Goal: Transaction & Acquisition: Obtain resource

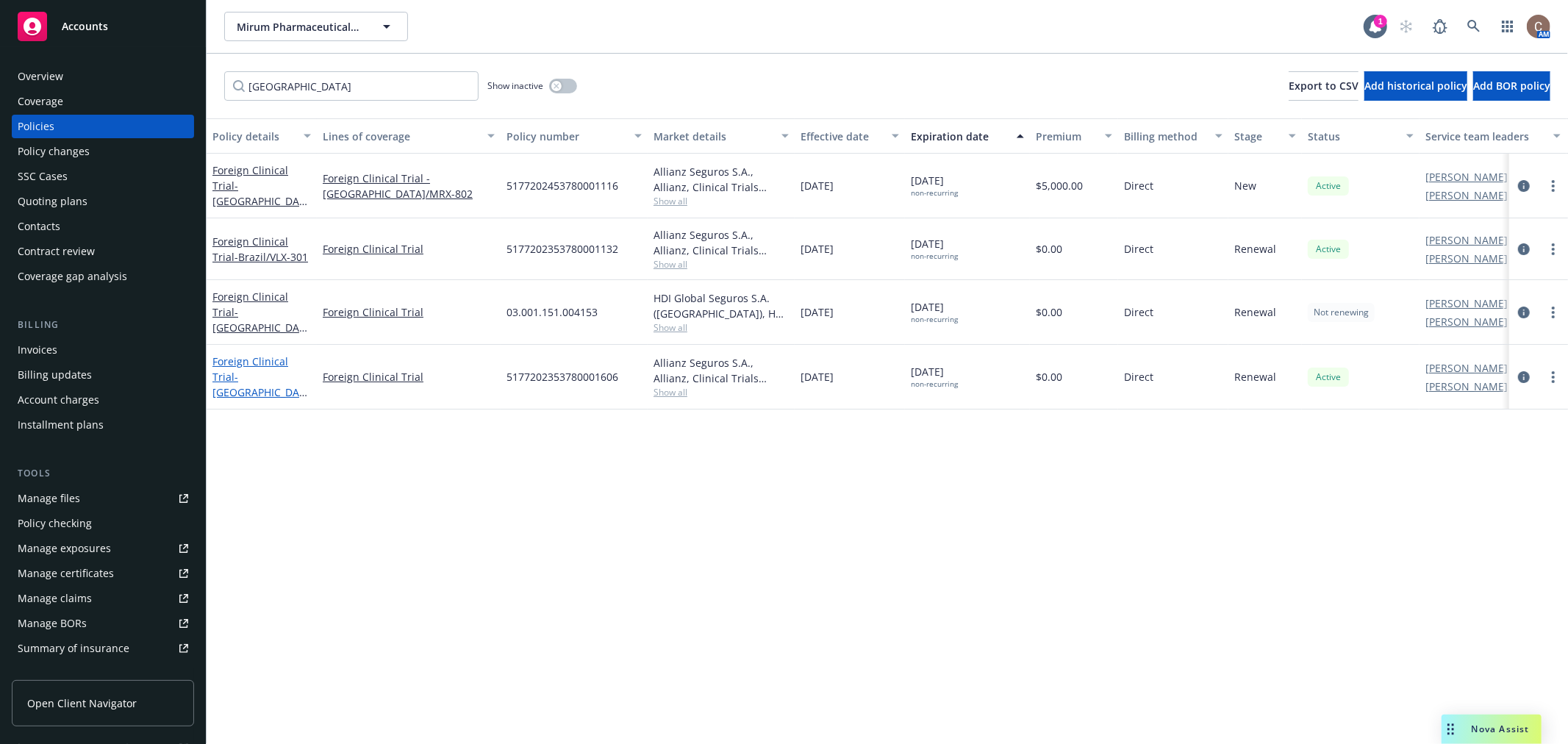
click at [261, 370] on span "- Brazil/VLX-601" at bounding box center [260, 393] width 95 height 45
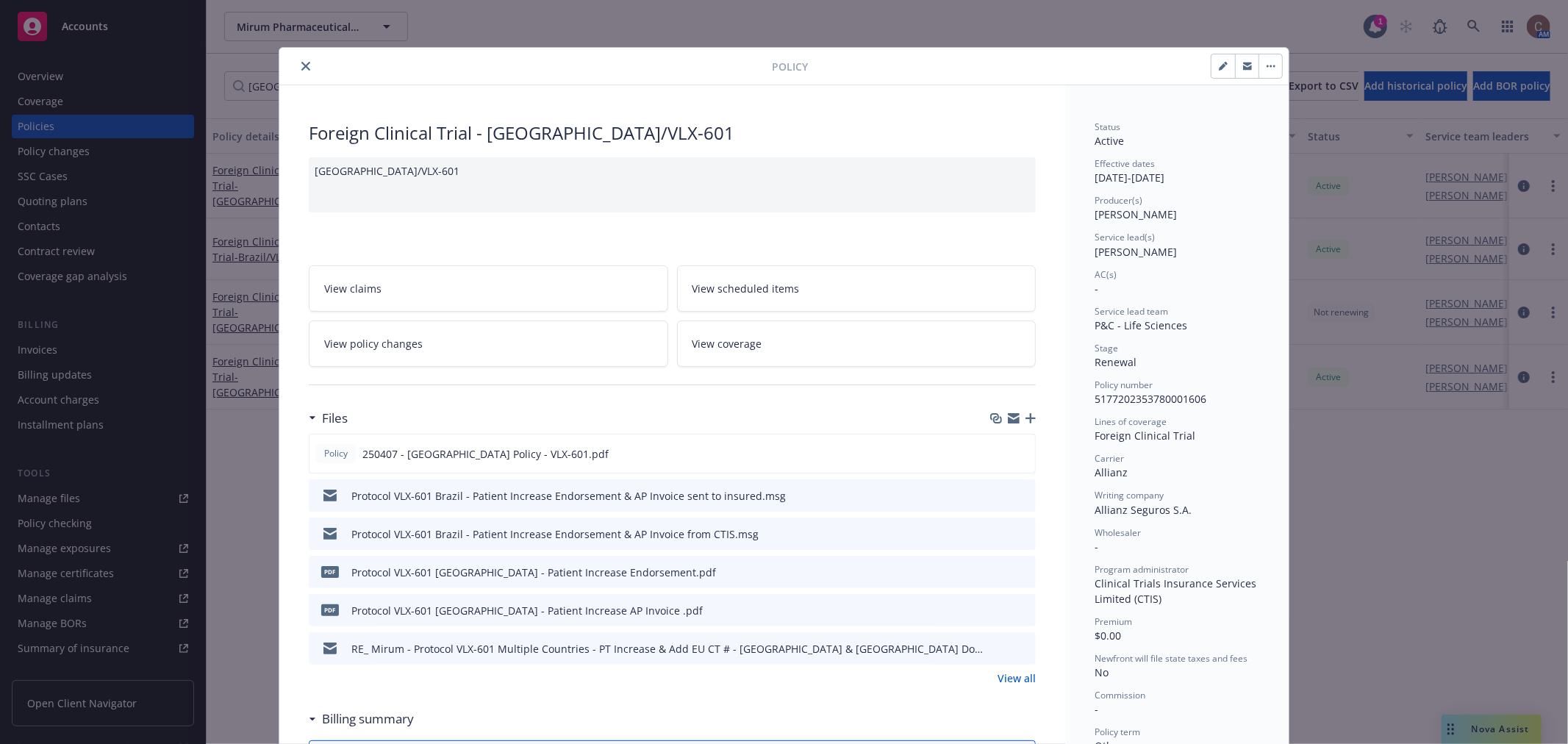
click at [1025, 421] on icon "button" at bounding box center [1031, 418] width 11 height 11
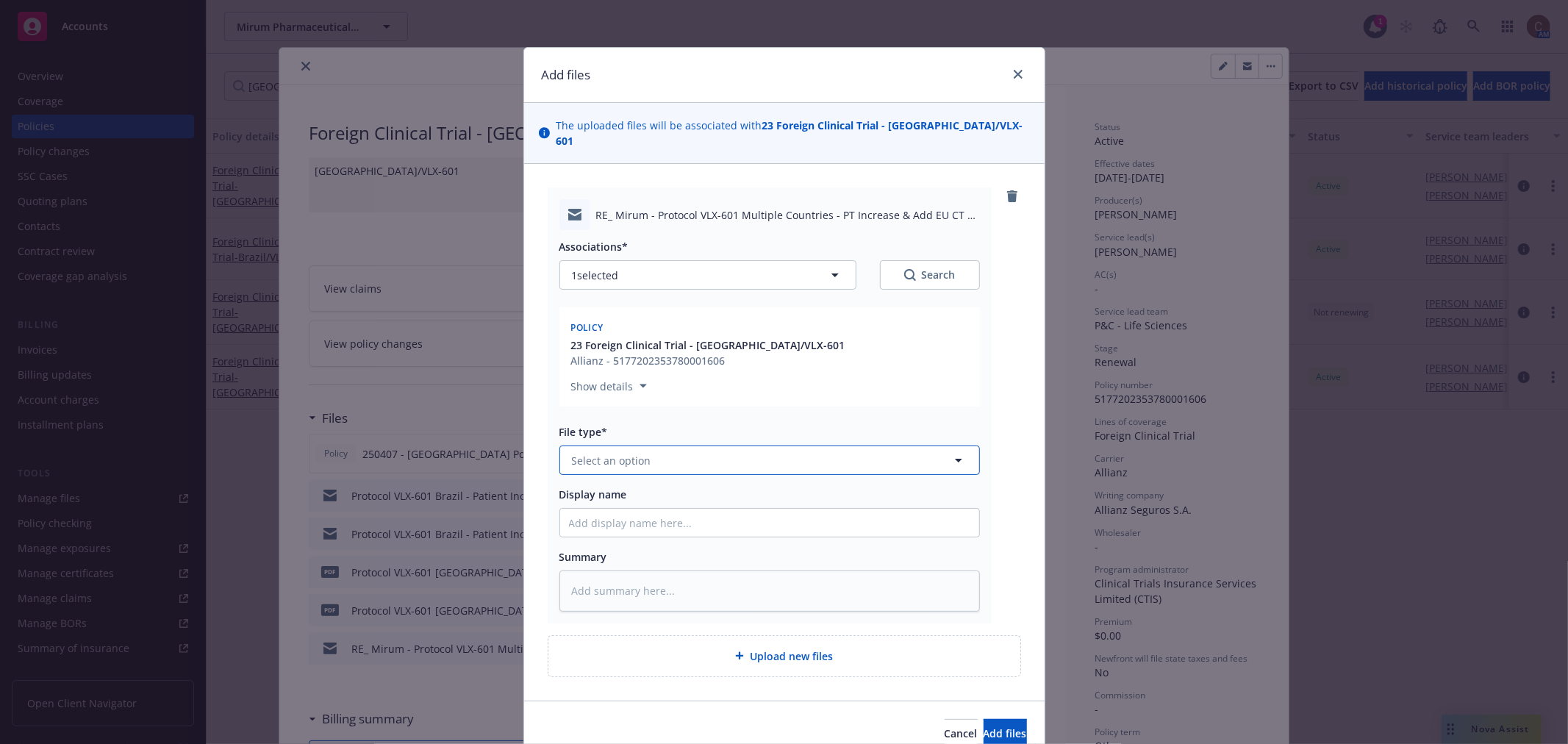
click at [705, 445] on button "Select an option" at bounding box center [770, 460] width 420 height 29
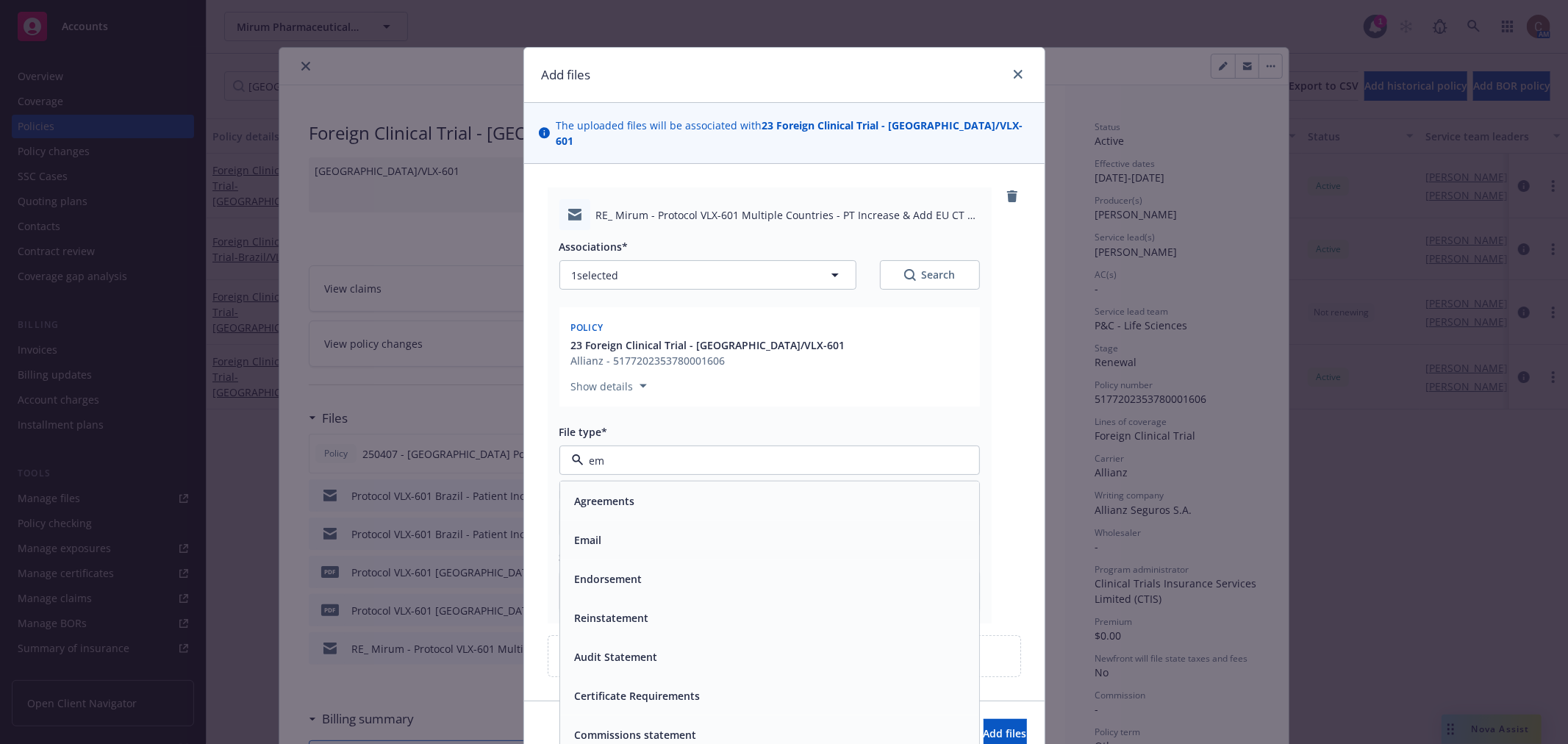
type input "ema"
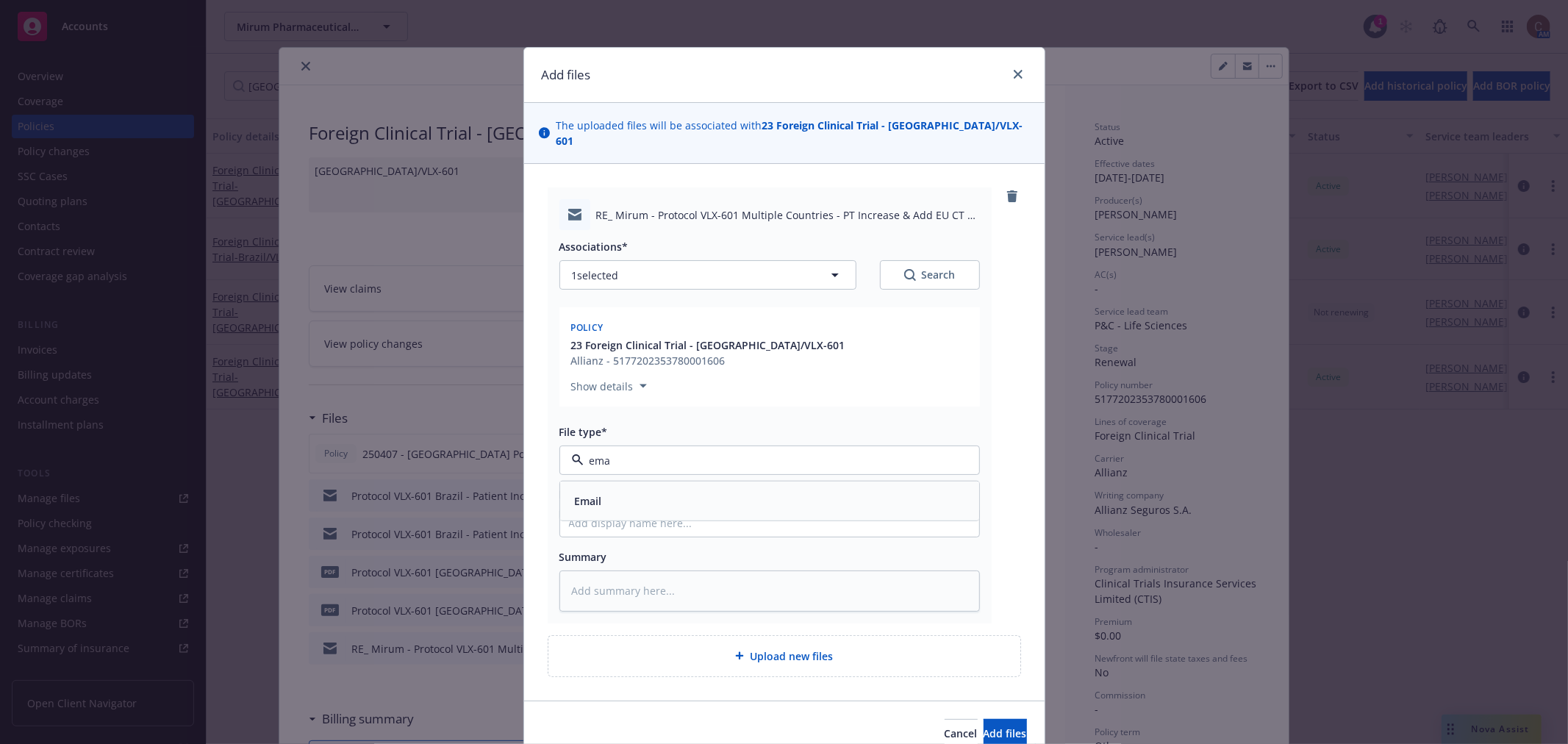
click at [699, 482] on div "Email" at bounding box center [769, 501] width 419 height 39
click at [618, 509] on input "Display name" at bounding box center [769, 522] width 419 height 28
paste input "Protocol VLX-601"
type textarea "x"
type input "Protocol VLX-601"
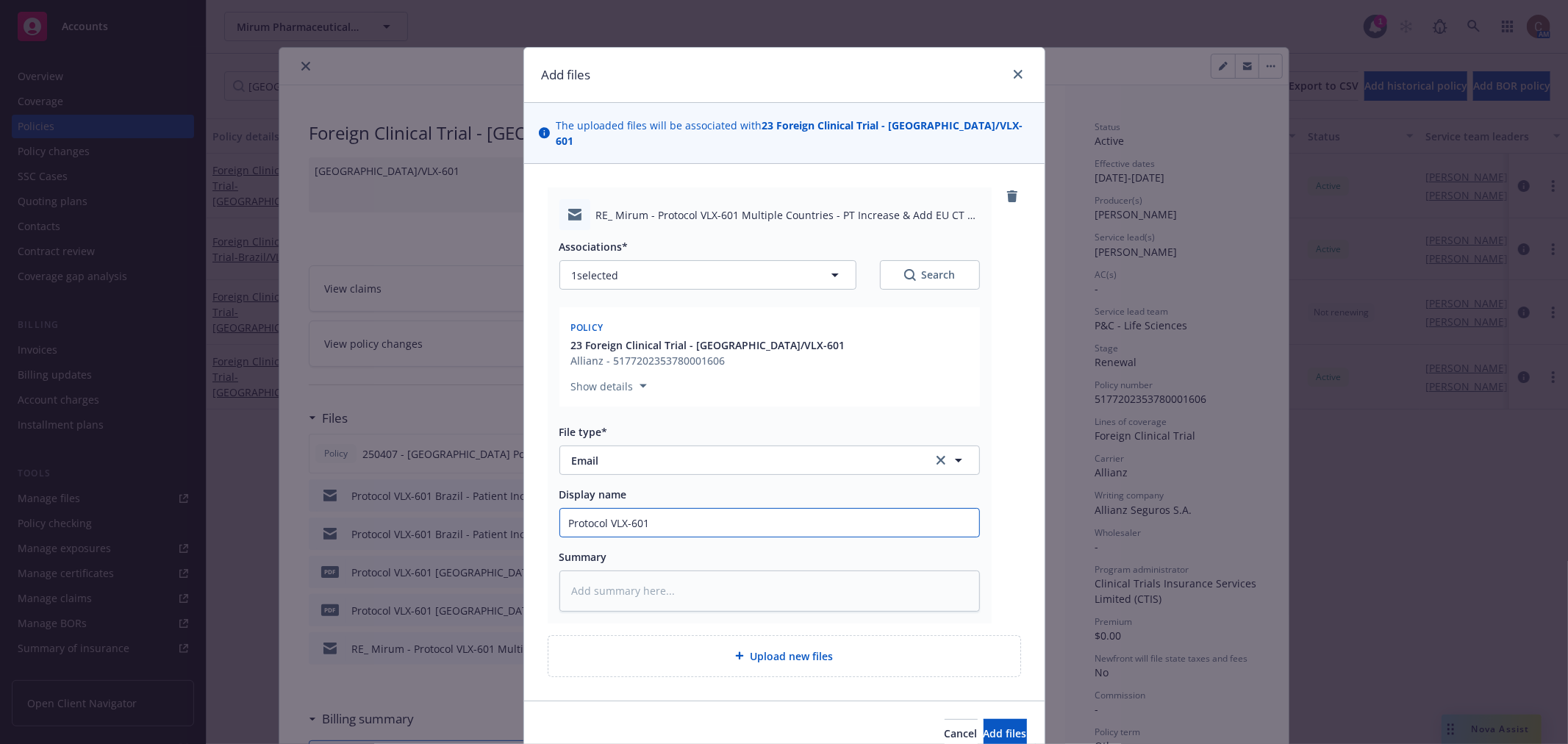
type textarea "x"
type input "Protocol VLX-601"
type textarea "x"
type input "Protocol VLX-601 B"
type textarea "x"
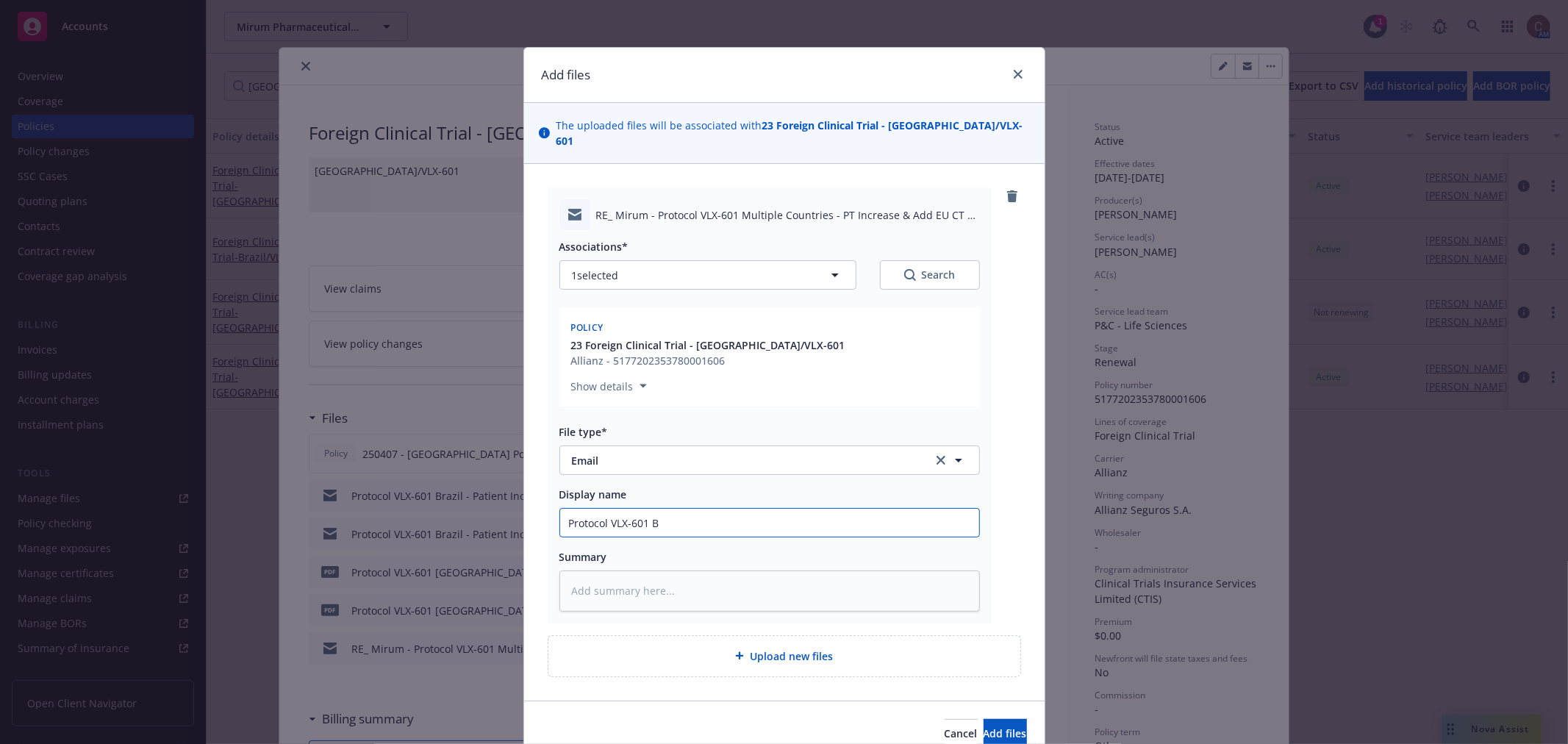
type input "Protocol VLX-601 Br"
type textarea "x"
type input "Protocol VLX-601 Bra"
type textarea "x"
type input "Protocol VLX-601 Braz"
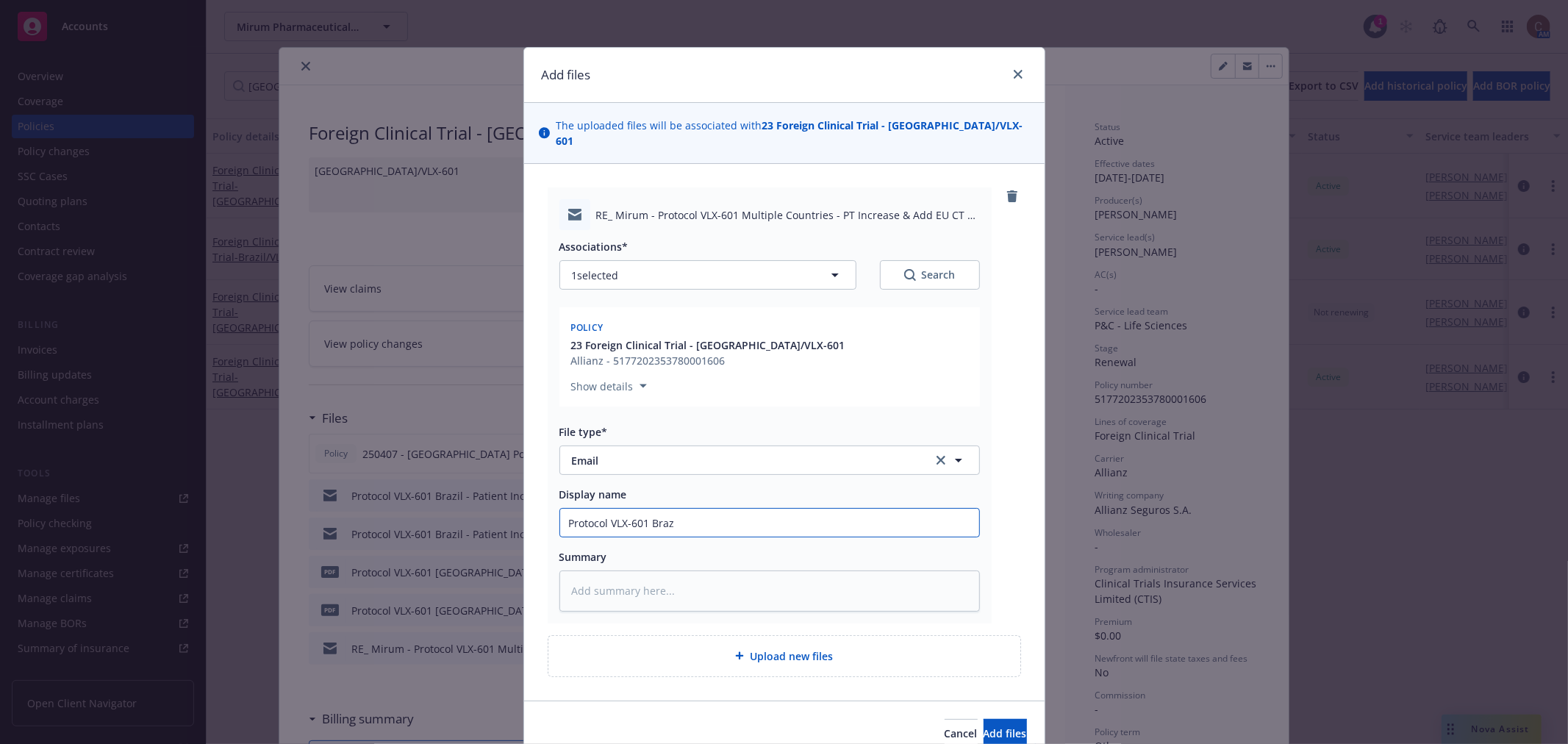
type textarea "x"
type input "Protocol VLX-601 Brazi"
type textarea "x"
type input "Protocol VLX-601 Brazil"
type textarea "x"
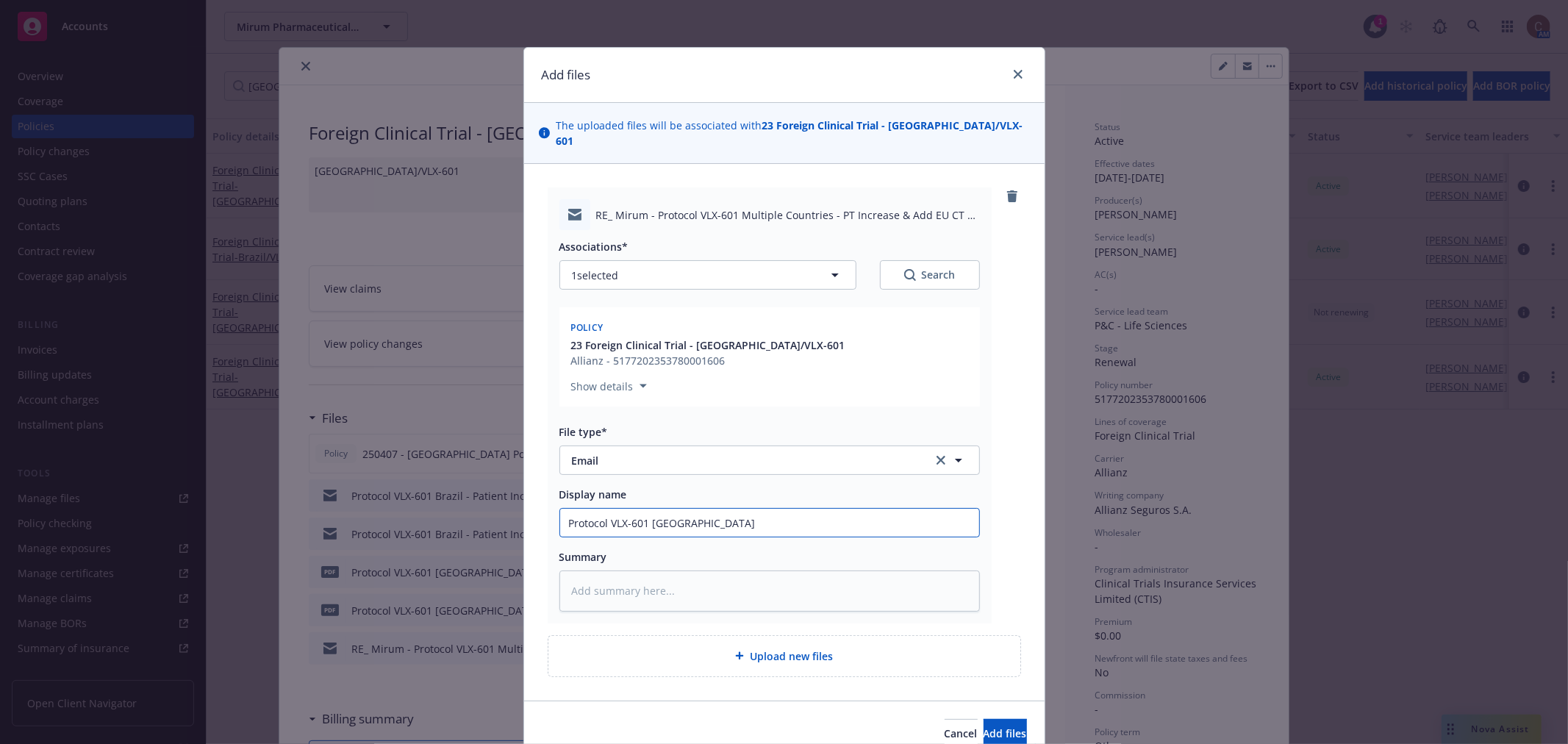
type input "Protocol VLX-601 Brazil"
type textarea "x"
type input "Protocol VLX-601 Brazil -"
type textarea "x"
type input "Protocol VLX-601 Brazil -"
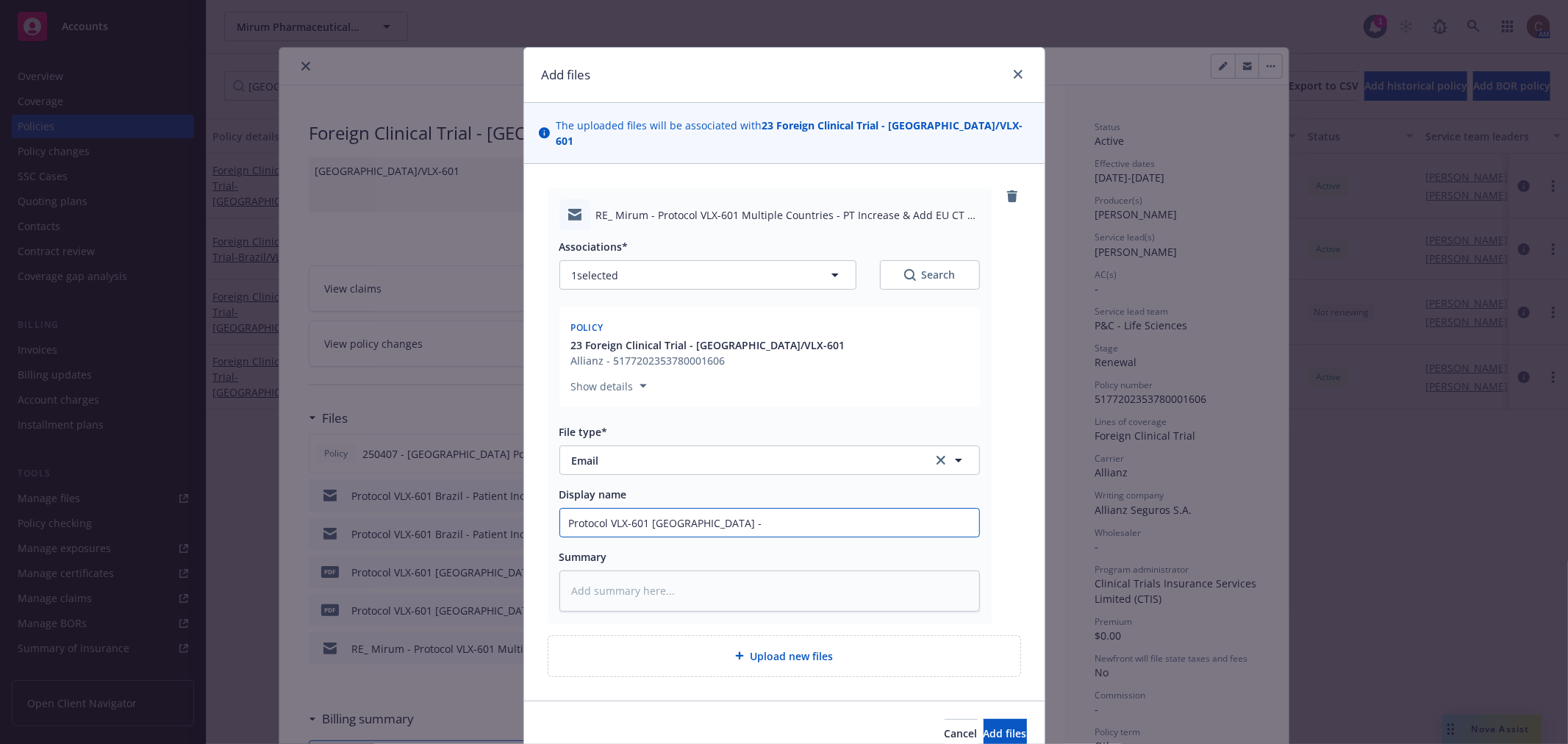
type textarea "x"
type input "Protocol VLX-601 Brazil - f"
type textarea "x"
type input "Protocol VLX-601 Brazil - f/"
type textarea "x"
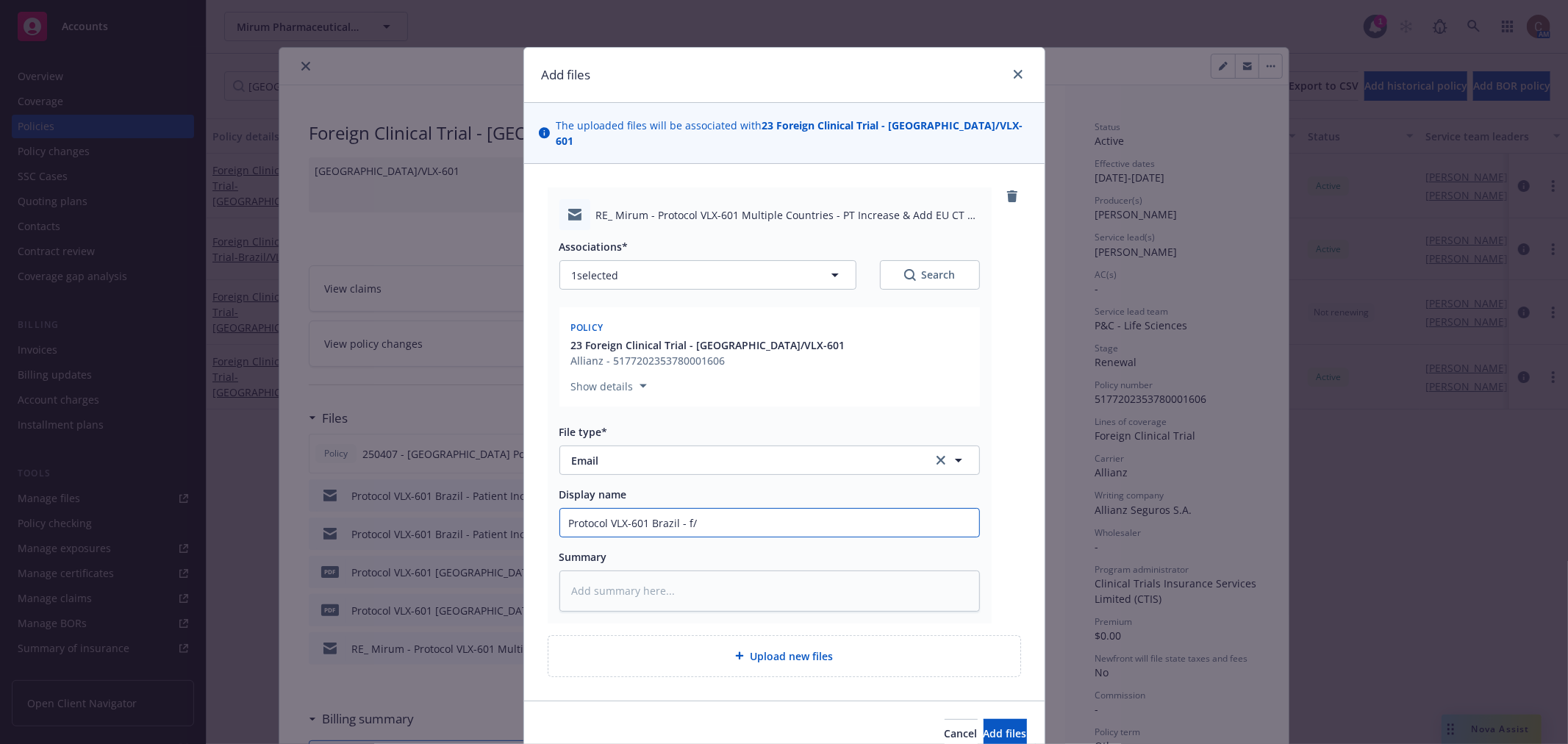
type input "Protocol VLX-601 Brazil - f/u"
type textarea "x"
type input "Protocol VLX-601 Brazil - f/u"
type textarea "x"
type input "Protocol VLX-601 Brazil - f/u f"
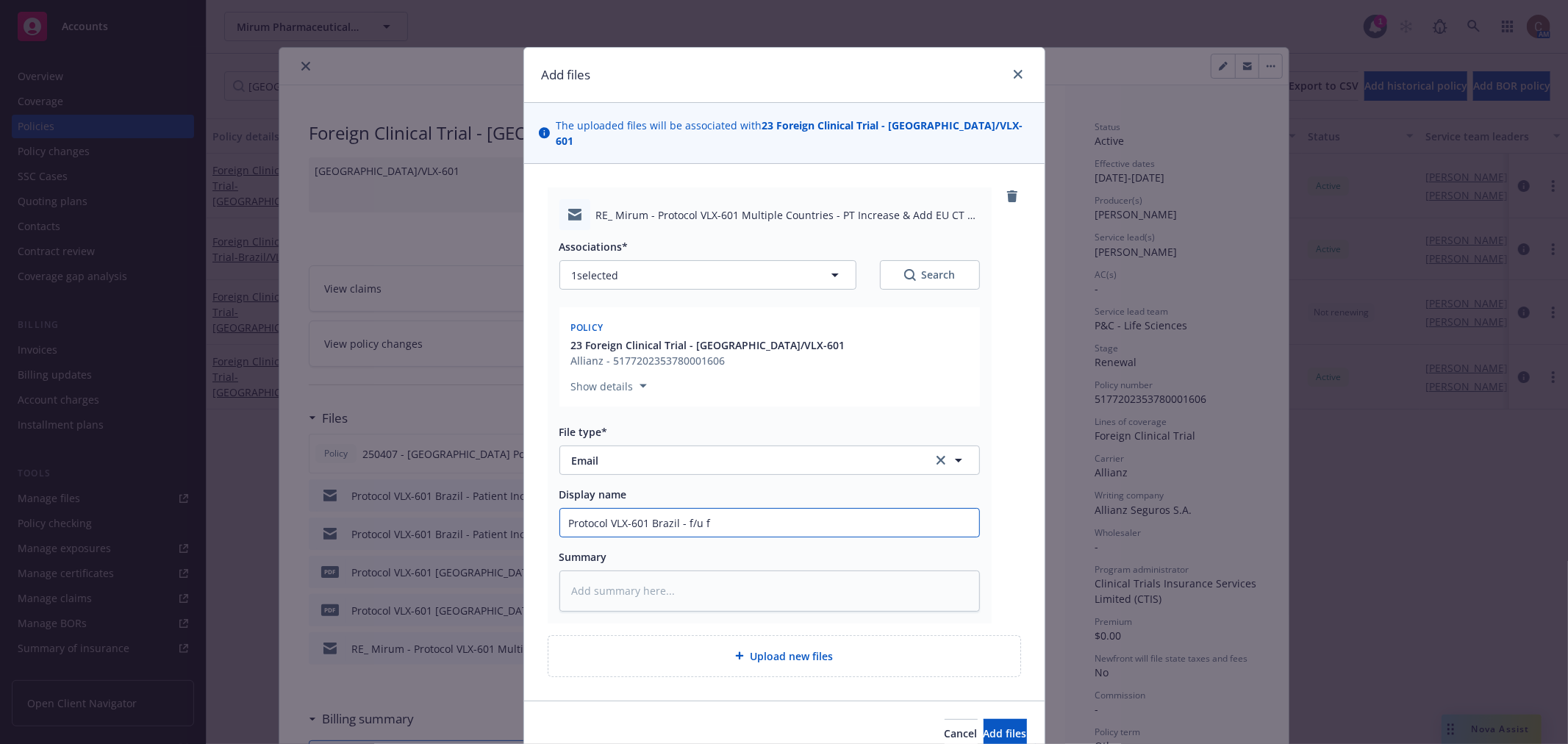
type textarea "x"
type input "Protocol VLX-601 Brazil - f/u fo"
type textarea "x"
type input "Protocol VLX-601 Brazil - f/u for"
type textarea "x"
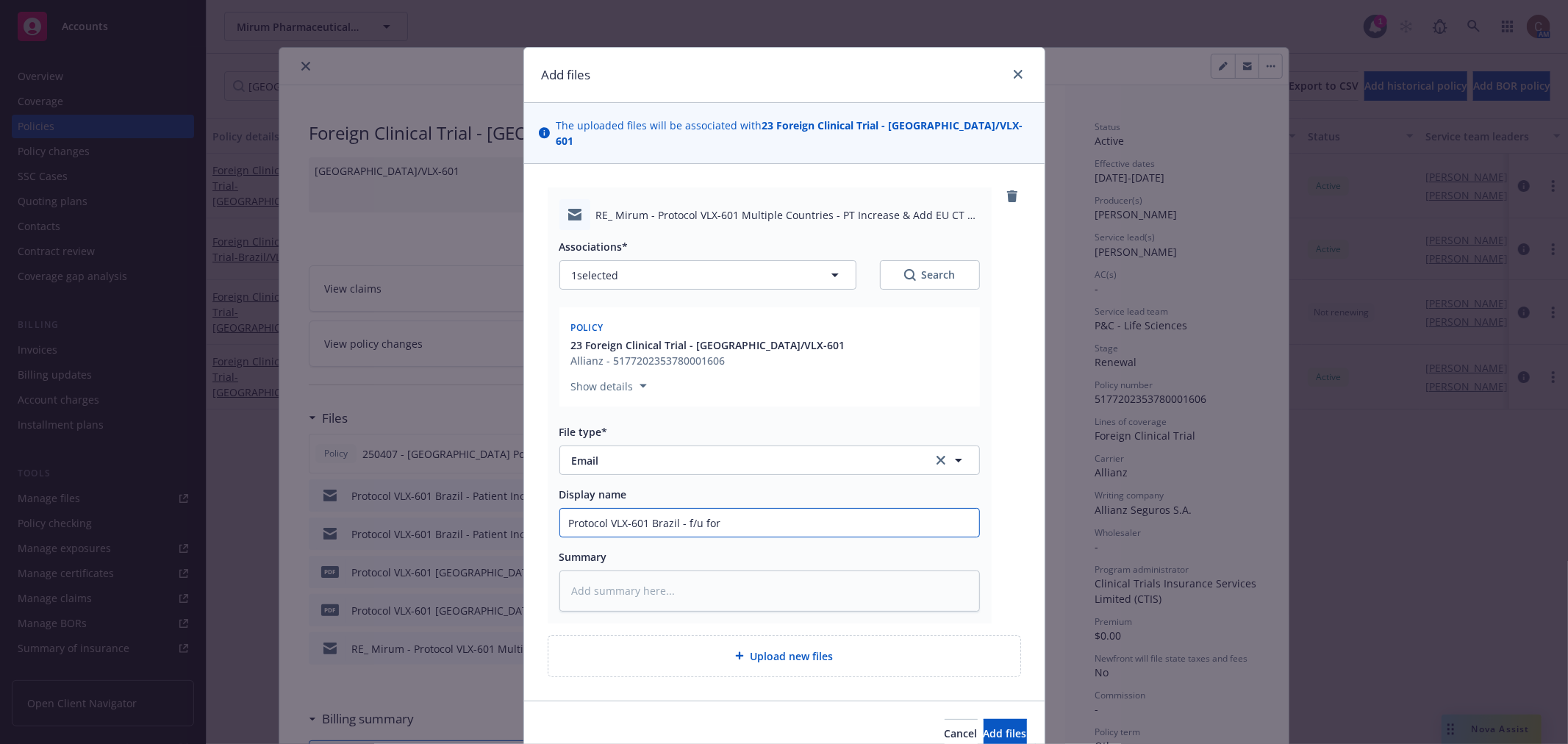
type input "Protocol VLX-601 Brazil - f/u for"
type textarea "x"
type input "Protocol VLX-601 Brazil - f/u for p"
type textarea "x"
type input "Protocol VLX-601 Brazil - f/u for pa"
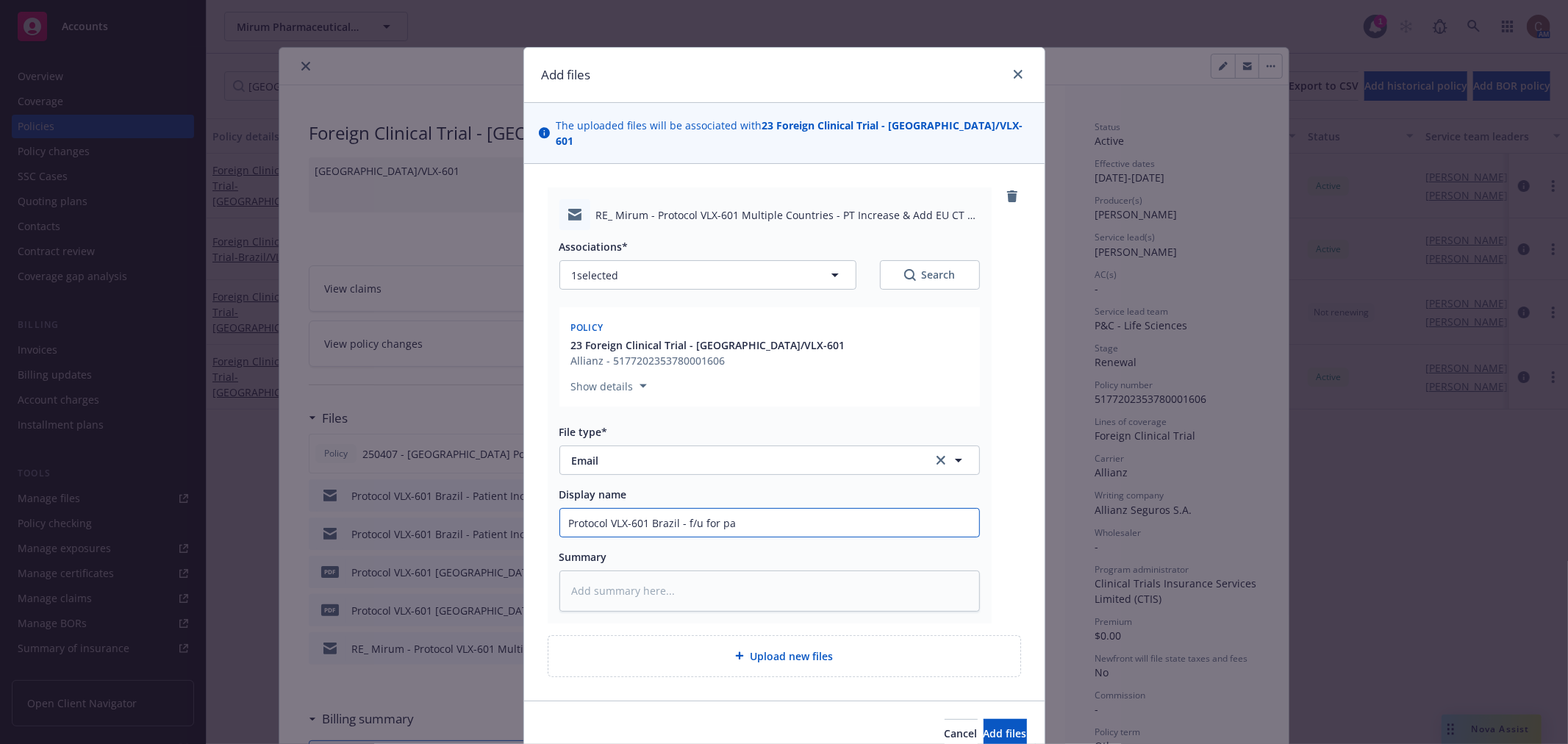
type textarea "x"
type input "Protocol VLX-601 Brazil - f/u for pay"
type textarea "x"
type input "Protocol VLX-601 Brazil - f/u for paym"
type textarea "x"
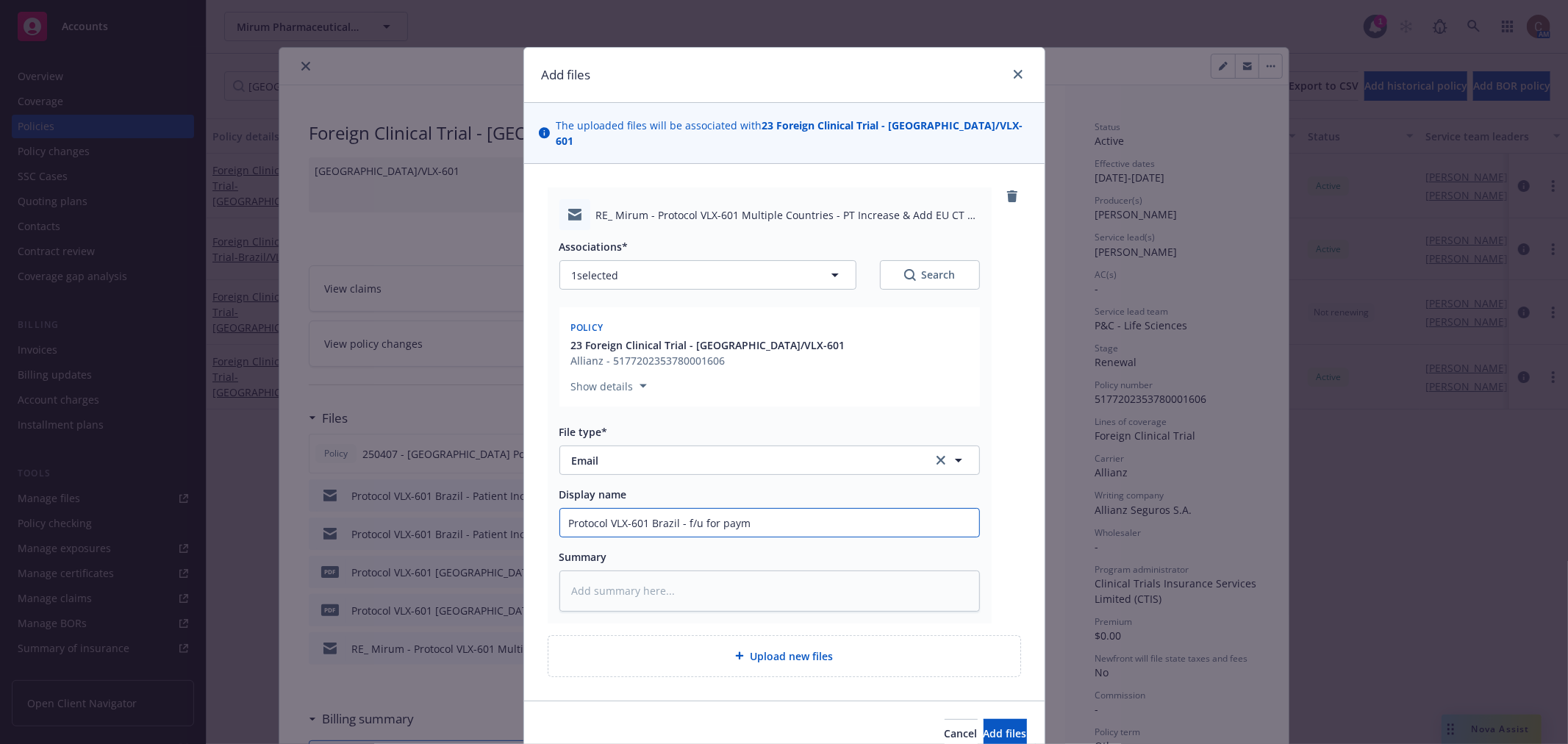
type input "Protocol VLX-601 Brazil - f/u for payme"
type textarea "x"
type input "Protocol VLX-601 Brazil - f/u for paymen"
type textarea "x"
type input "Protocol VLX-601 Brazil - f/u for payment"
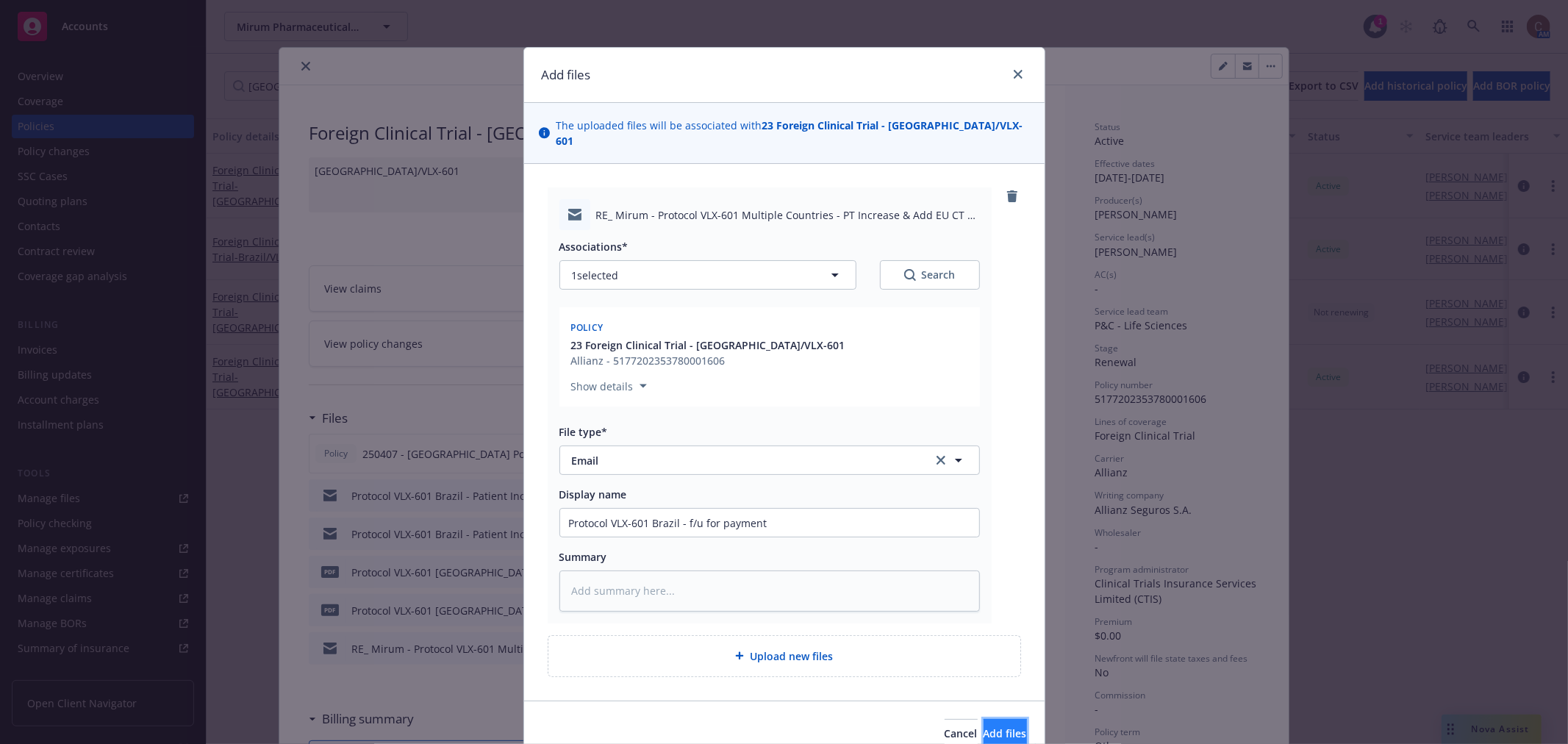
click at [983, 721] on button "Add files" at bounding box center [1005, 733] width 44 height 29
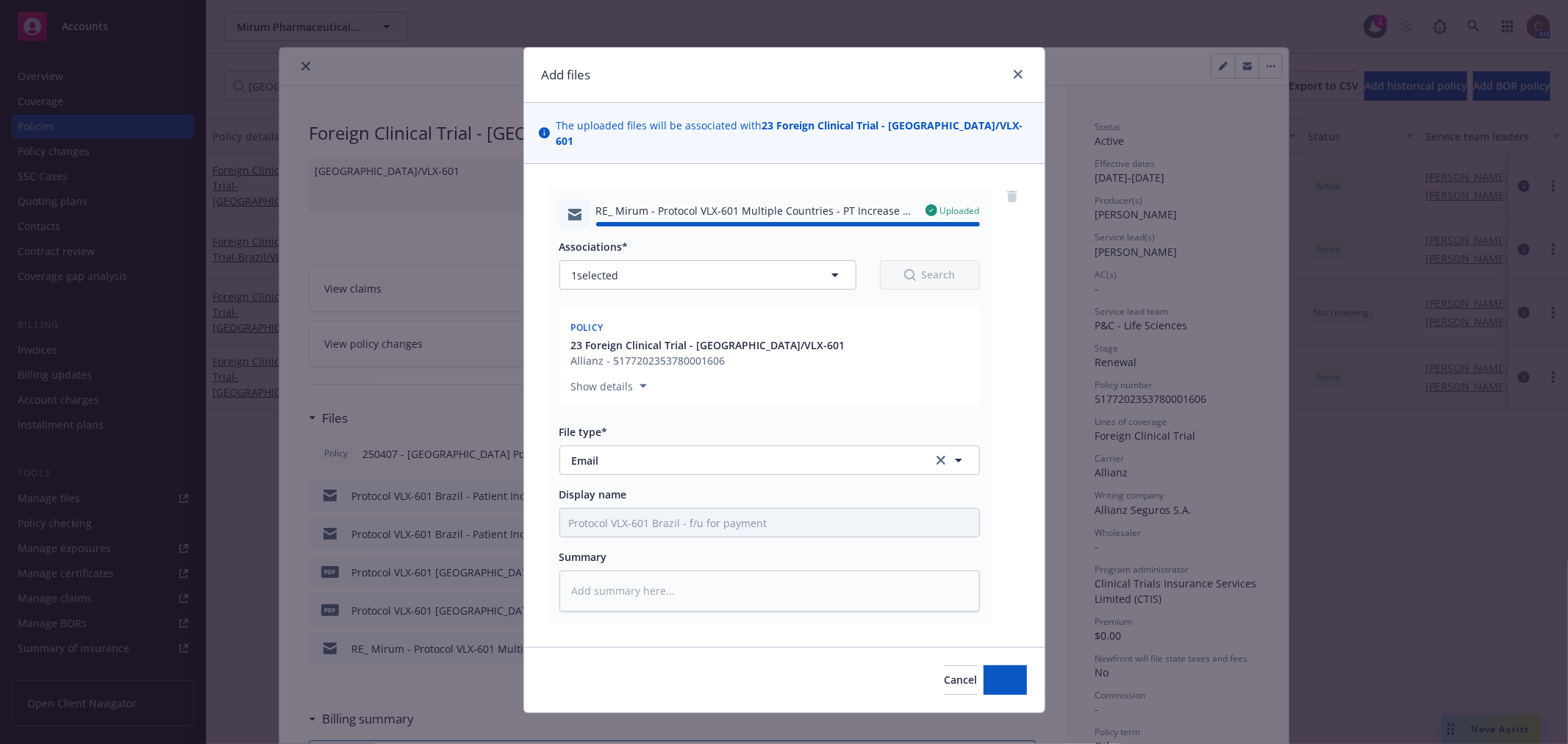
type textarea "x"
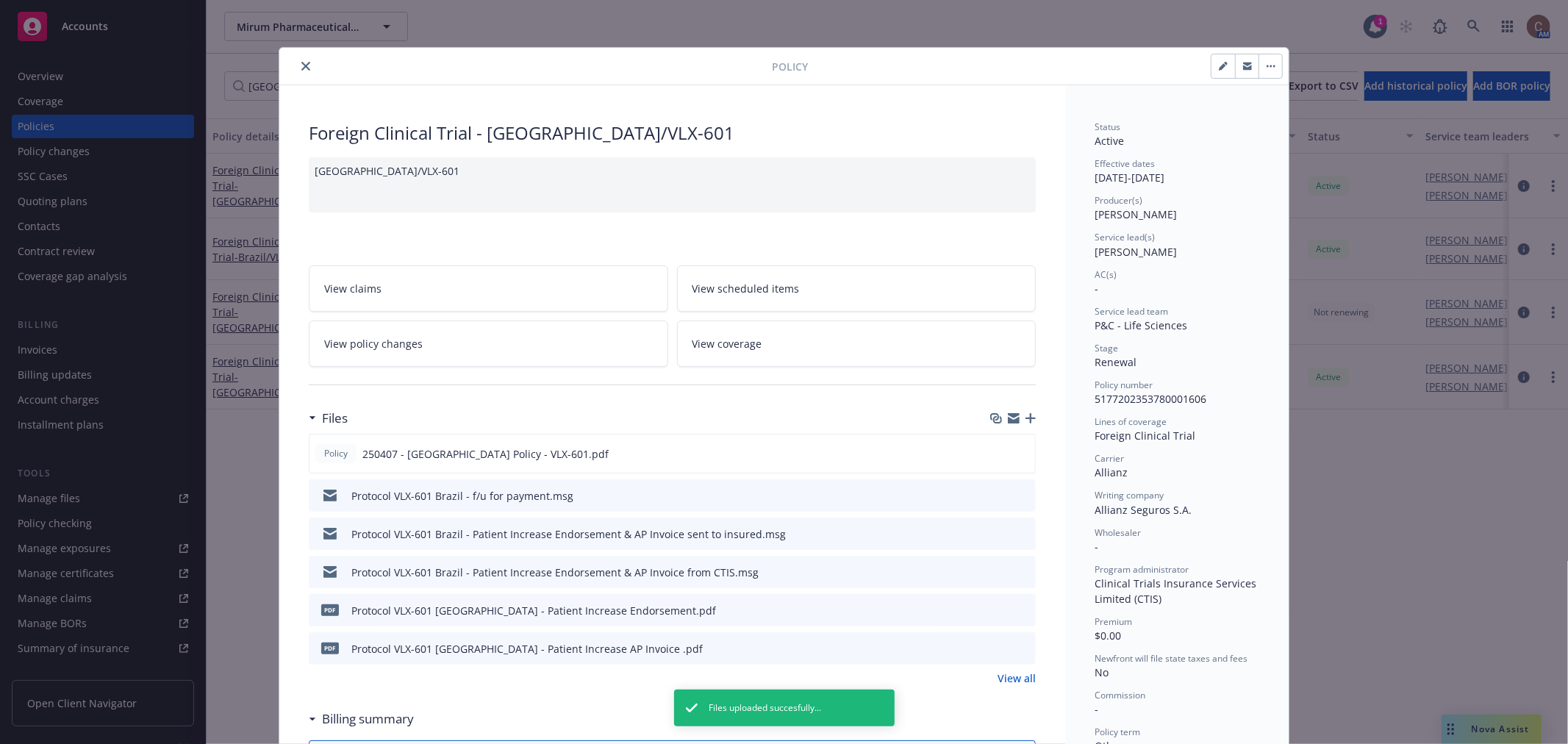
click at [301, 62] on icon "close" at bounding box center [306, 66] width 9 height 9
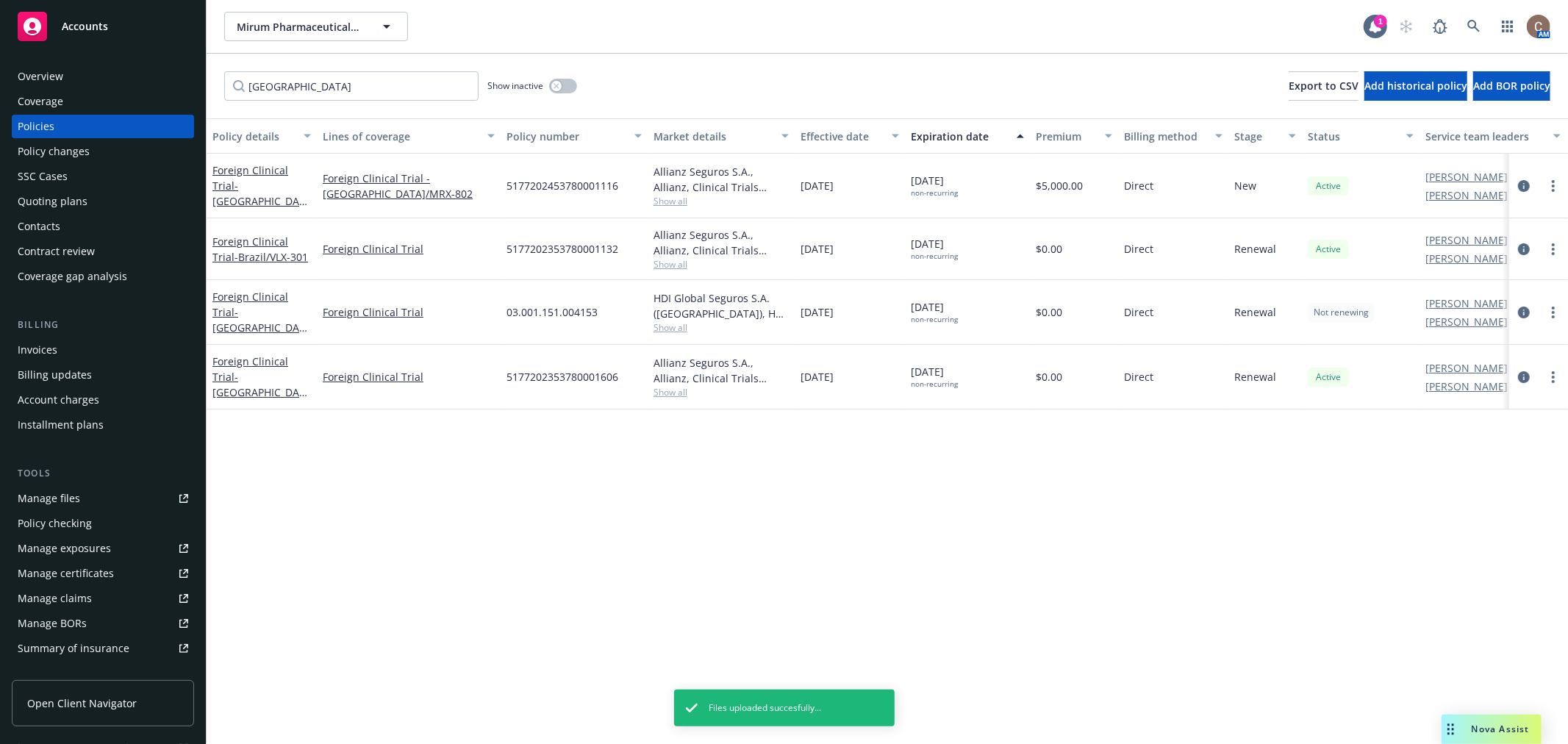
click at [118, 26] on div "Accounts" at bounding box center [102, 26] width 170 height 29
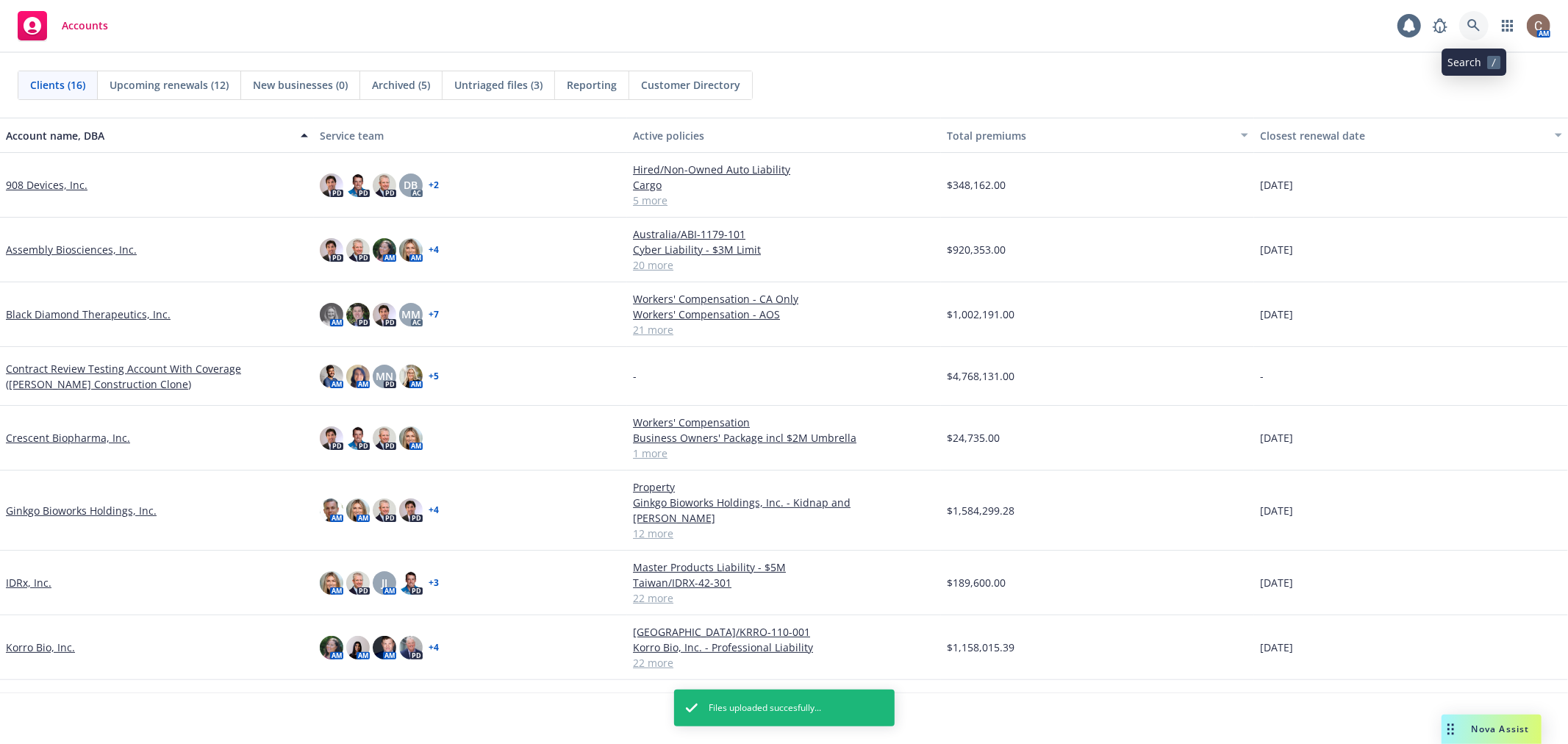
click at [1476, 27] on icon at bounding box center [1473, 25] width 13 height 13
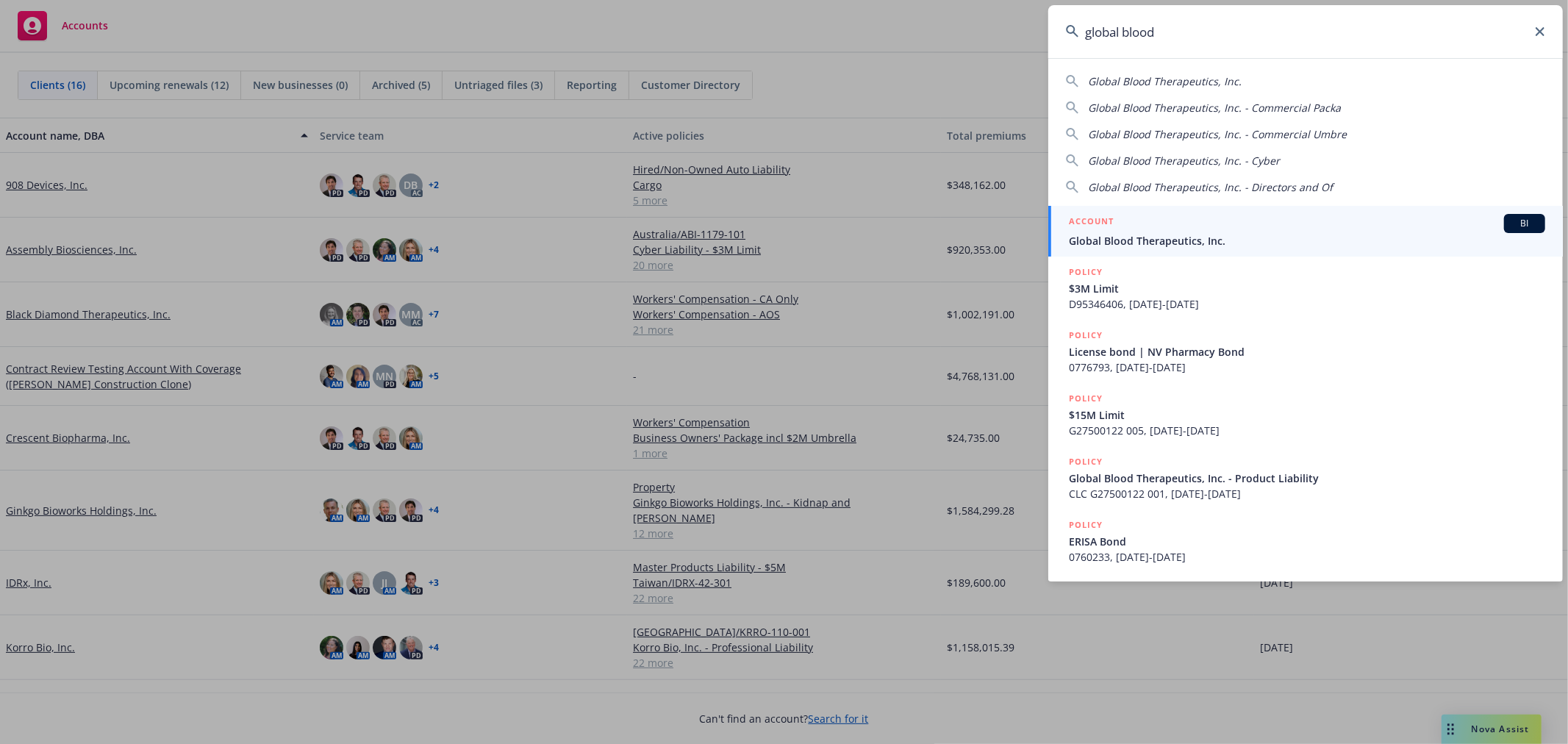
type input "global blood"
click at [1254, 227] on div "ACCOUNT BI" at bounding box center [1307, 223] width 476 height 19
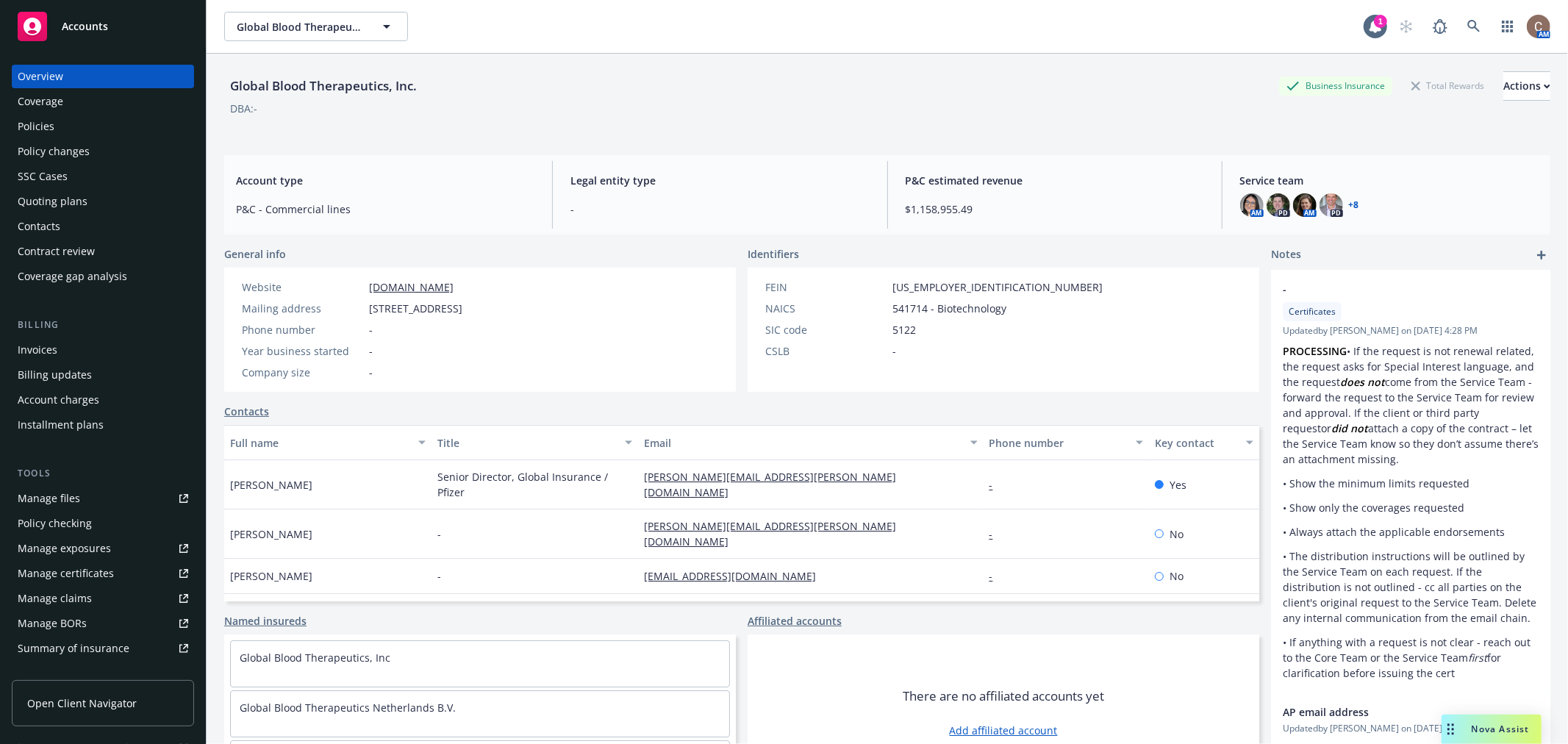
click at [85, 126] on div "Policies" at bounding box center [102, 126] width 170 height 23
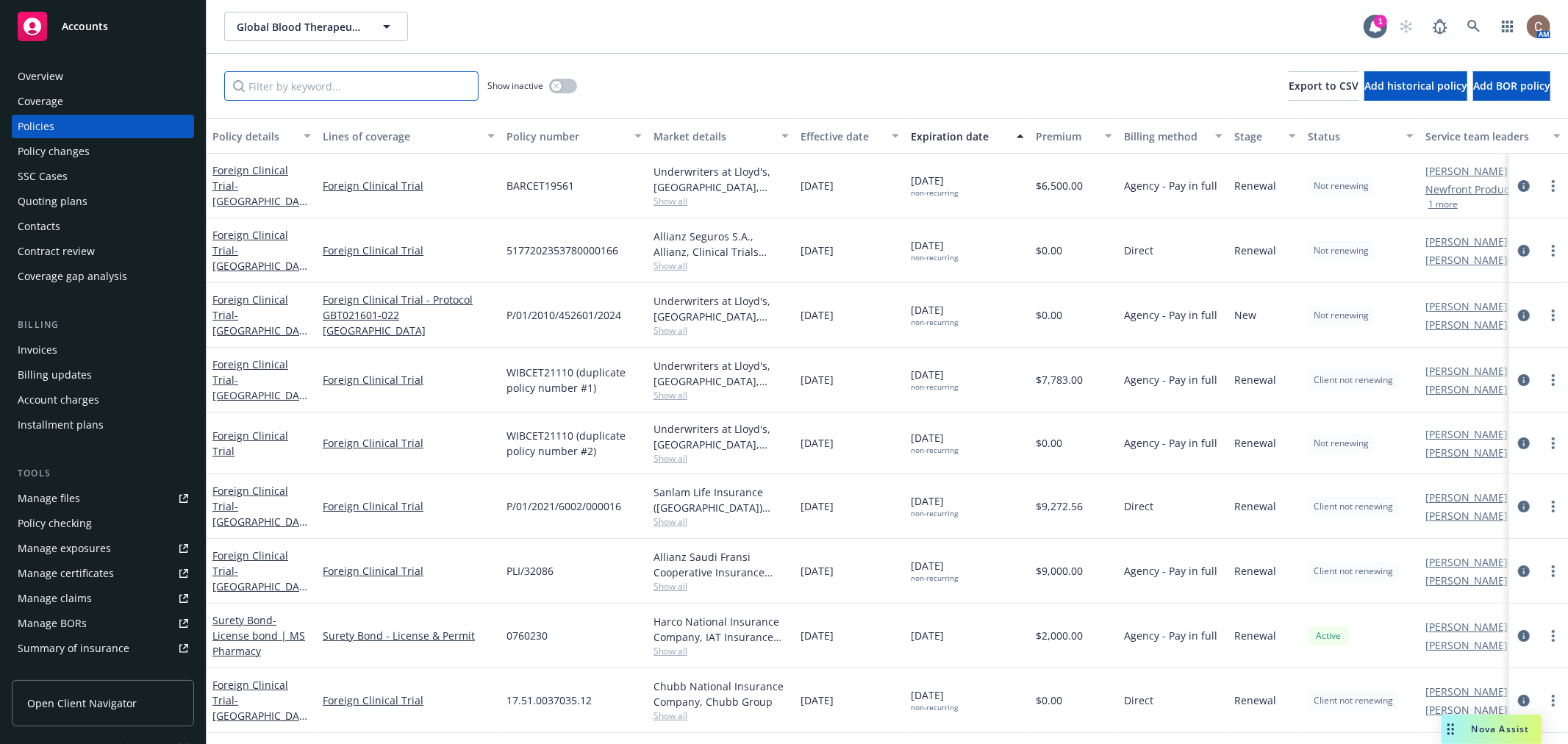
click at [260, 93] on input "Filter by keyword..." at bounding box center [352, 86] width 255 height 29
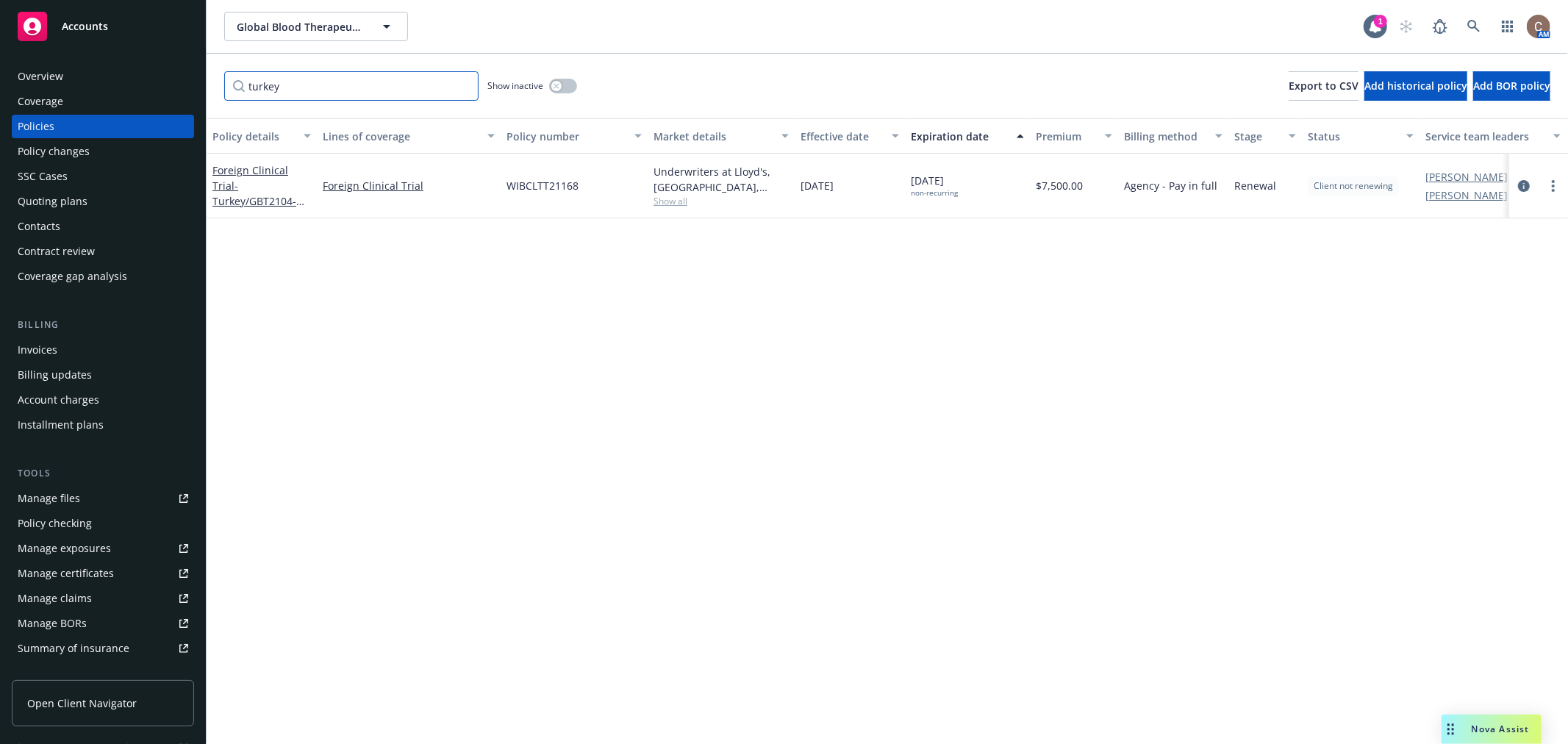
type input "turkey"
click at [567, 85] on button "button" at bounding box center [563, 86] width 28 height 15
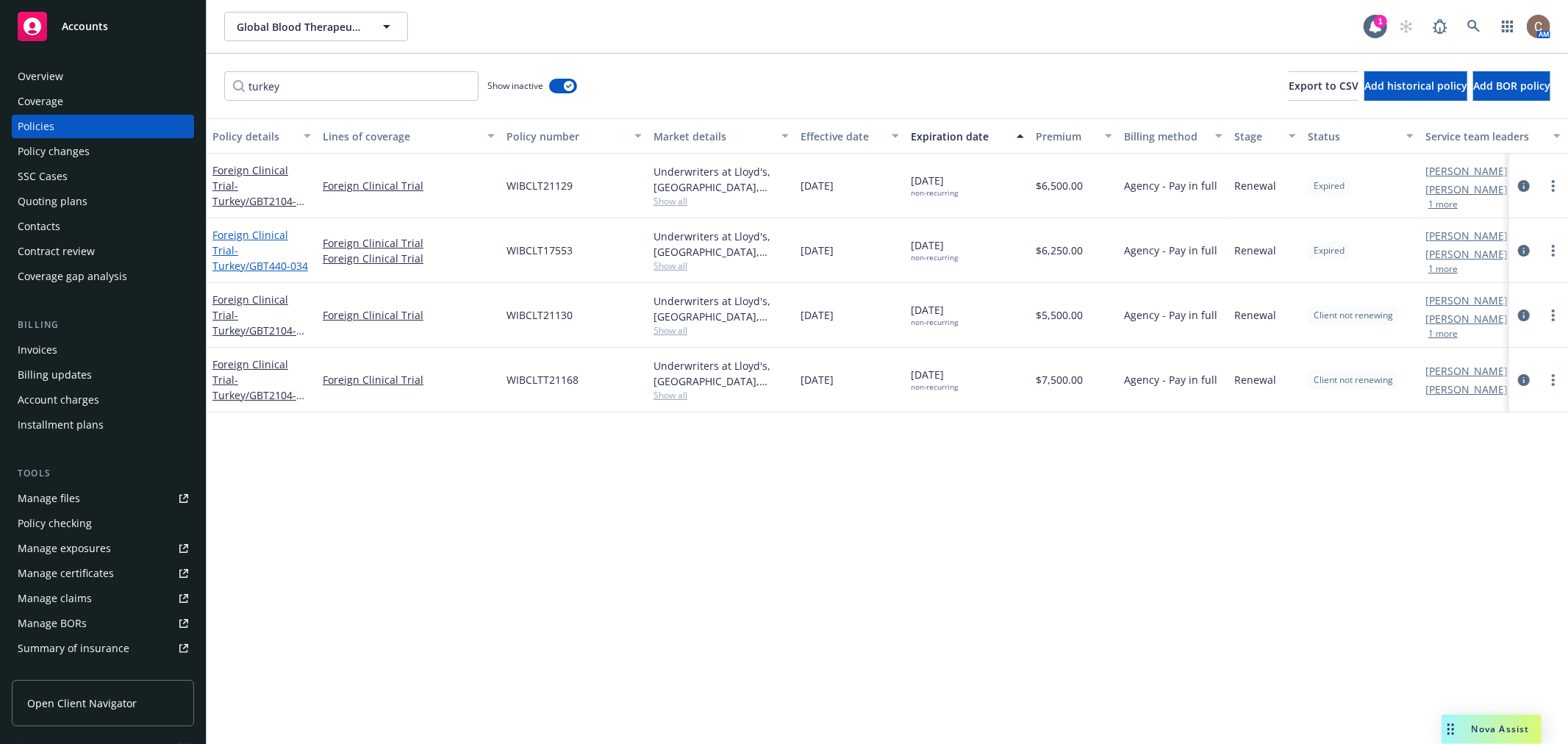
click at [277, 237] on link "Foreign Clinical Trial - Turkey/GBT440-034" at bounding box center [260, 250] width 96 height 45
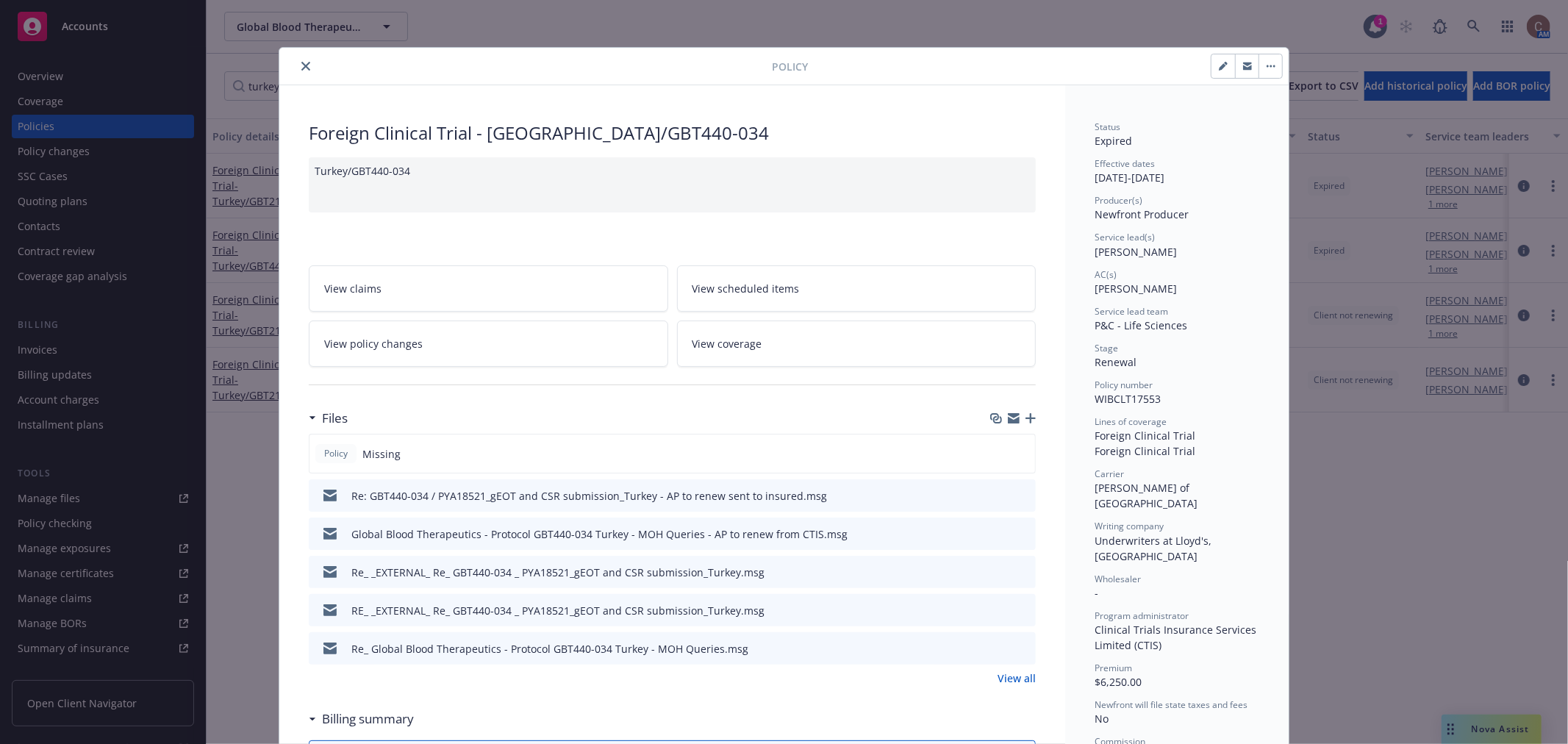
click at [1219, 63] on icon "button" at bounding box center [1224, 66] width 9 height 9
select select "RENEWAL"
select select "other"
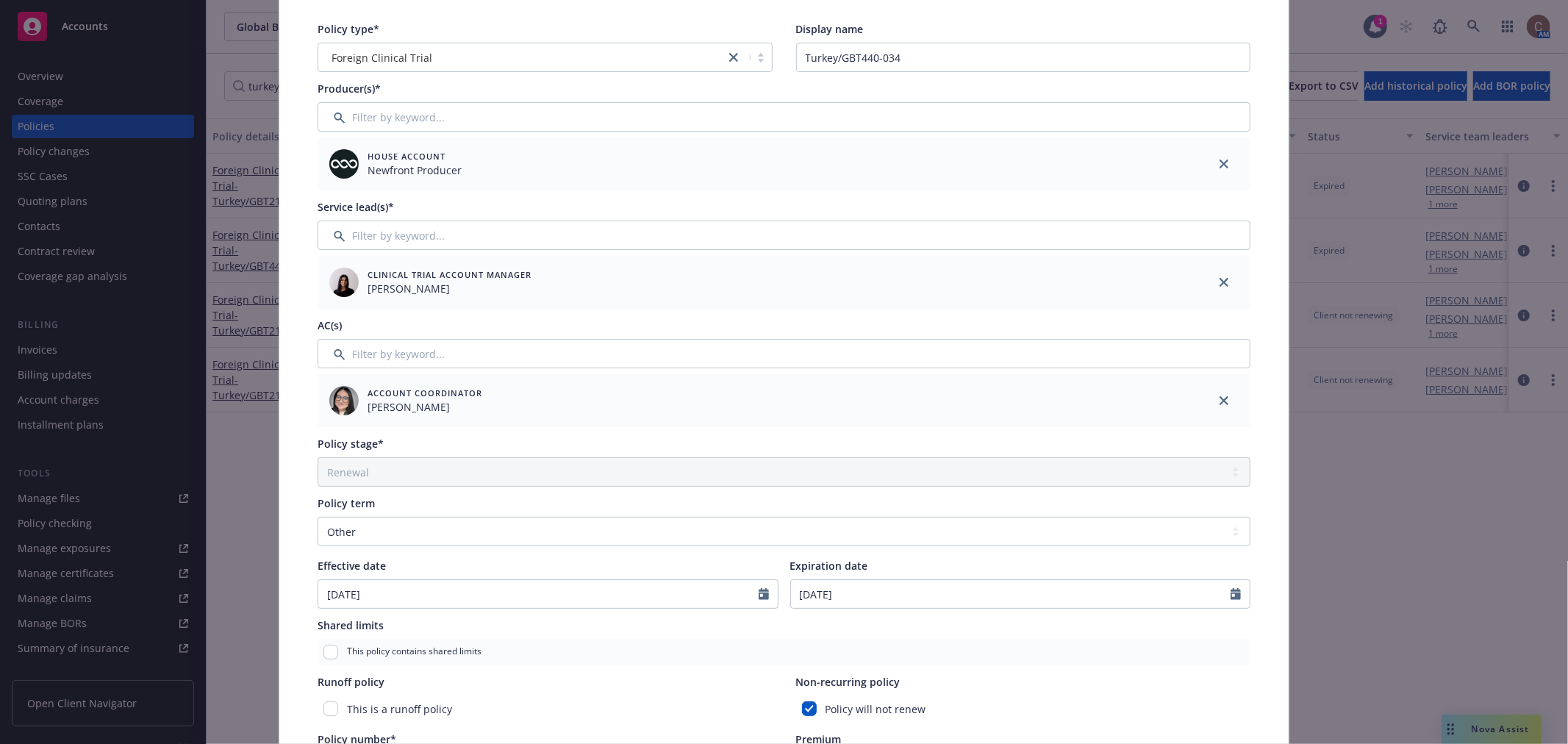
scroll to position [164, 0]
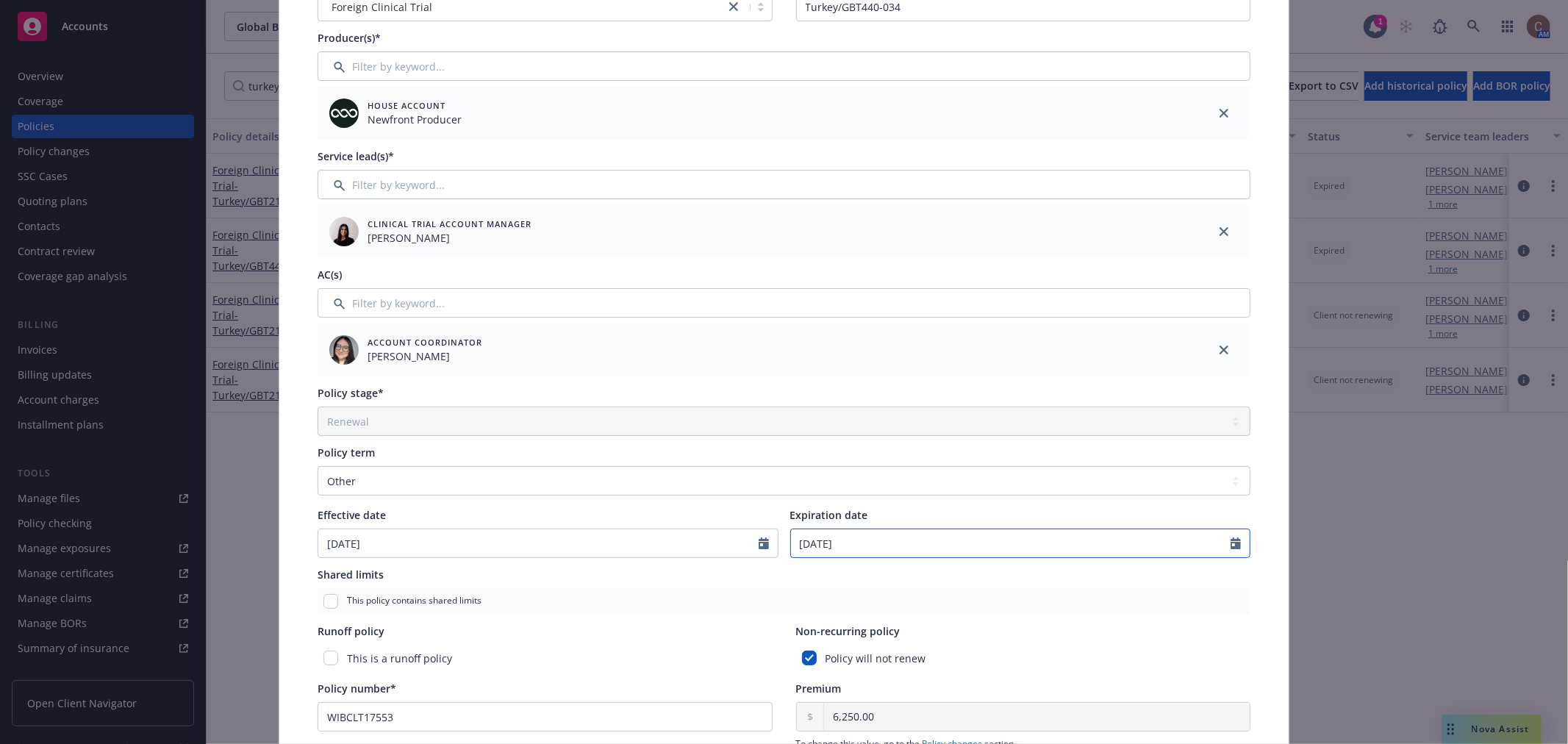
click at [1232, 541] on icon "Calendar" at bounding box center [1236, 543] width 11 height 12
click at [949, 348] on icon "button" at bounding box center [953, 348] width 9 height 9
select select "1"
type input "2025"
click at [949, 348] on icon "button" at bounding box center [953, 348] width 9 height 9
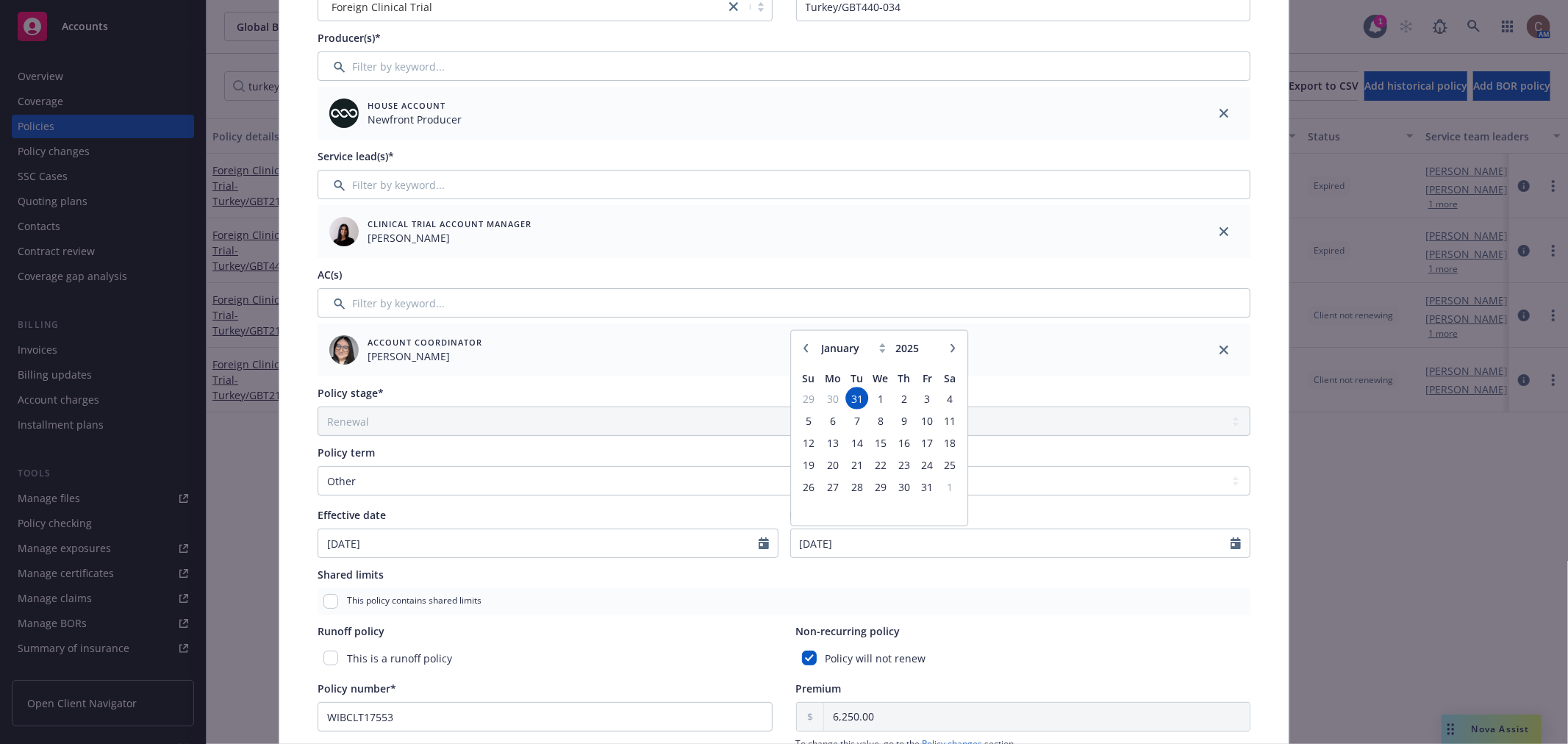
select select "2"
click at [875, 485] on span "26" at bounding box center [880, 486] width 21 height 18
type input "02/26/2025"
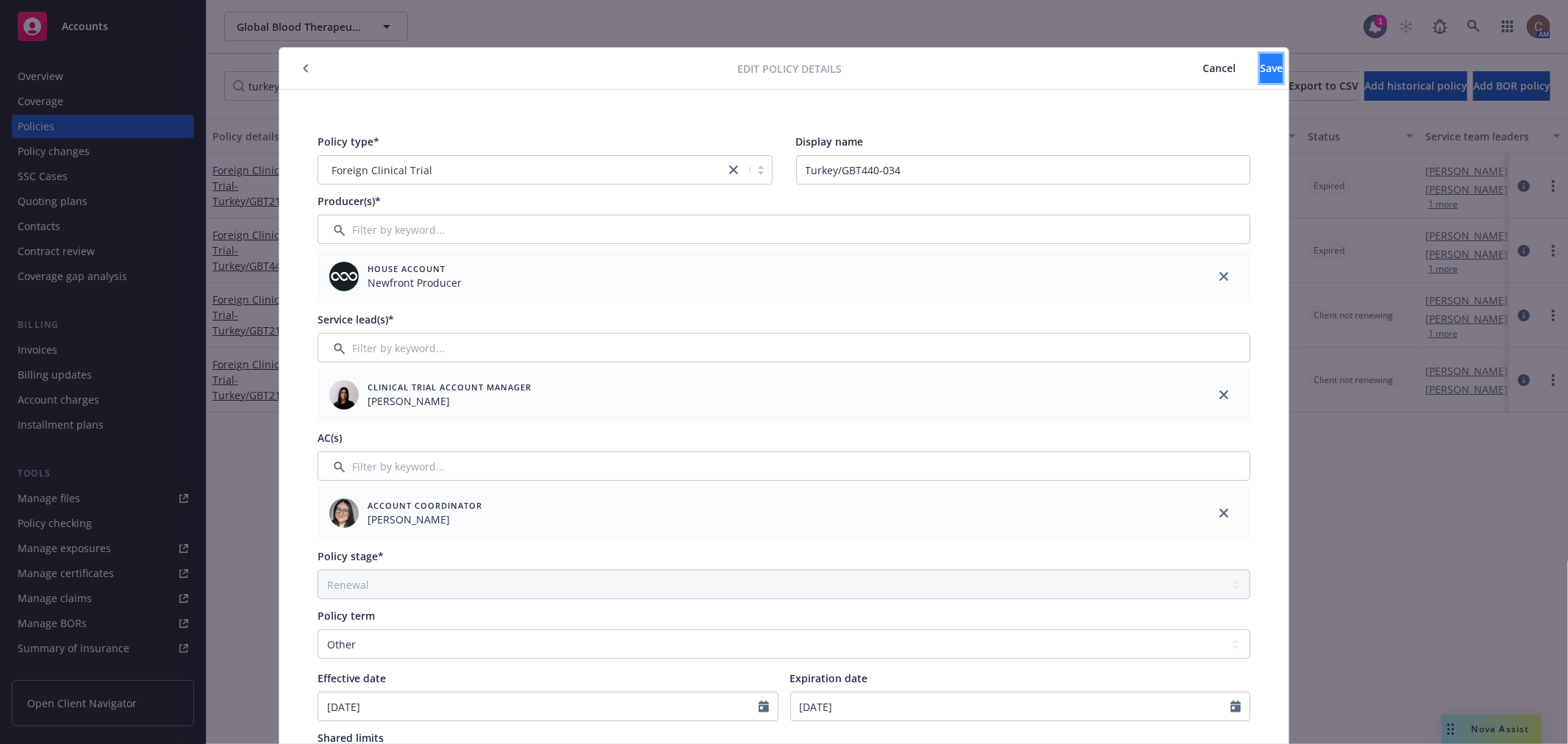
click at [1260, 60] on button "Save" at bounding box center [1271, 68] width 23 height 29
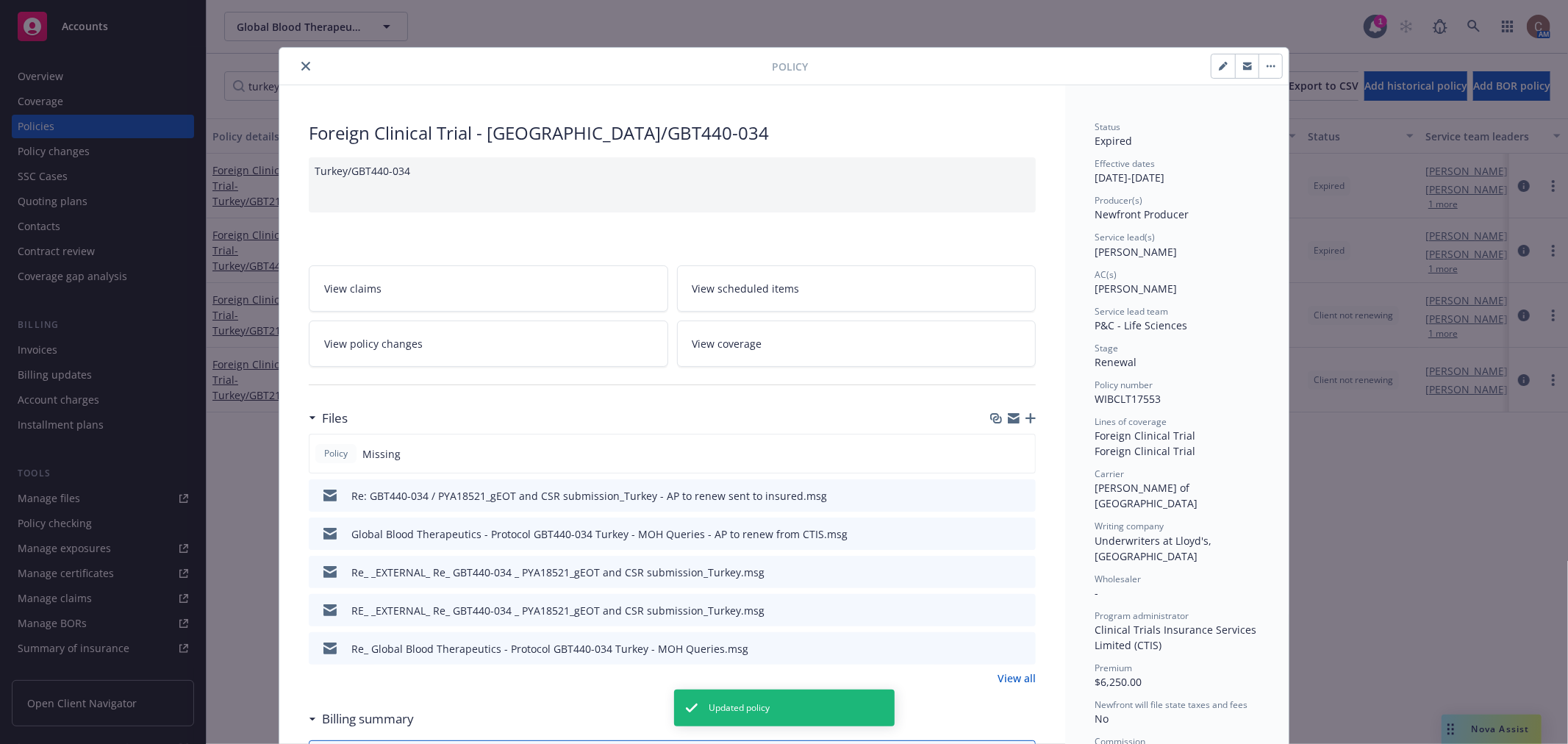
click at [297, 70] on button "close" at bounding box center [305, 66] width 17 height 17
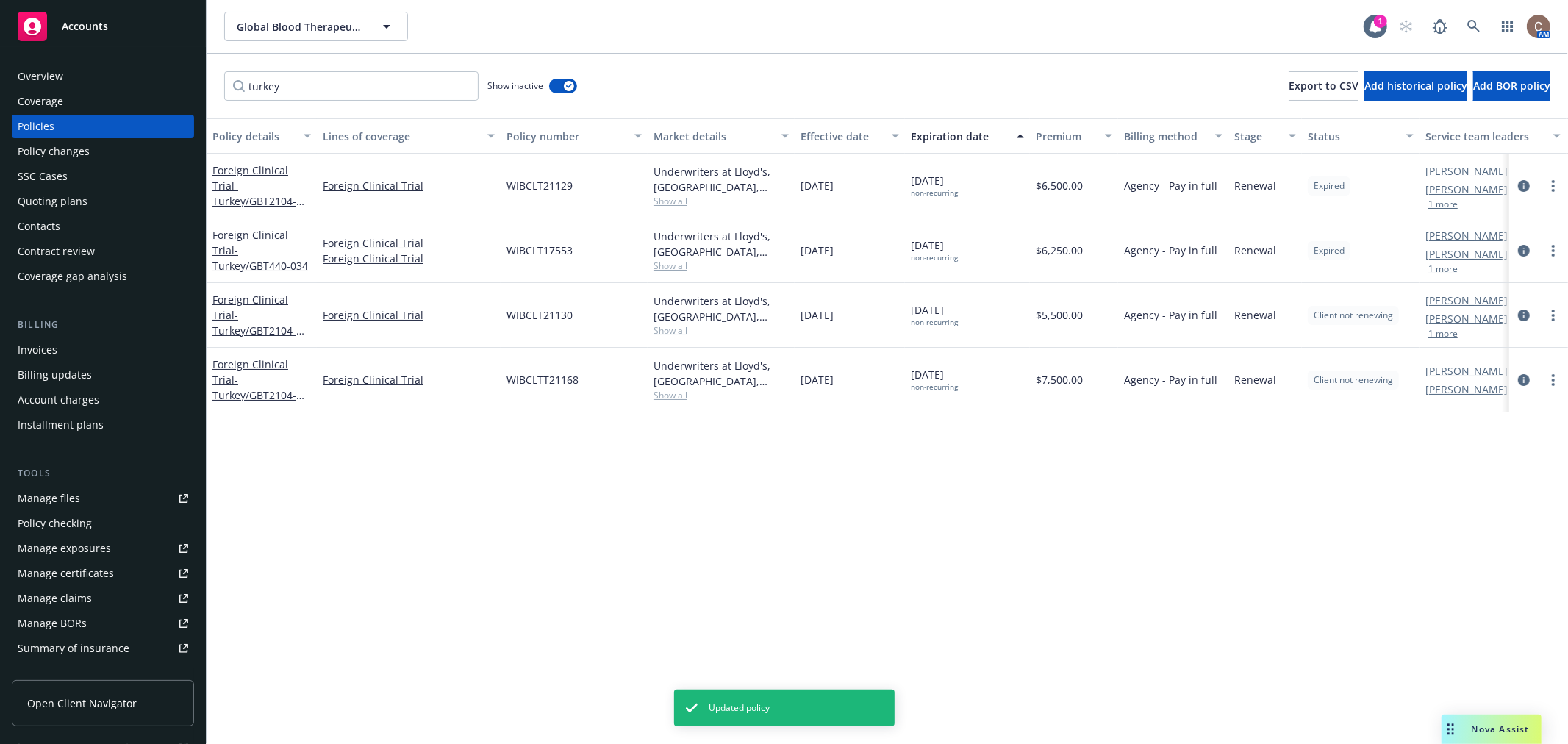
click at [98, 69] on div "Overview" at bounding box center [102, 76] width 170 height 23
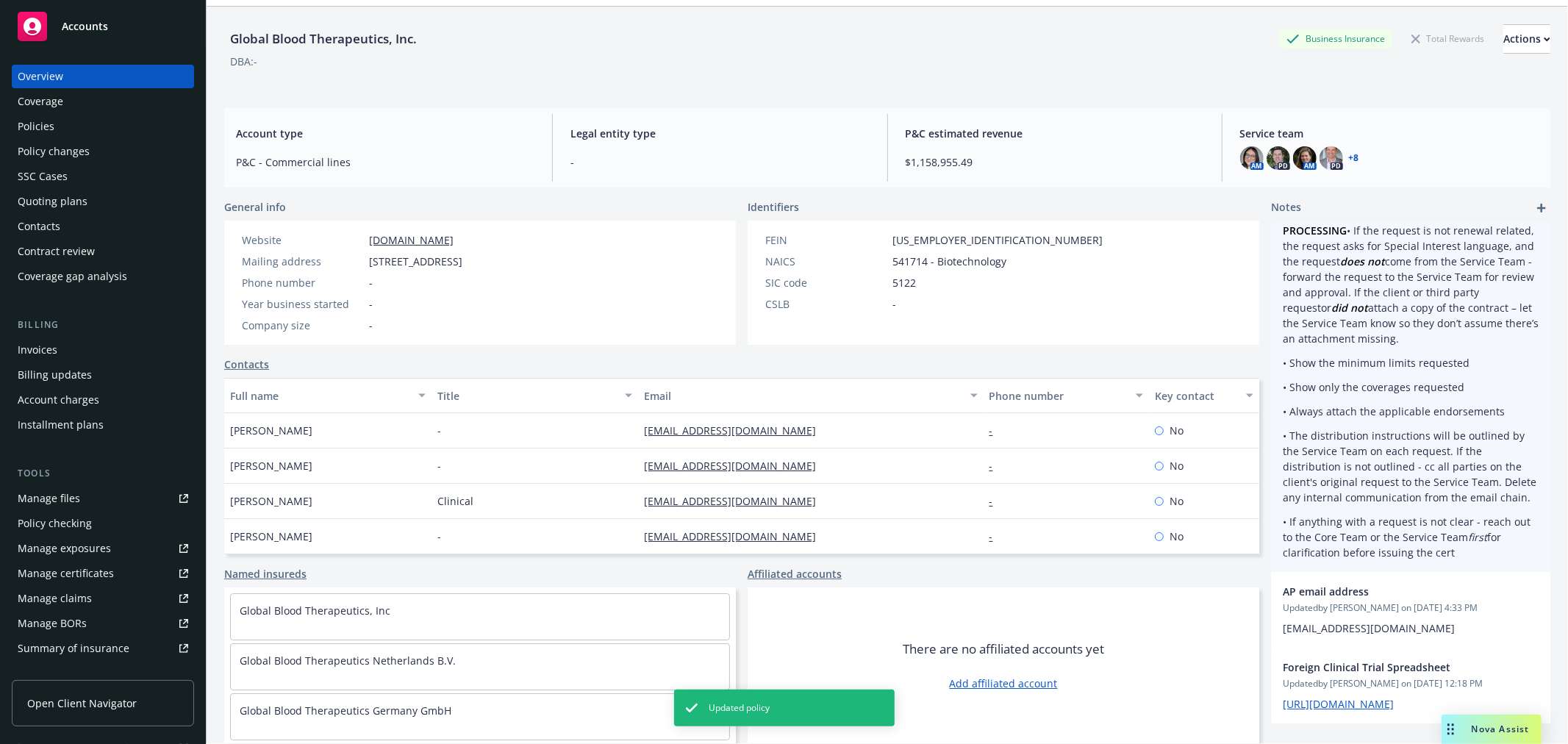
scroll to position [54, 0]
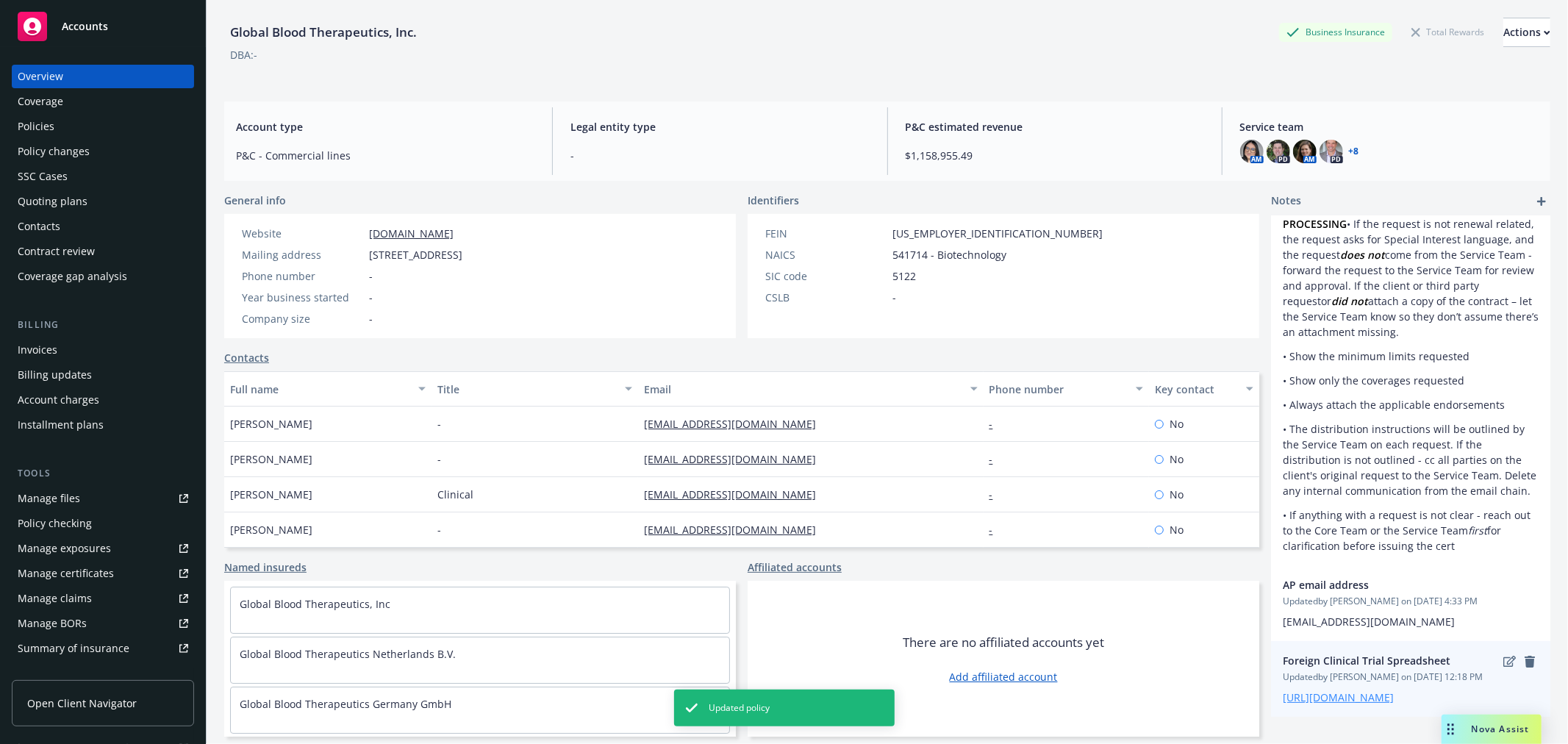
click at [1340, 690] on link "https://iln-my.sharepoint.com/:x:/g/personal/cristina_varner_newfront_com/EWRml…" at bounding box center [1338, 697] width 111 height 14
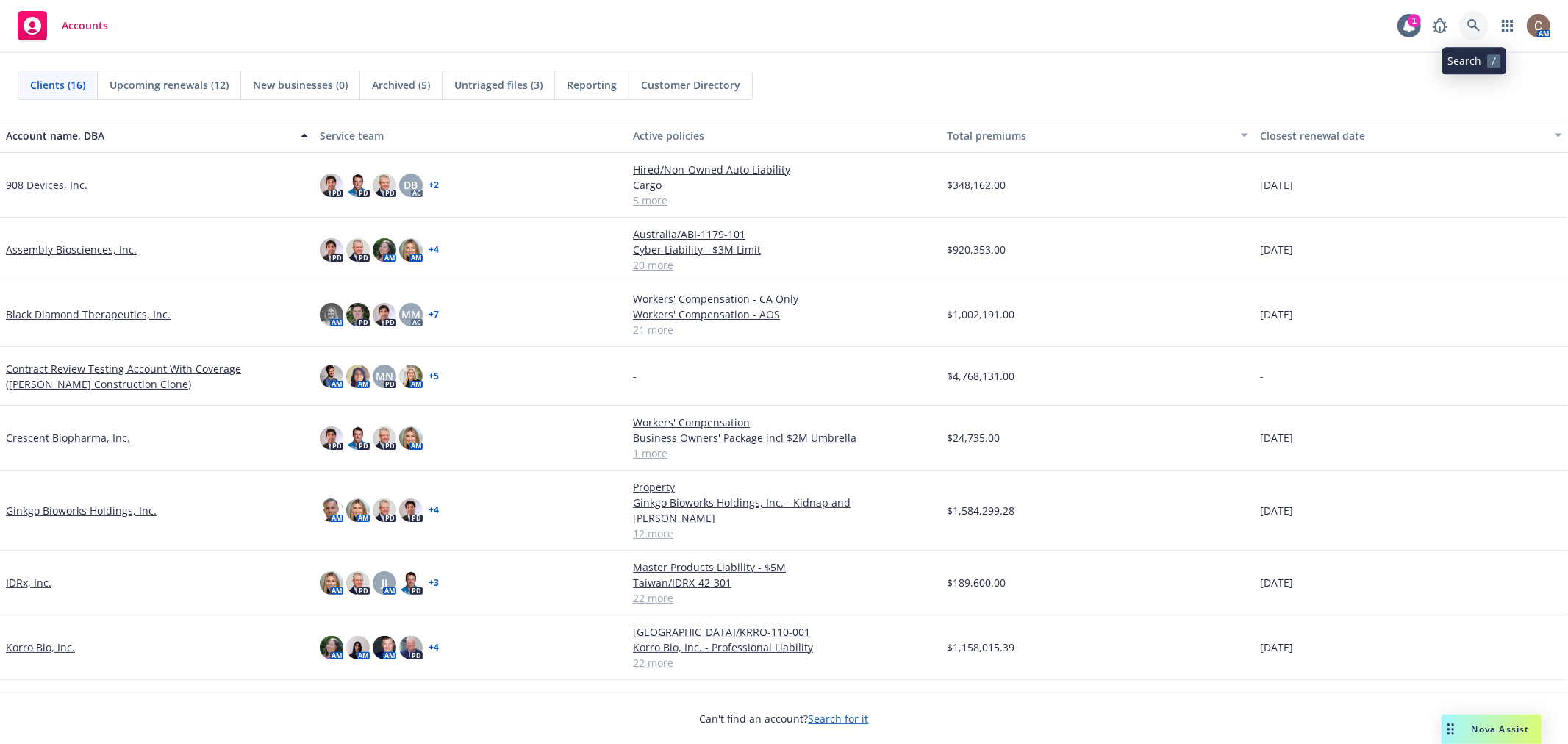
click at [1486, 26] on link at bounding box center [1474, 26] width 29 height 29
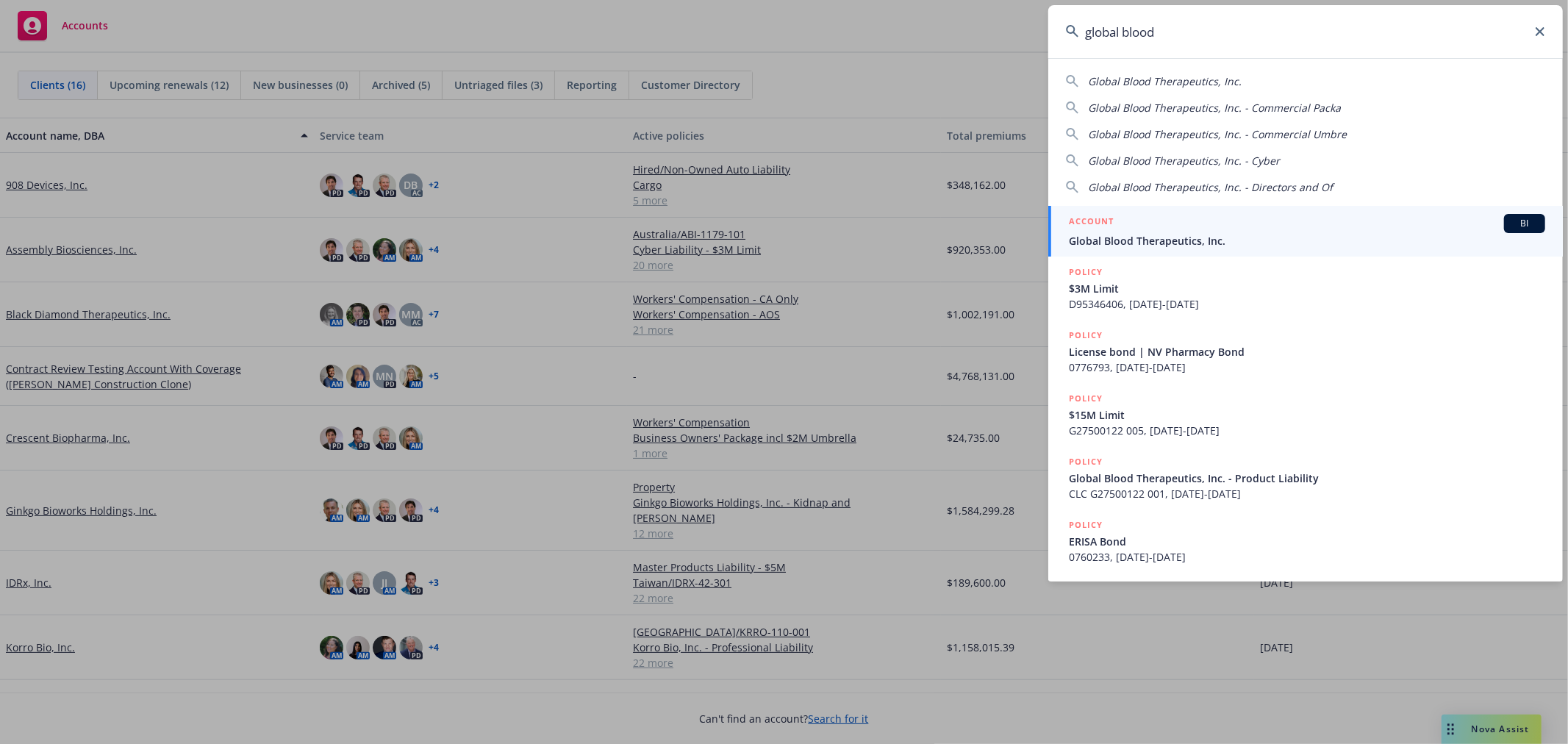
type input "global blood"
click at [1267, 219] on div "ACCOUNT BI" at bounding box center [1307, 223] width 476 height 19
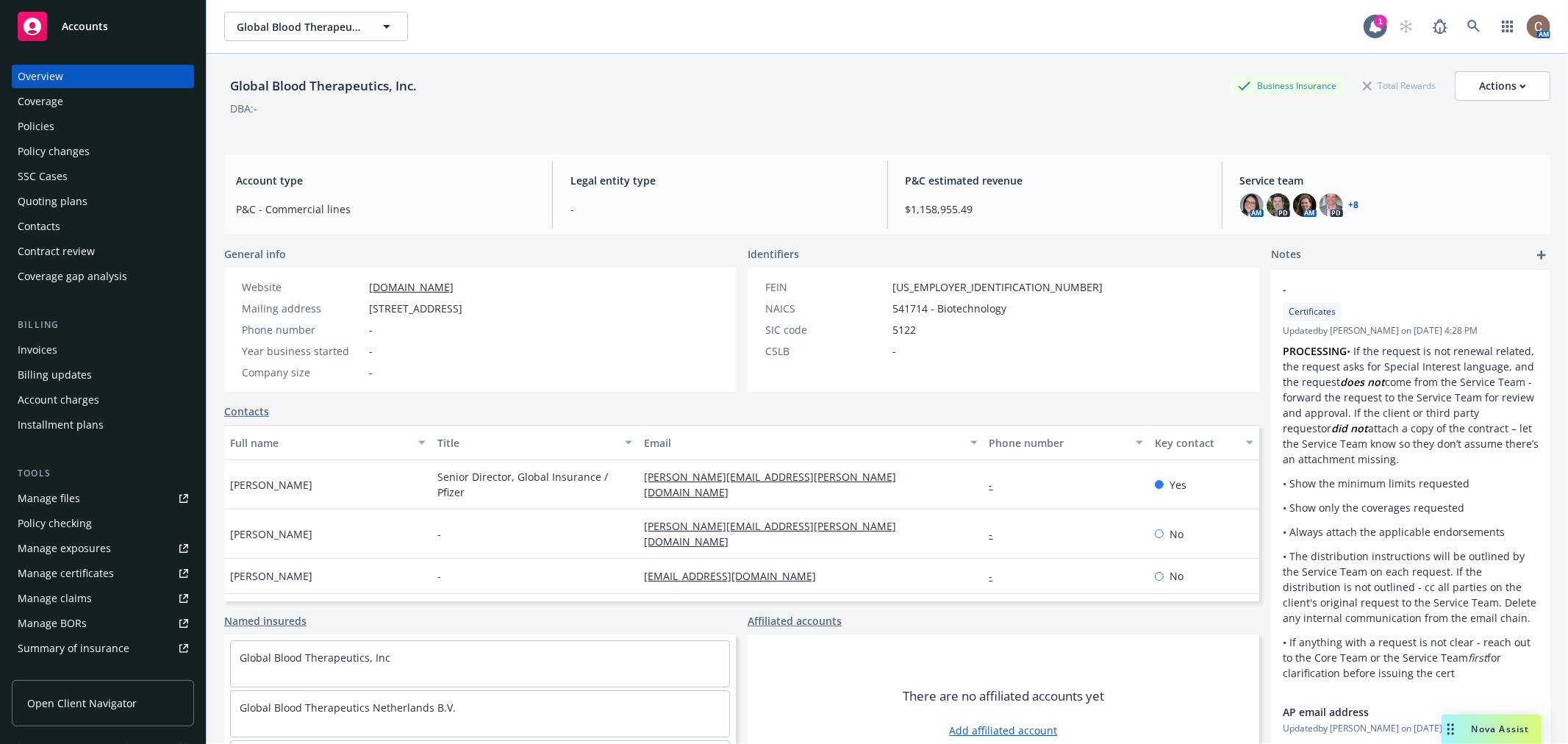
click at [52, 128] on div "Policies" at bounding box center [35, 126] width 37 height 23
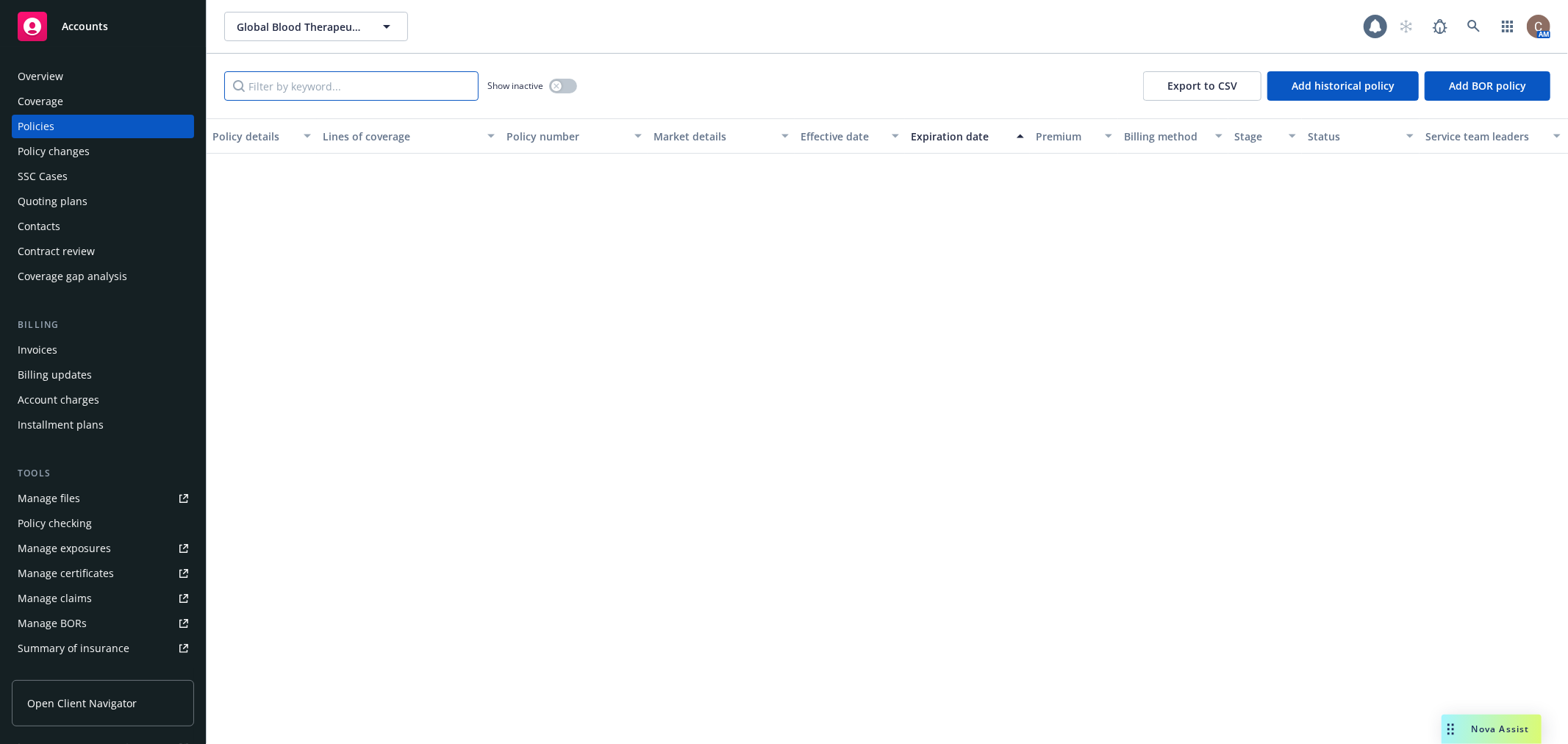
click at [338, 86] on input "Filter by keyword..." at bounding box center [352, 86] width 255 height 29
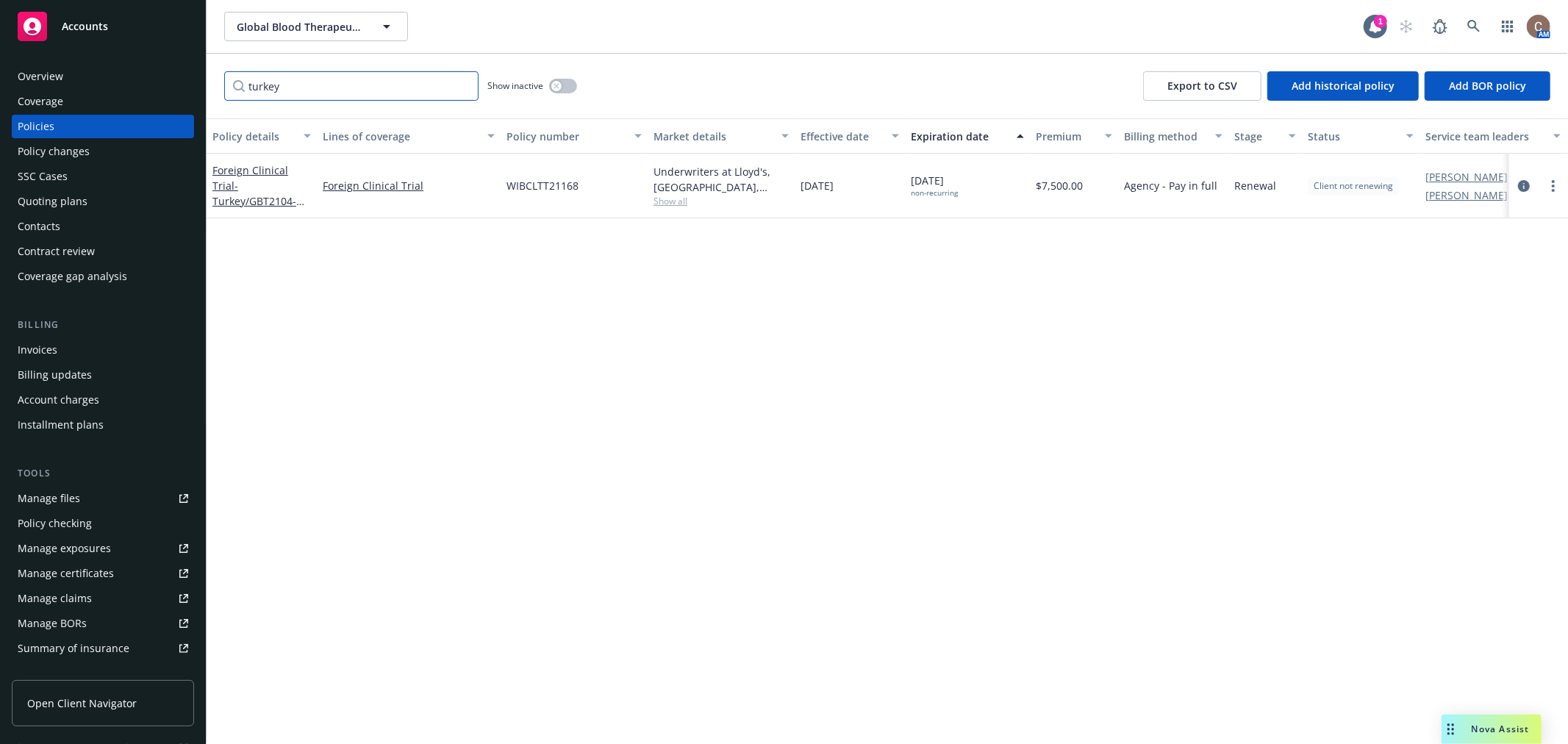
type input "turkey"
click at [549, 84] on button "button" at bounding box center [563, 86] width 28 height 15
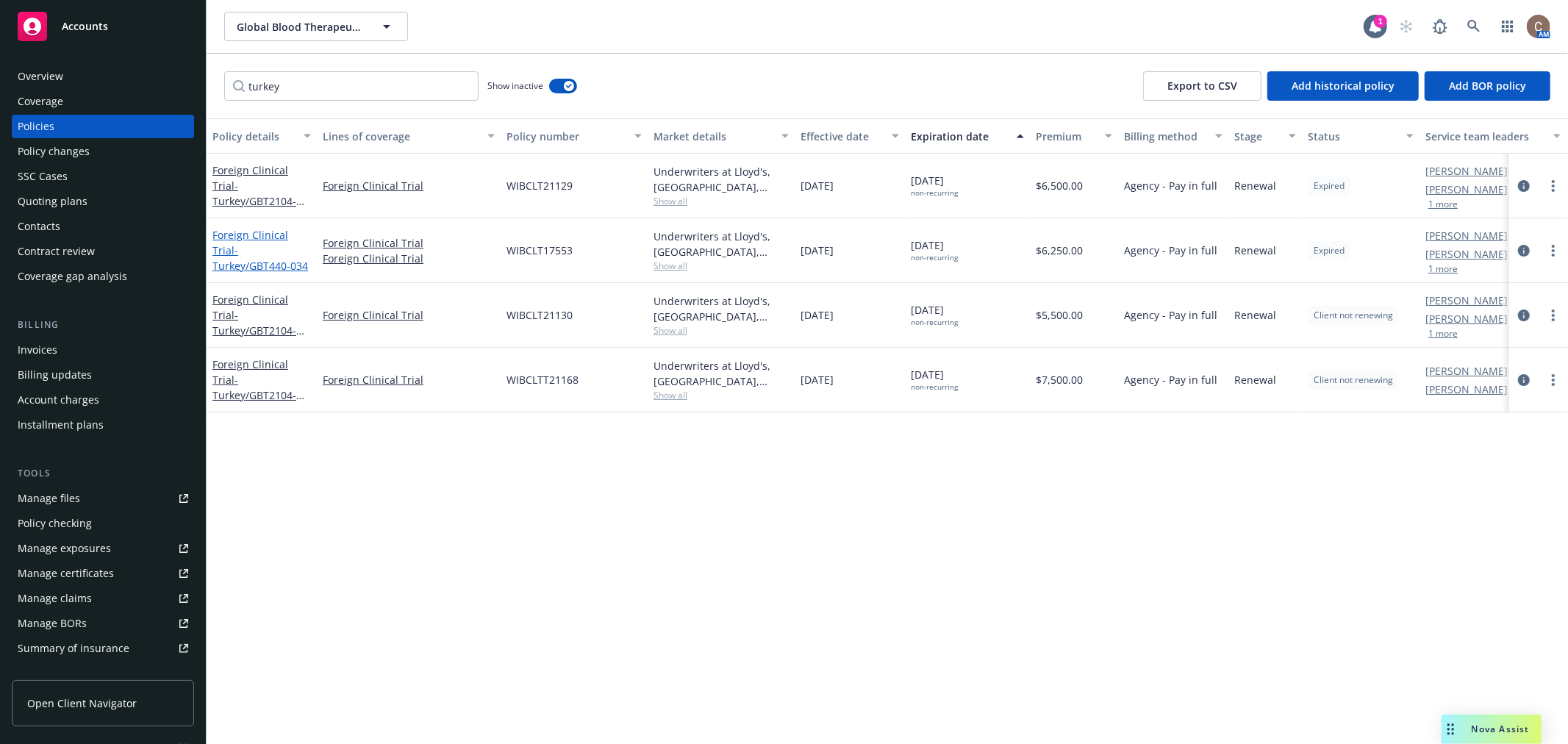
click at [280, 245] on span "- [GEOGRAPHIC_DATA]/GBT440-034" at bounding box center [260, 258] width 96 height 29
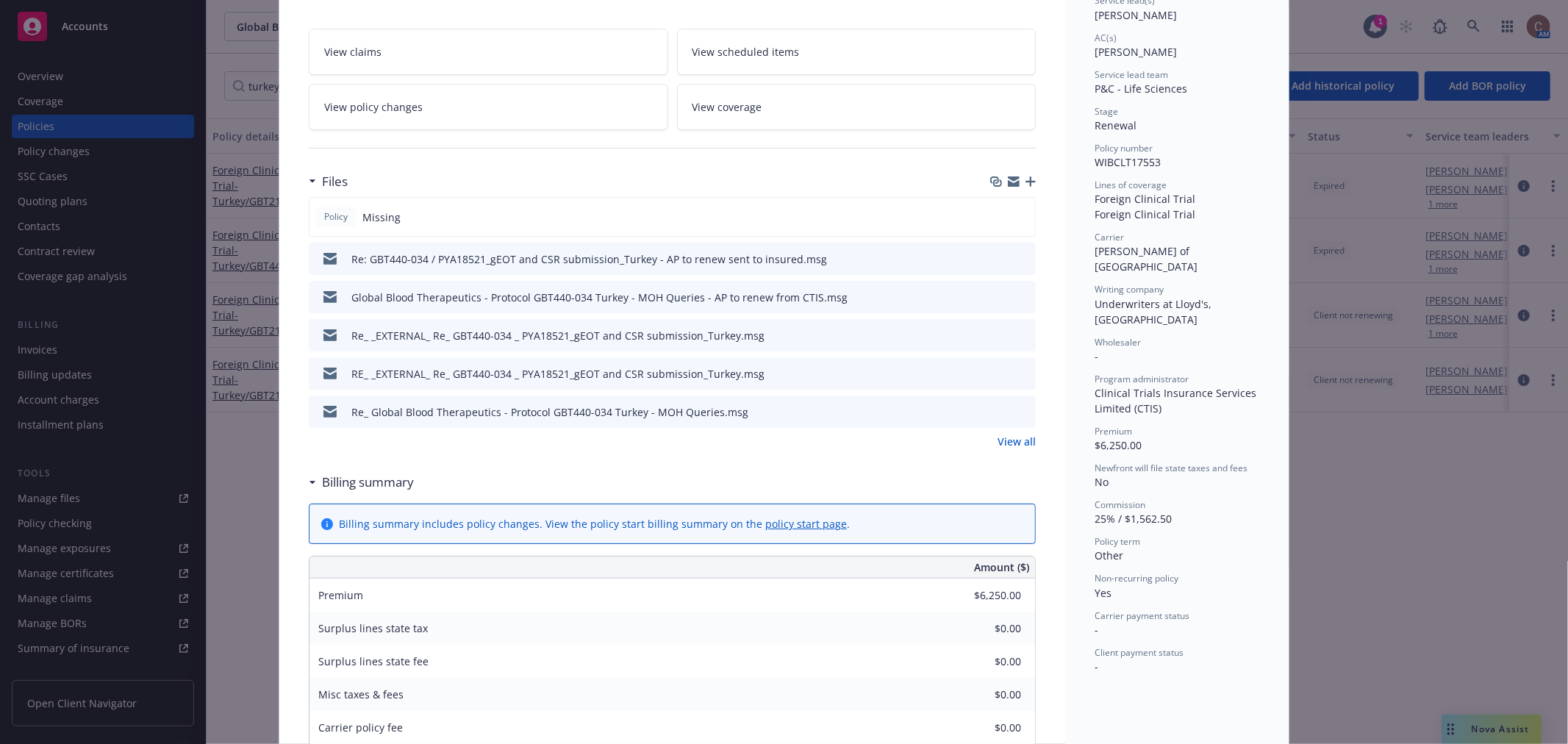
scroll to position [245, 0]
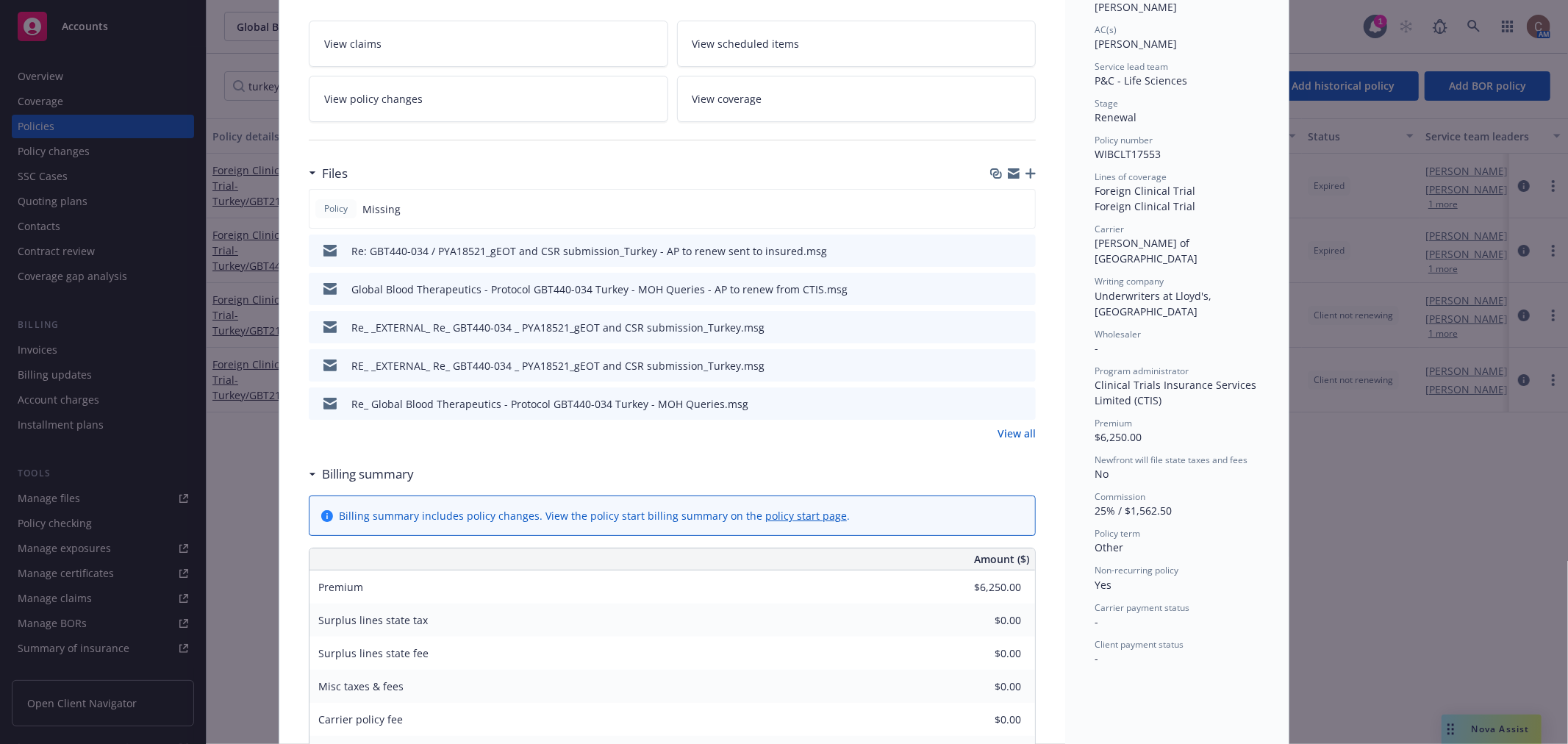
click at [1016, 436] on link "View all" at bounding box center [1016, 433] width 38 height 15
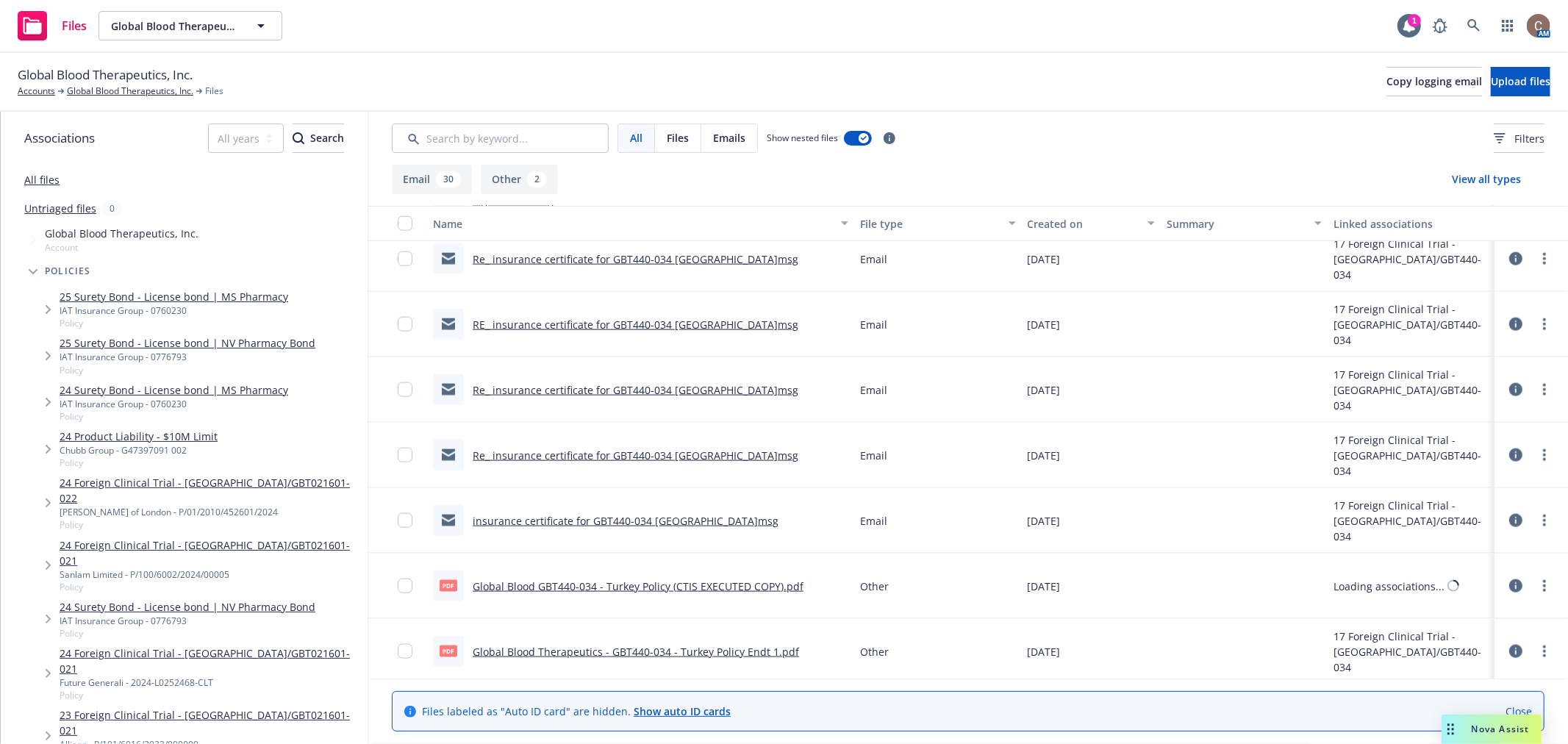
scroll to position [1639, 0]
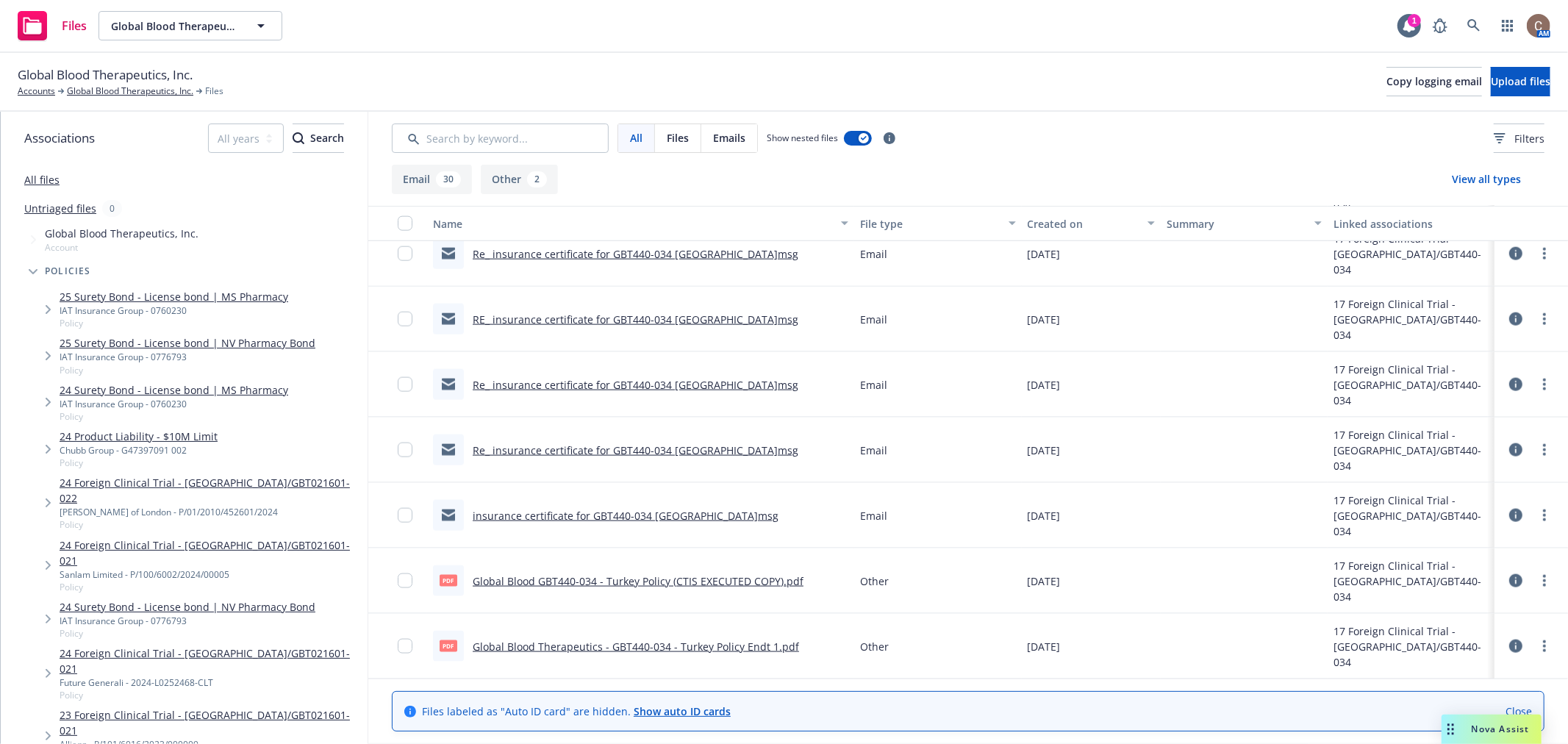
click at [724, 575] on link "Global Blood GBT440-034 - Turkey Policy (CTIS EXECUTED COPY).pdf" at bounding box center [637, 581] width 331 height 14
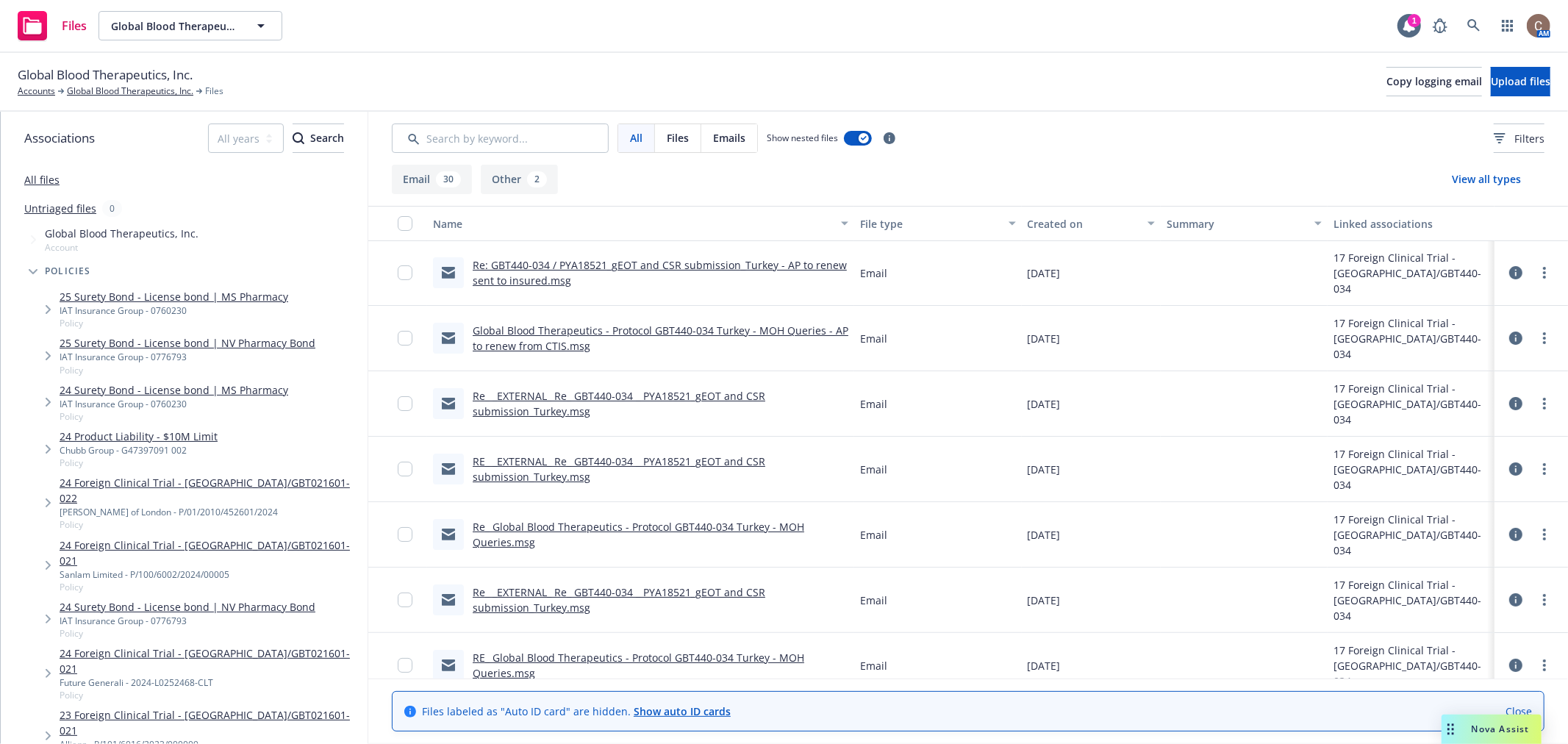
scroll to position [0, 0]
click at [96, 89] on link "Global Blood Therapeutics, Inc." at bounding box center [130, 91] width 127 height 14
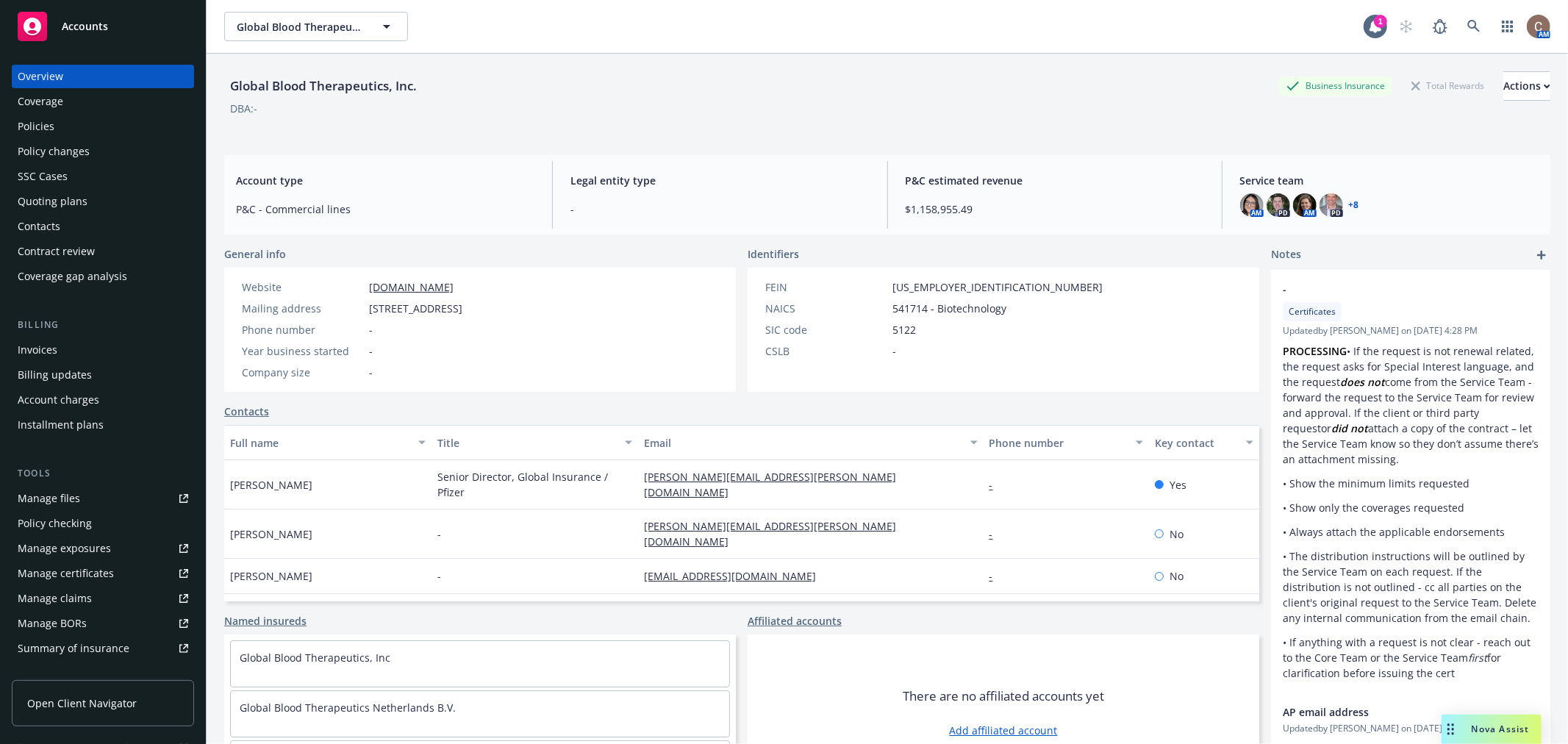
click at [90, 127] on div "Policies" at bounding box center [102, 126] width 170 height 23
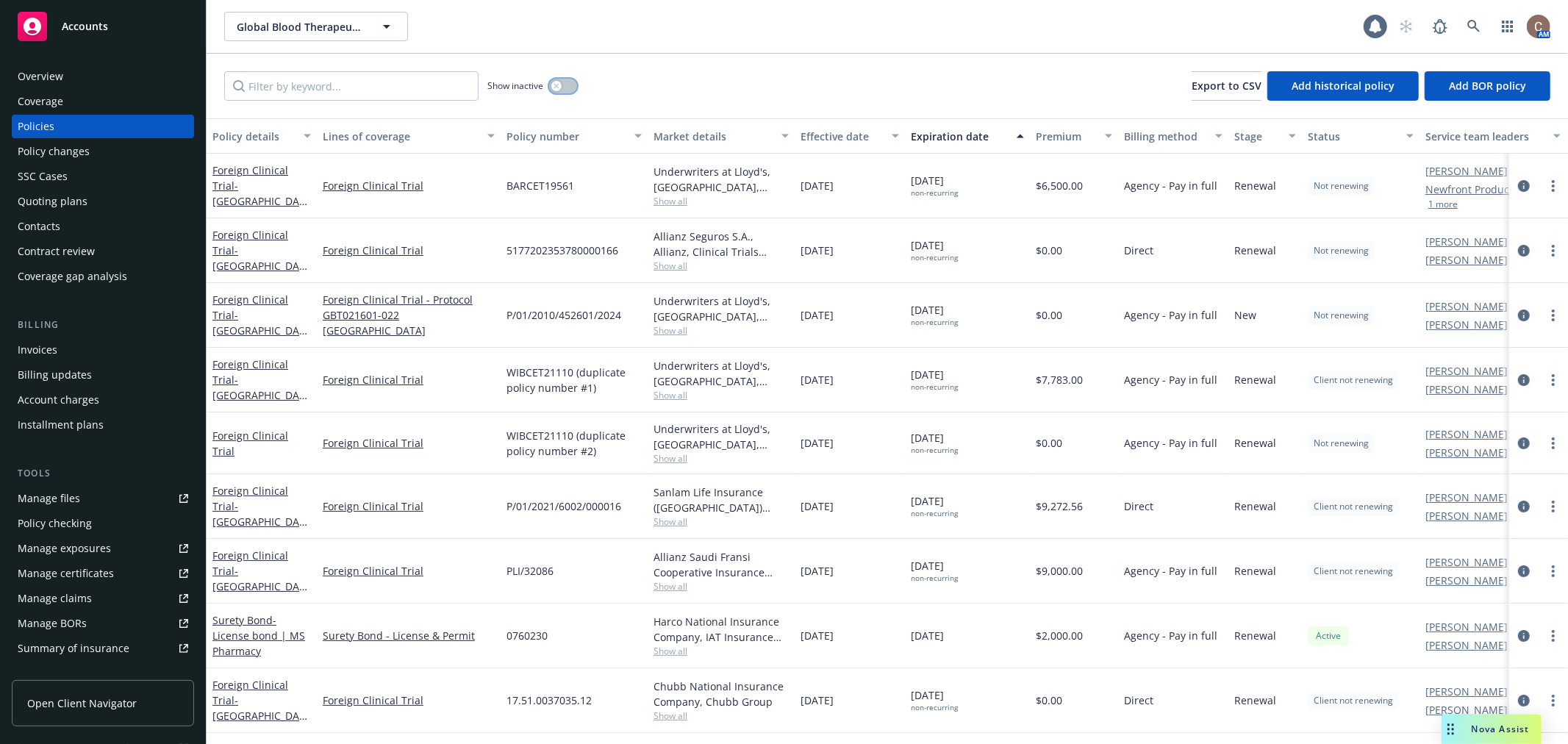
click at [554, 90] on div "button" at bounding box center [557, 86] width 11 height 11
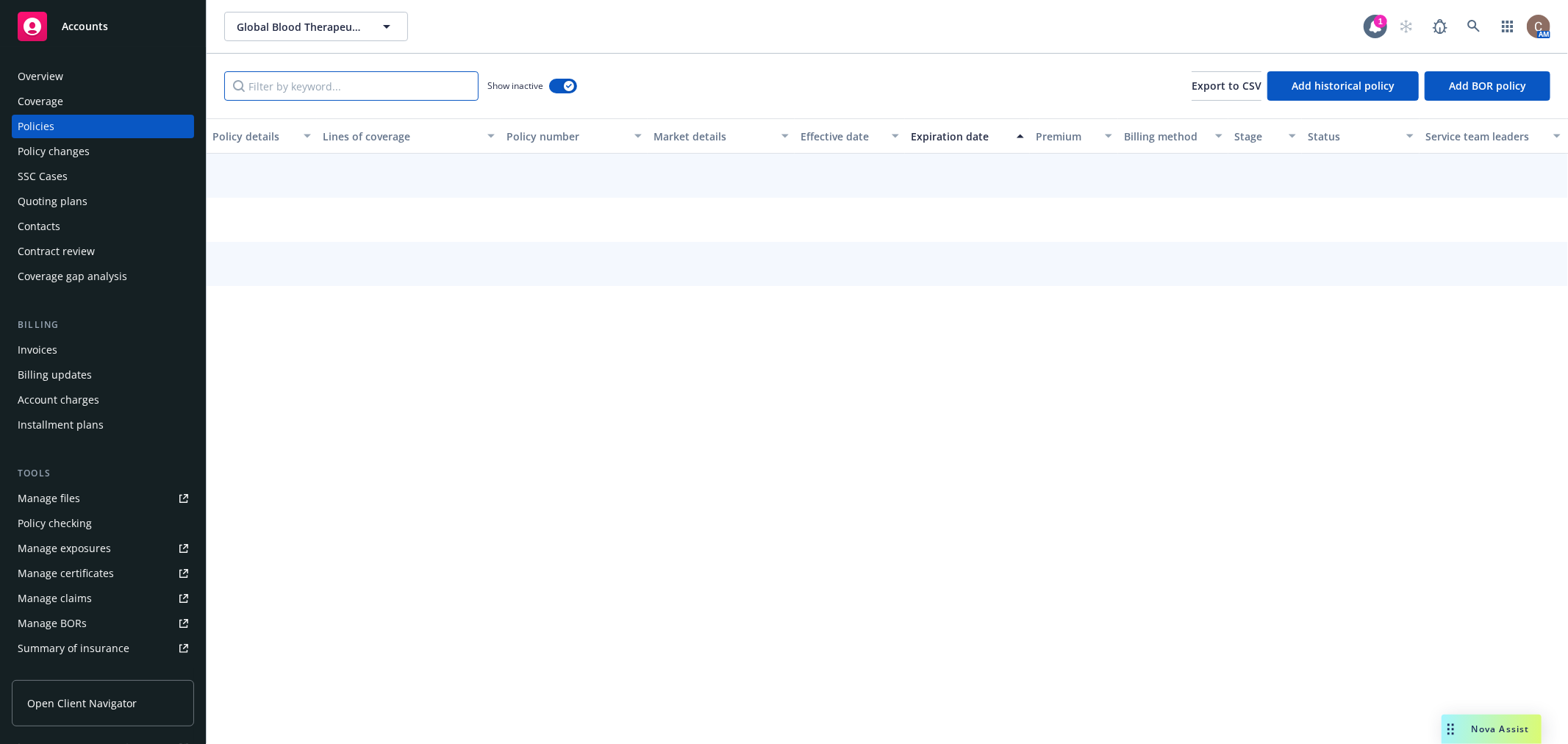
click at [365, 96] on input "Filter by keyword..." at bounding box center [352, 86] width 255 height 29
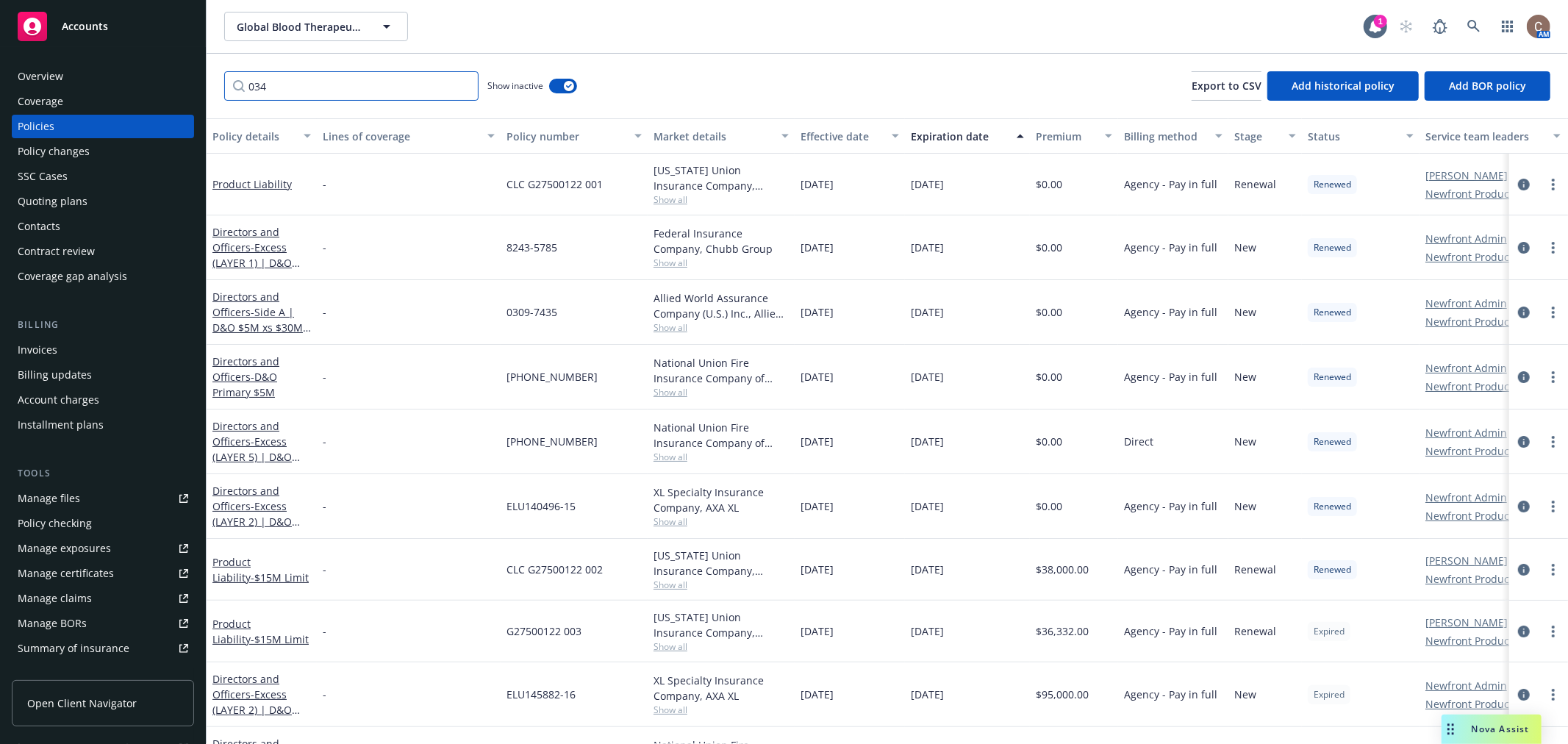
type input "034"
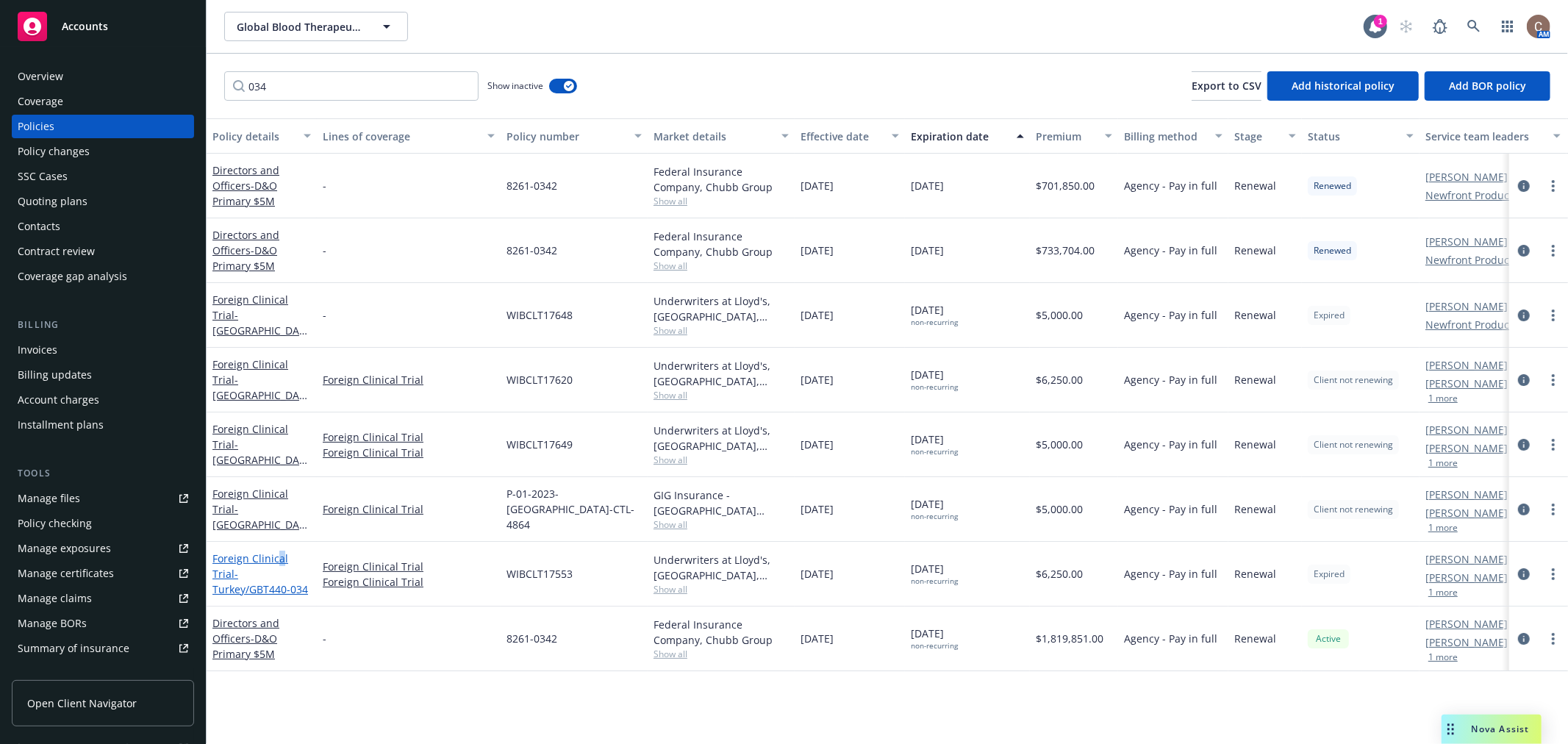
click at [280, 560] on link "Foreign Clinical Trial - Turkey/GBT440-034" at bounding box center [260, 574] width 96 height 45
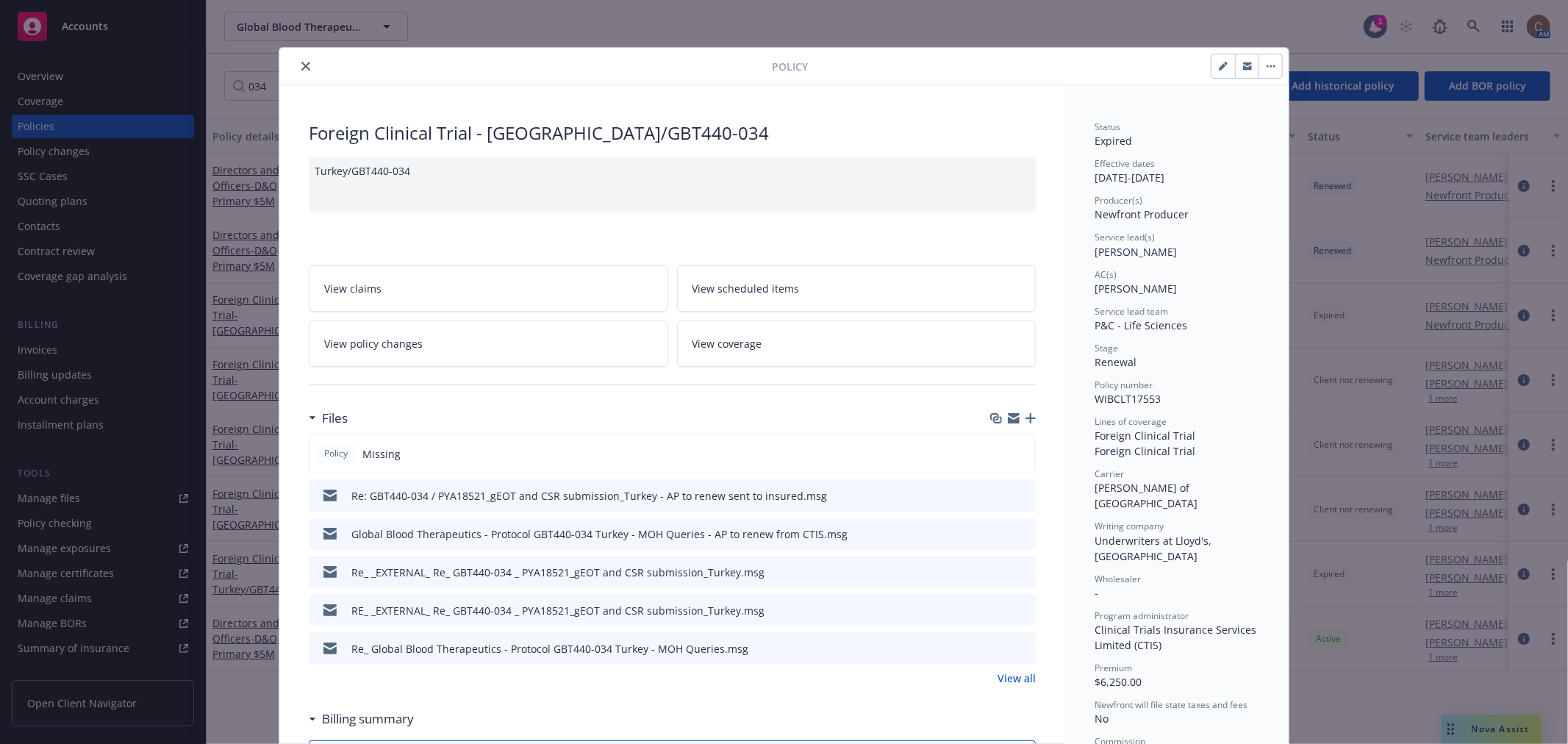
click at [1013, 678] on link "View all" at bounding box center [1016, 678] width 38 height 15
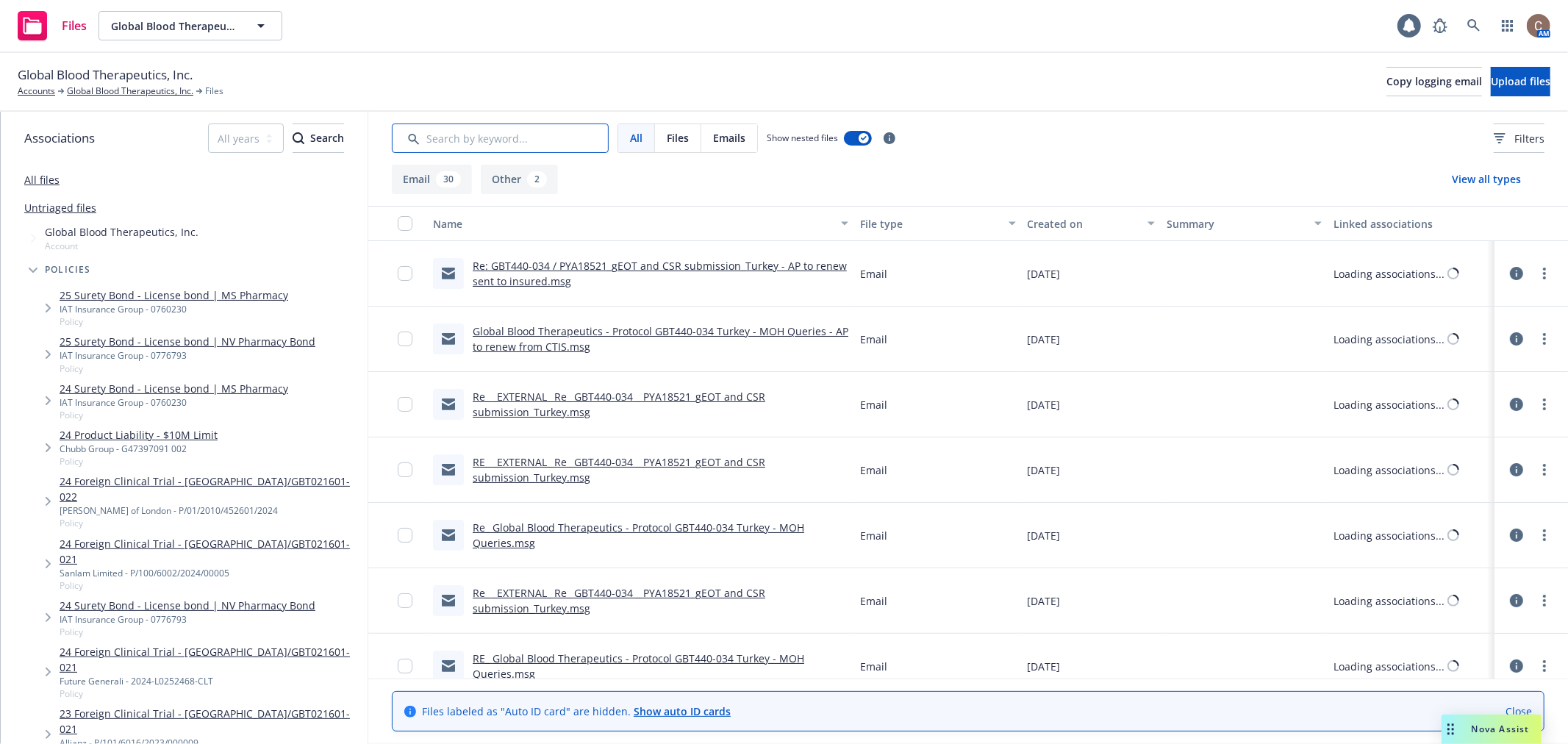
click at [523, 135] on input "Search by keyword..." at bounding box center [500, 138] width 217 height 29
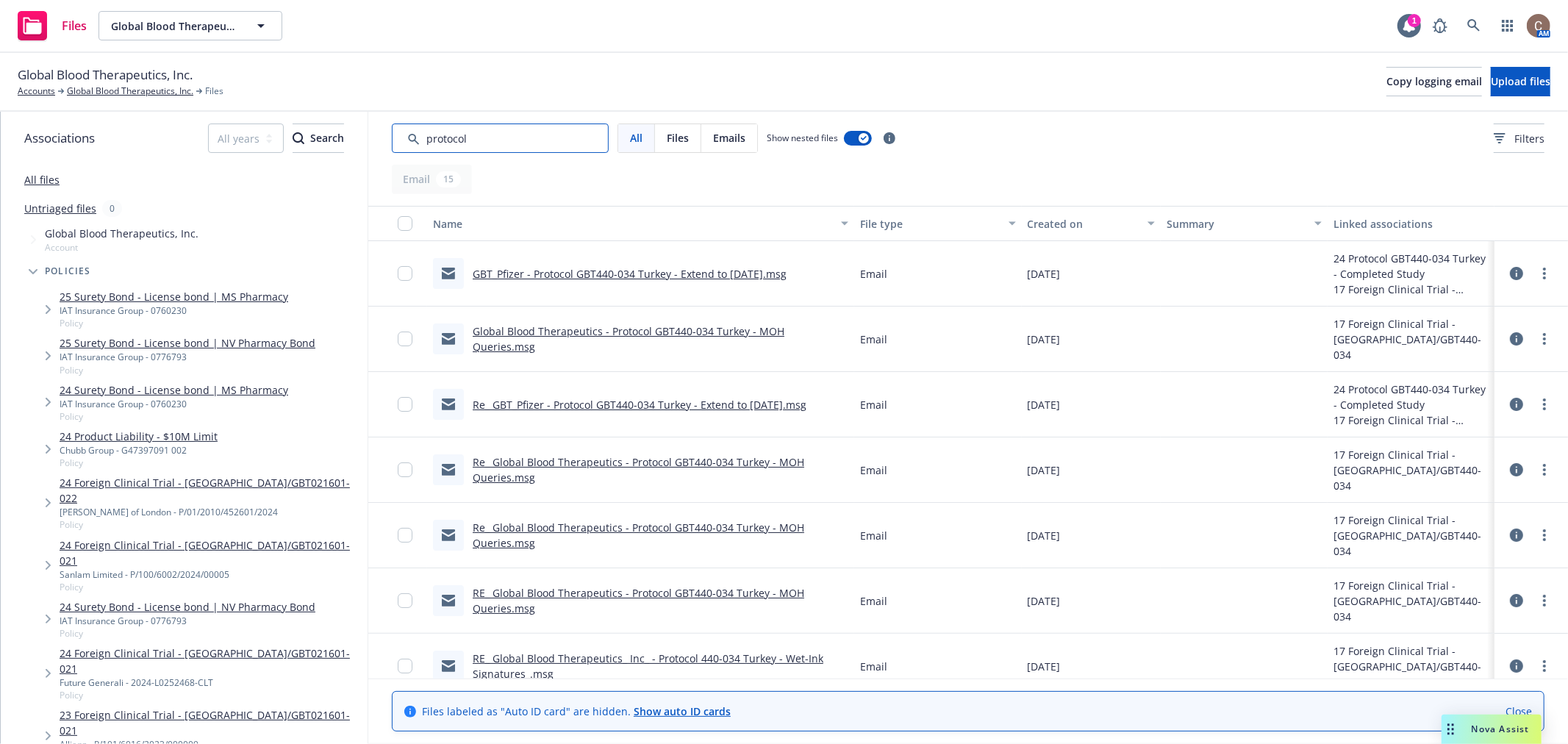
type input "protocol"
click at [590, 268] on link "GBT_Pfizer - Protocol GBT440-034 Turkey - Extend to [DATE].msg" at bounding box center [629, 274] width 314 height 14
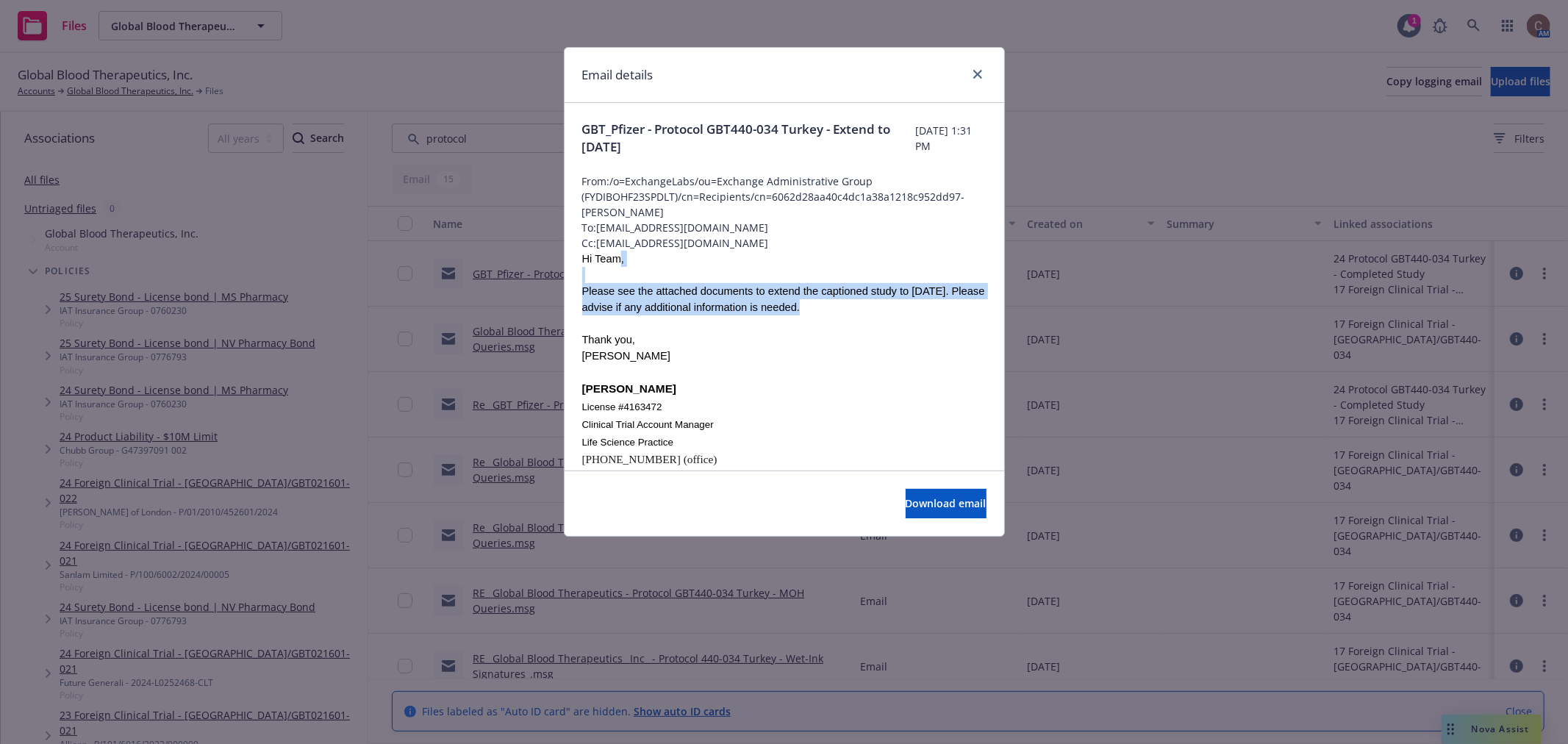
drag, startPoint x: 803, startPoint y: 315, endPoint x: 607, endPoint y: 262, distance: 203.0
click at [607, 262] on div "Hi Team, Please see the attached documents to extend the captioned study to [DA…" at bounding box center [784, 581] width 405 height 661
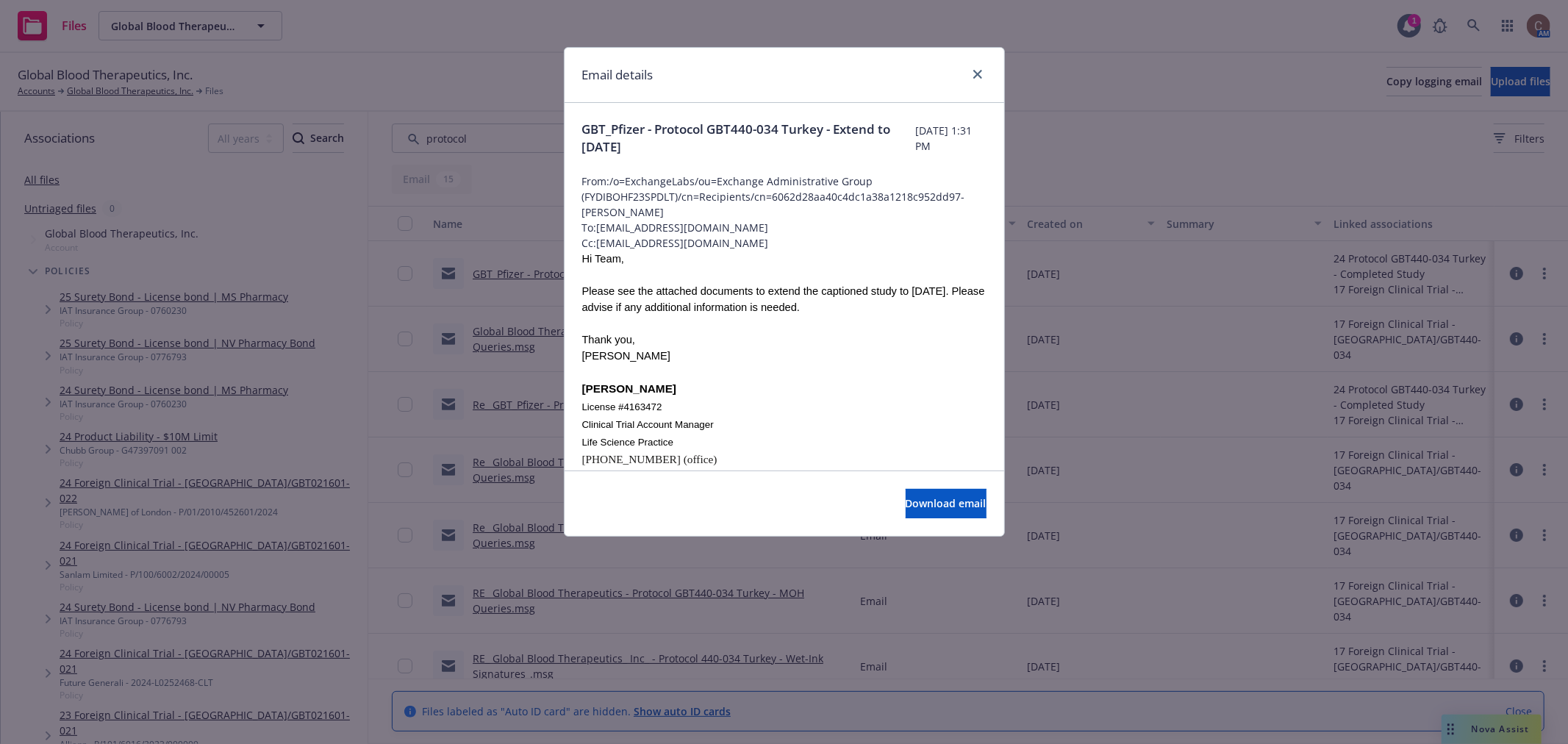
click at [711, 334] on div "Thank you," at bounding box center [784, 339] width 405 height 16
click at [980, 75] on icon "close" at bounding box center [978, 75] width 9 height 9
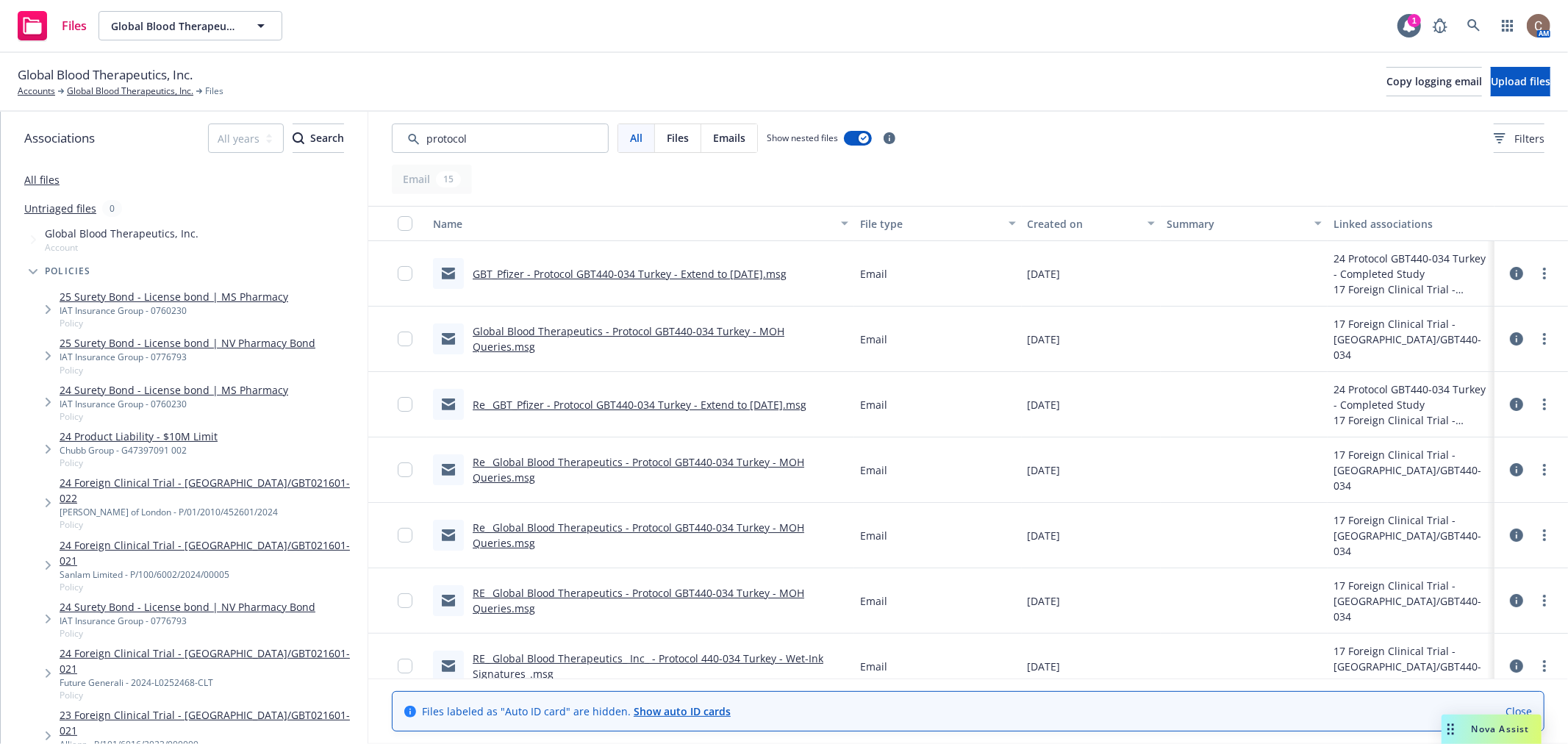
click at [669, 337] on link "Global Blood Therapeutics - Protocol GBT440-034 Turkey - MOH Queries.msg" at bounding box center [628, 338] width 312 height 29
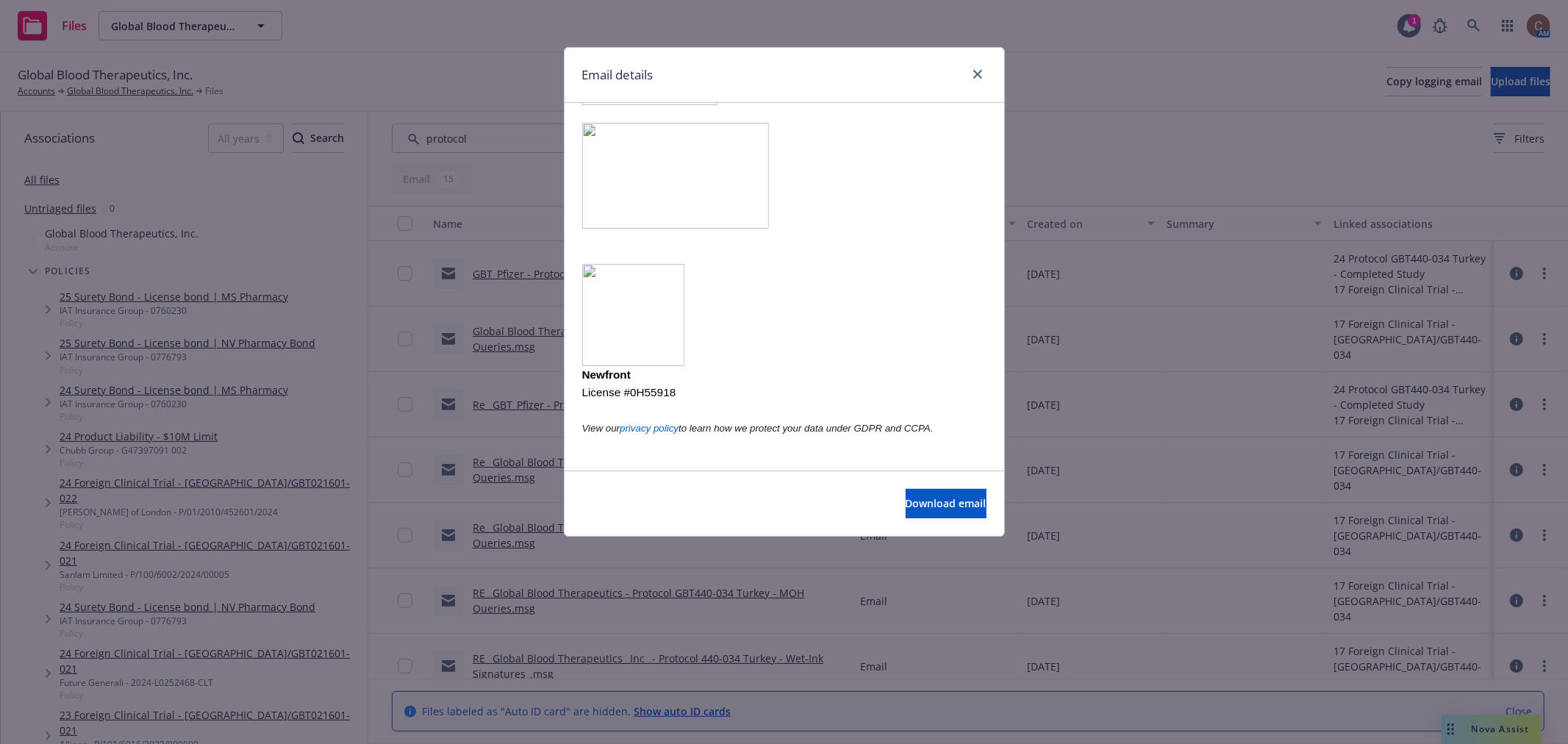
scroll to position [586, 0]
click at [974, 78] on icon "close" at bounding box center [978, 75] width 9 height 9
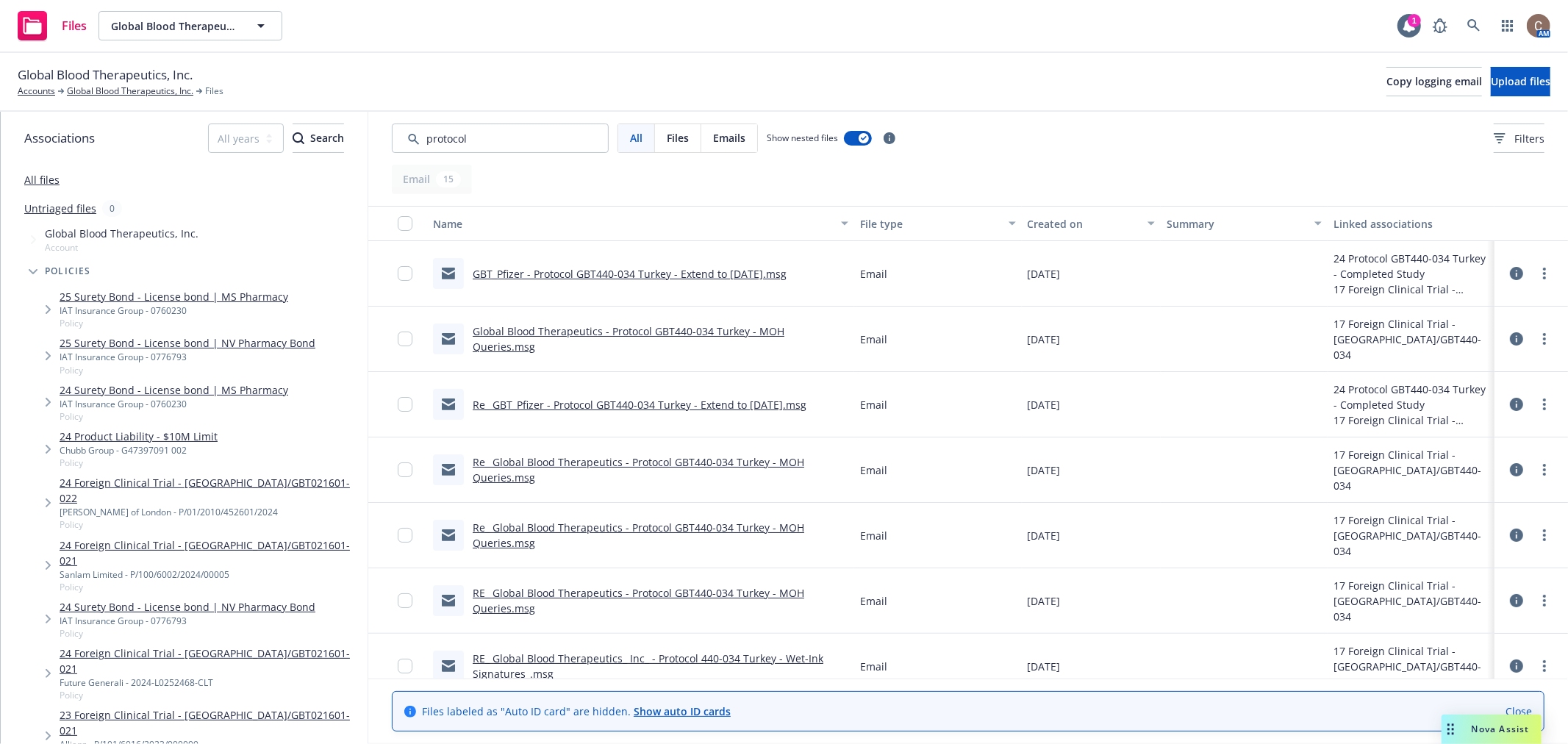
click at [563, 403] on link "Re_ GBT_Pfizer - Protocol GBT440-034 Turkey - Extend to [DATE].msg" at bounding box center [639, 405] width 334 height 14
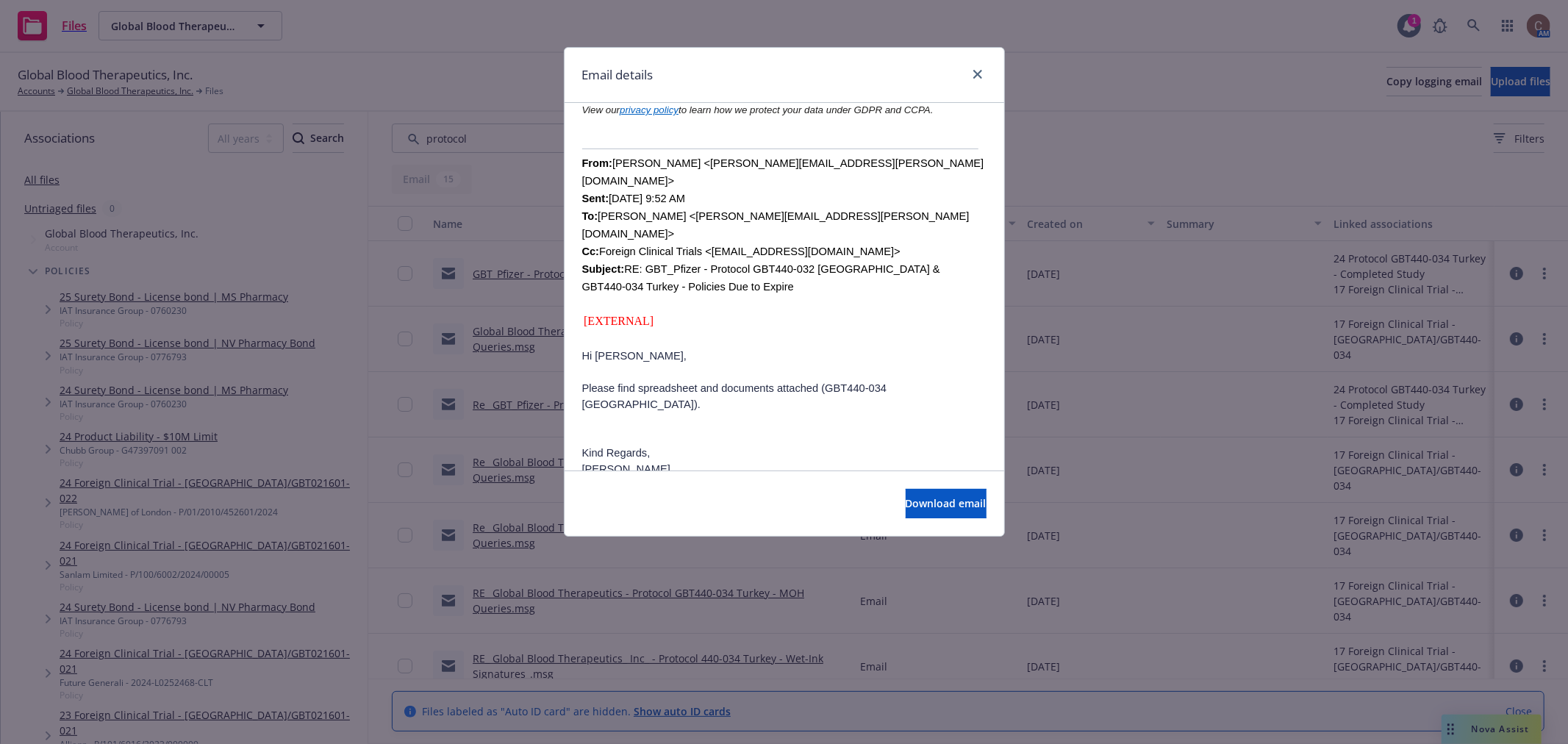
scroll to position [817, 0]
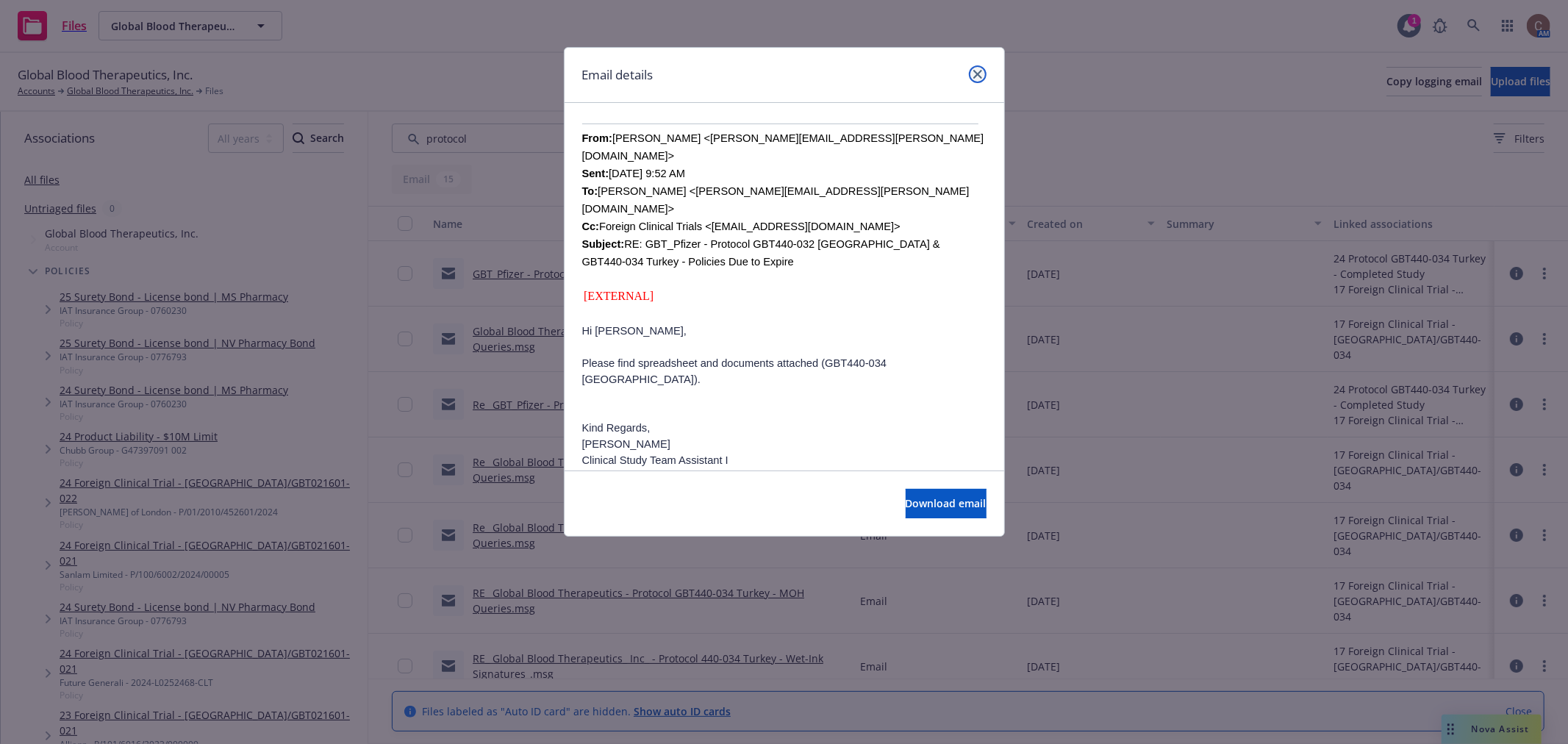
click at [974, 70] on icon "close" at bounding box center [978, 75] width 9 height 9
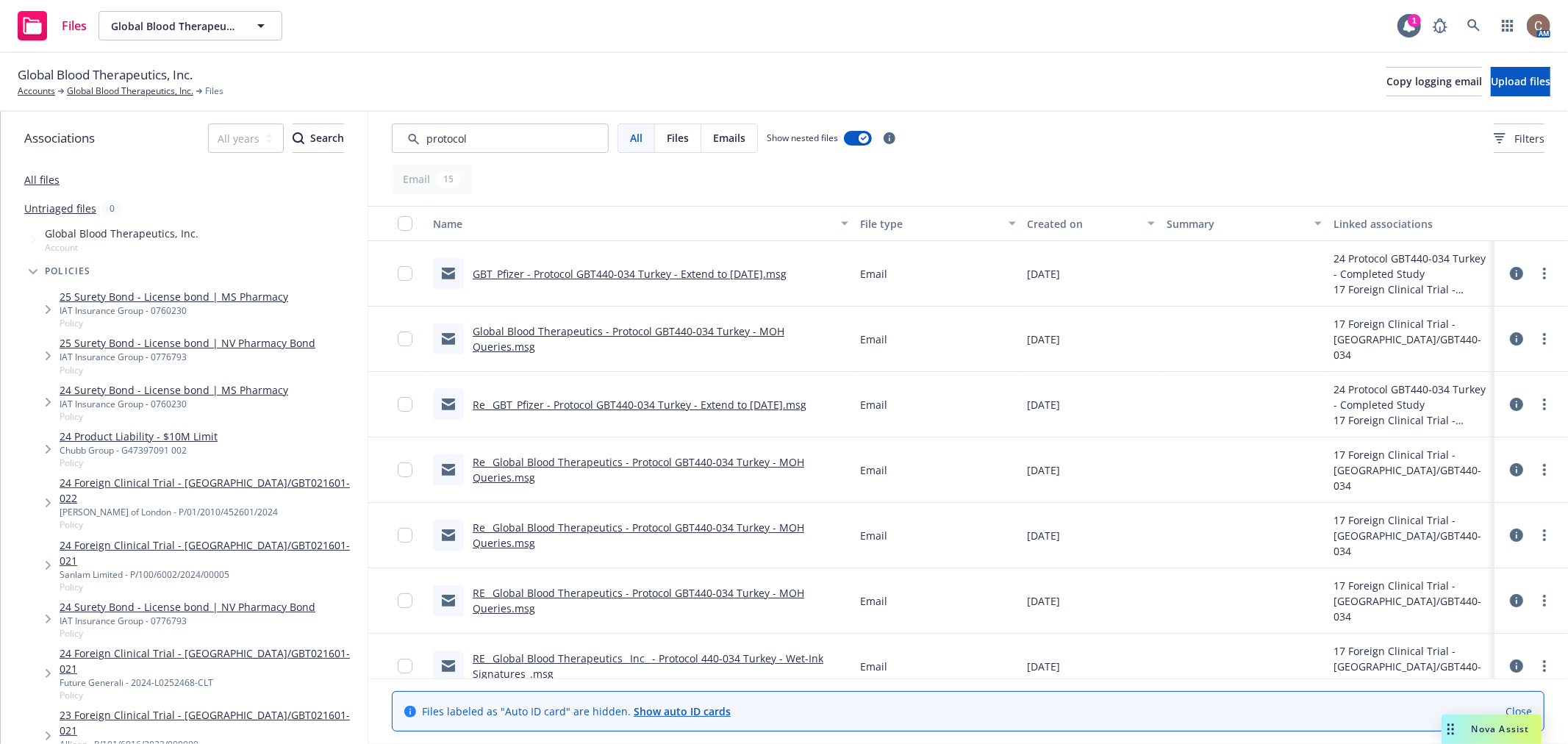
click at [1055, 221] on div "Created on" at bounding box center [1083, 224] width 111 height 15
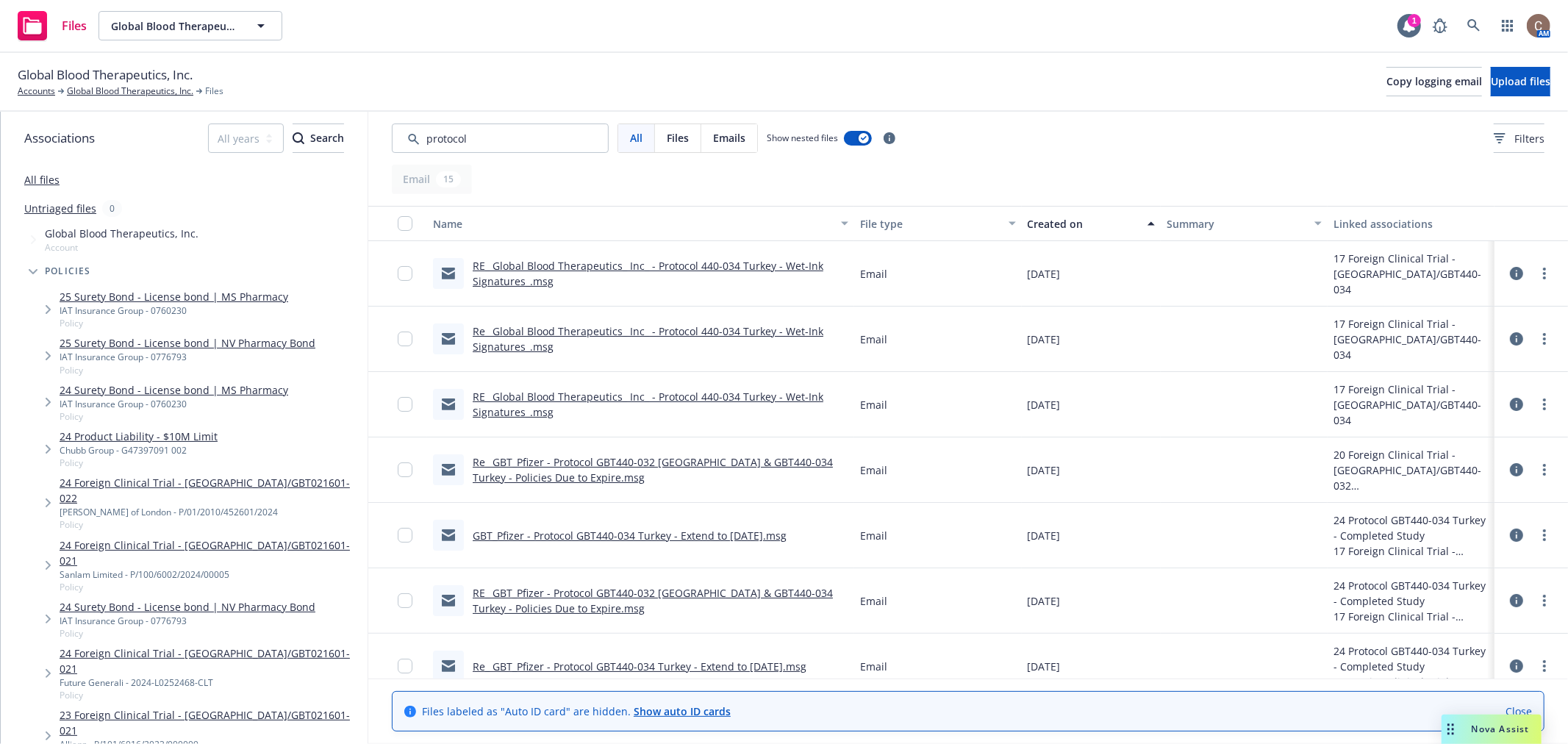
click at [1055, 221] on div "Created on" at bounding box center [1083, 224] width 111 height 15
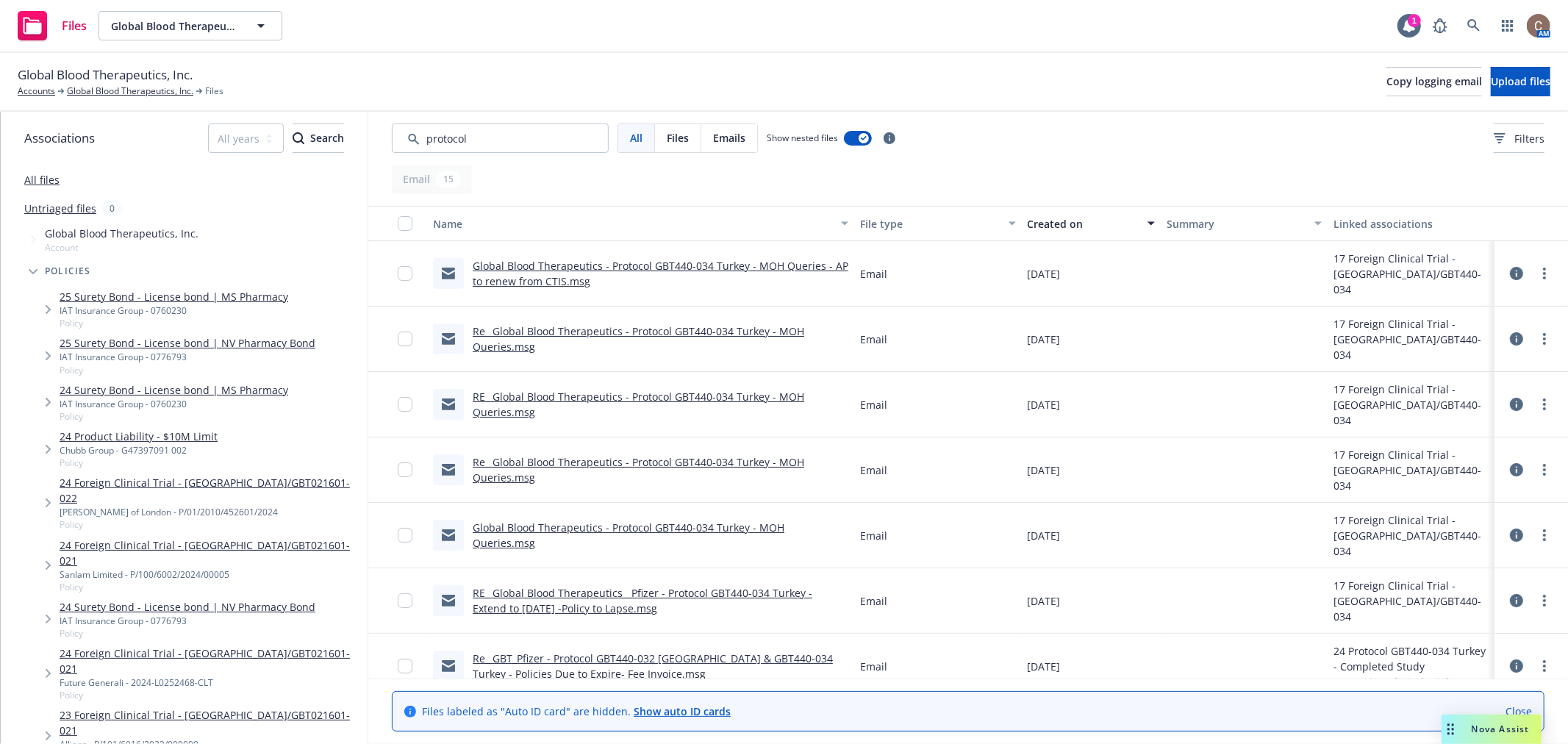
click at [753, 328] on link "Re_ Global Blood Therapeutics - Protocol GBT440-034 Turkey - MOH Queries.msg" at bounding box center [638, 338] width 332 height 29
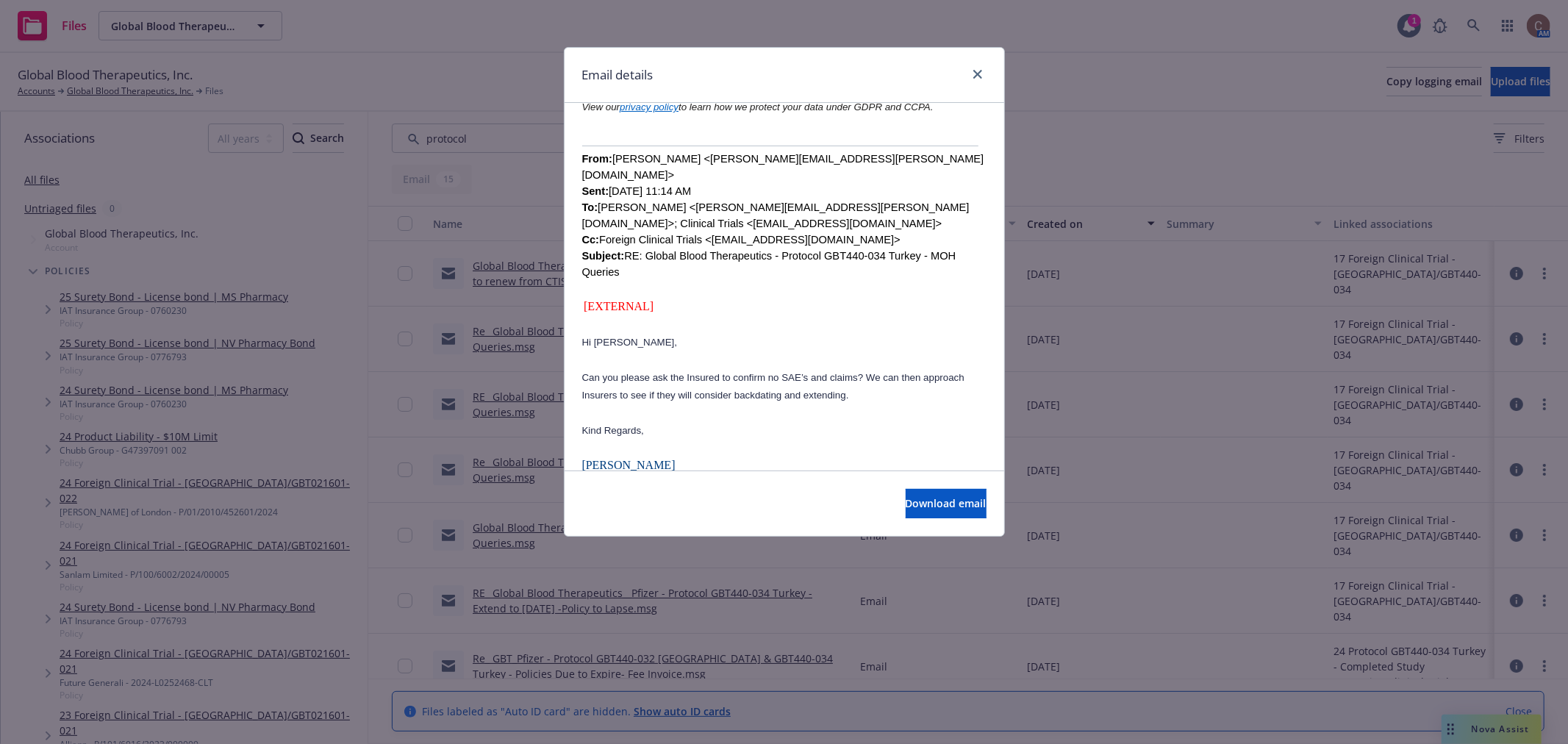
scroll to position [1062, 0]
click at [980, 75] on icon "close" at bounding box center [978, 75] width 9 height 9
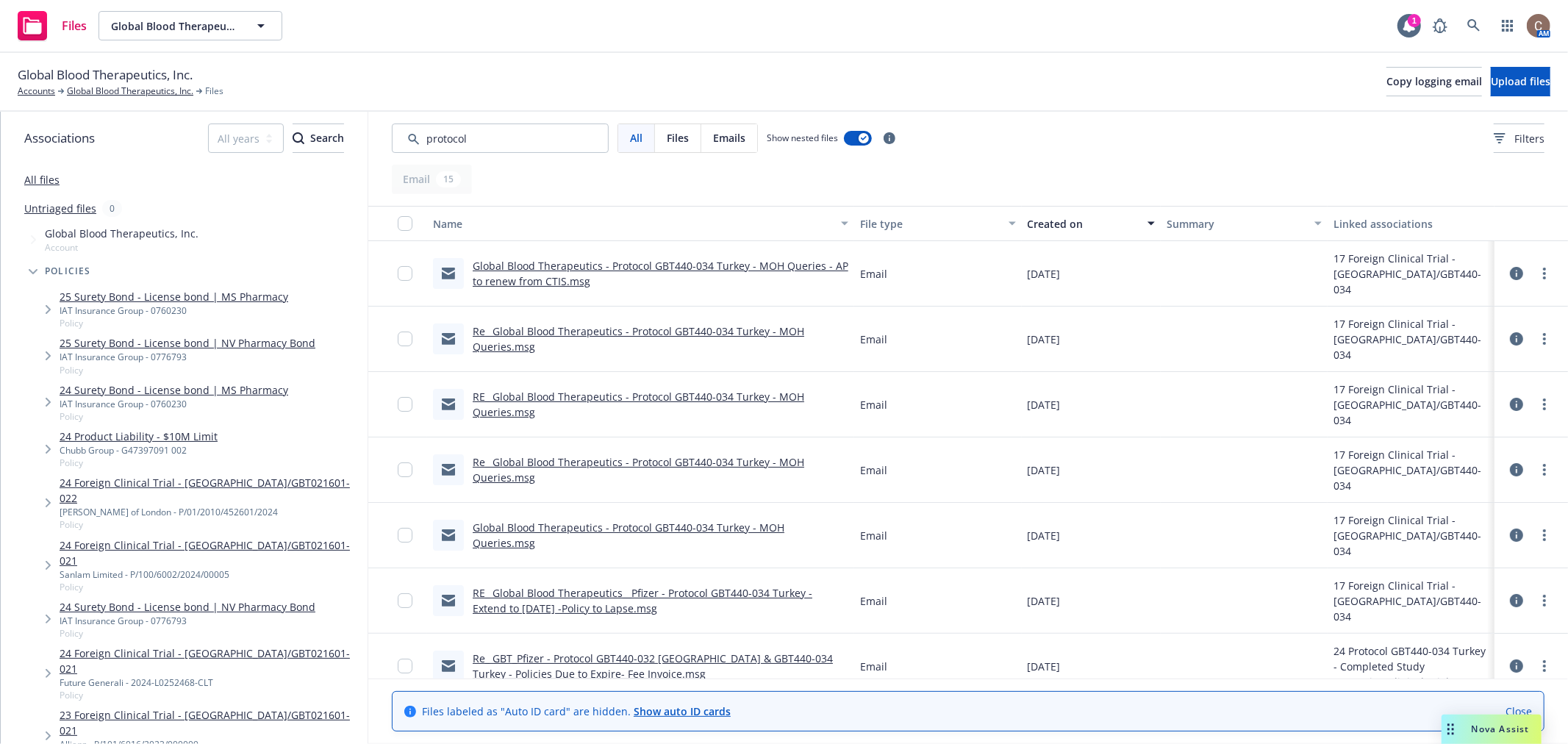
click at [577, 390] on link "RE_ Global Blood Therapeutics - Protocol GBT440-034 Turkey - MOH Queries.msg" at bounding box center [638, 404] width 332 height 29
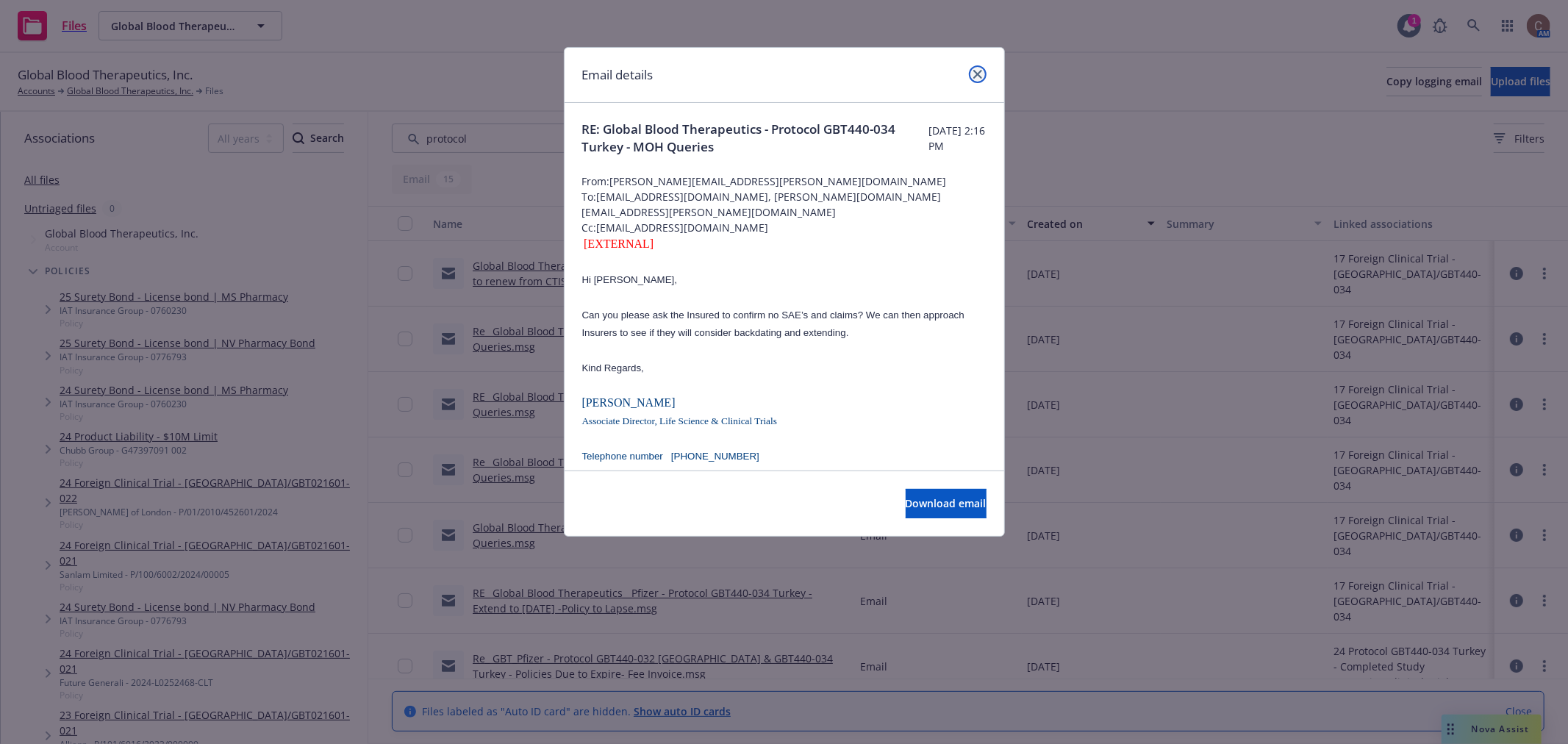
click at [974, 72] on icon "close" at bounding box center [978, 75] width 9 height 9
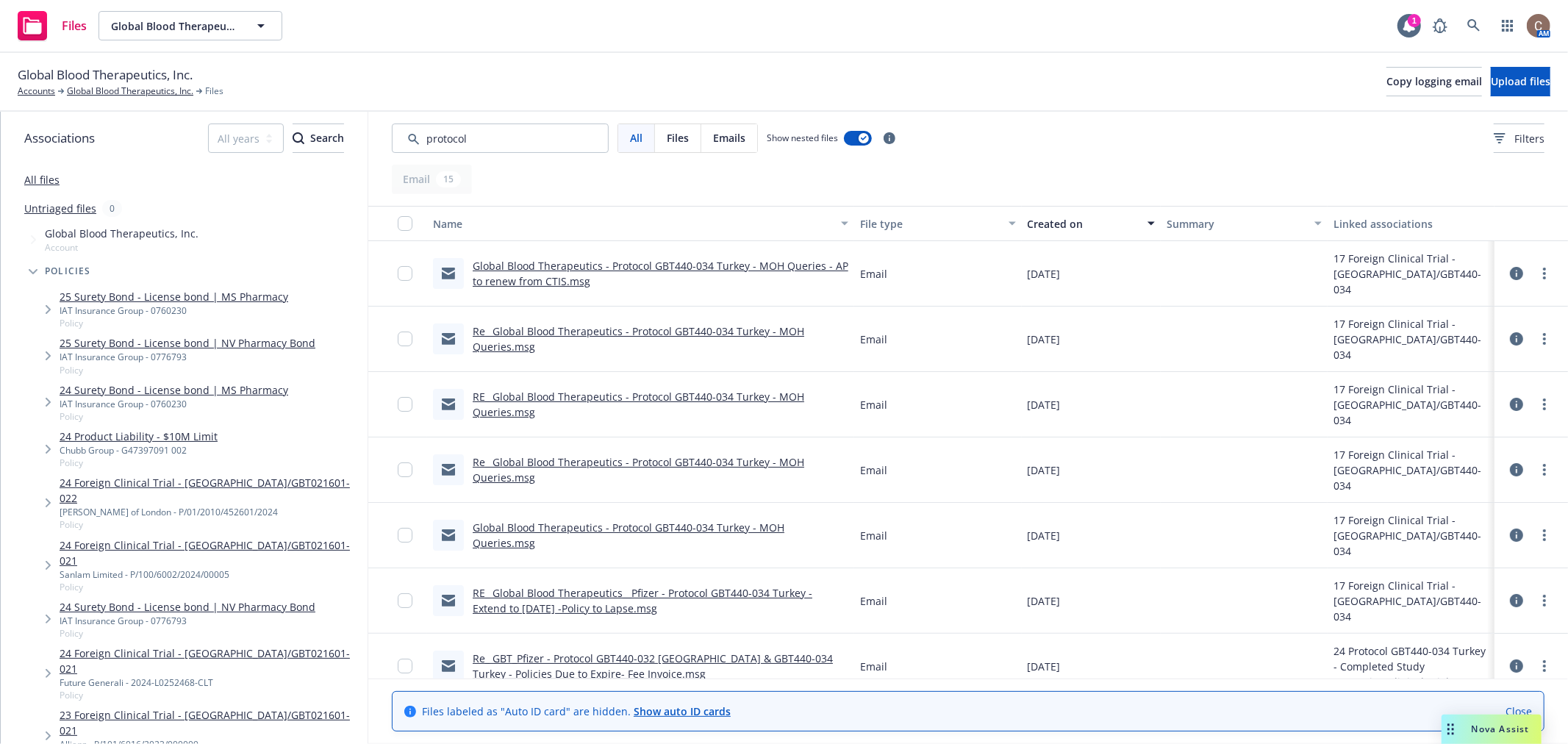
click at [497, 340] on link "Re_ Global Blood Therapeutics - Protocol GBT440-034 Turkey - MOH Queries.msg" at bounding box center [638, 338] width 332 height 29
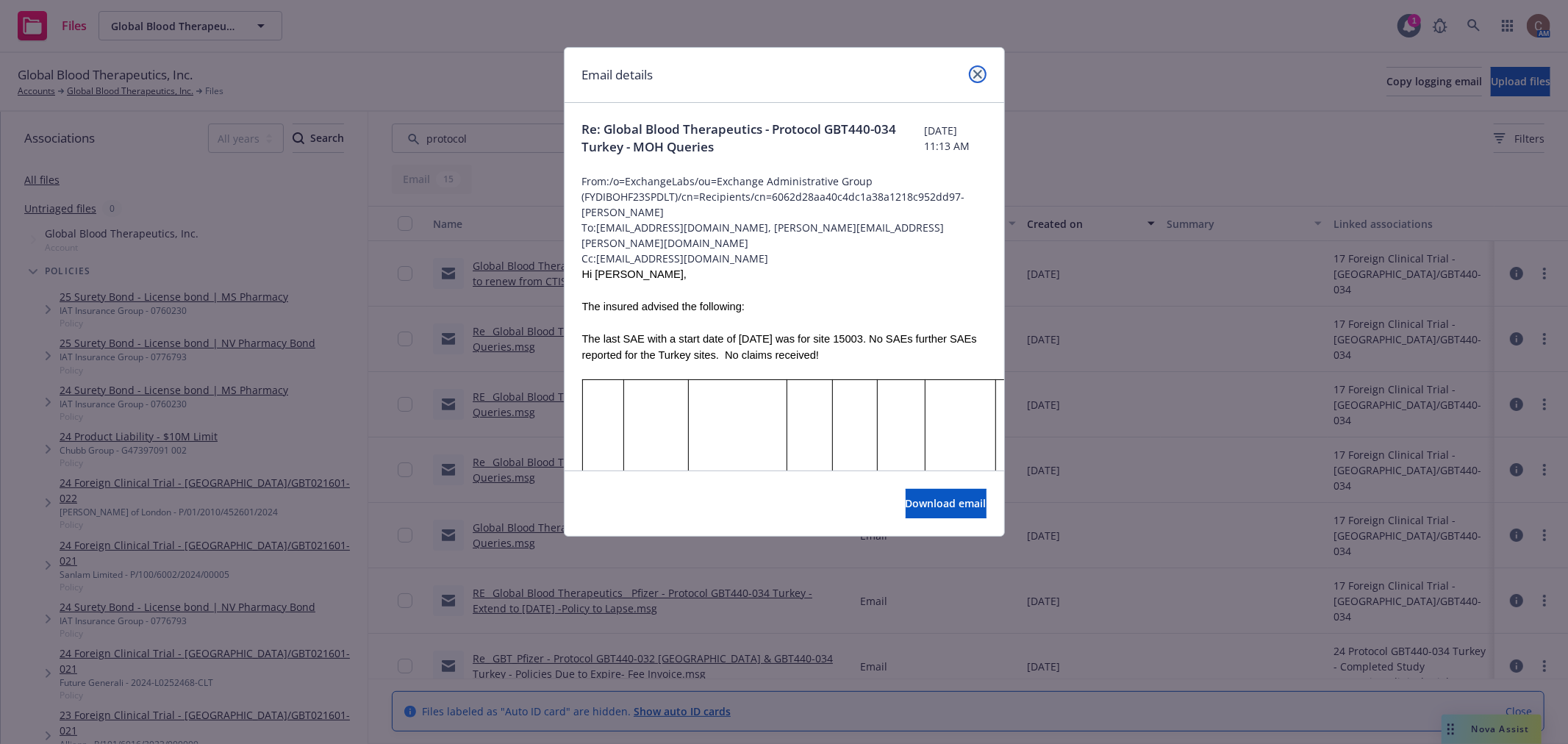
click at [978, 77] on icon "close" at bounding box center [978, 75] width 9 height 9
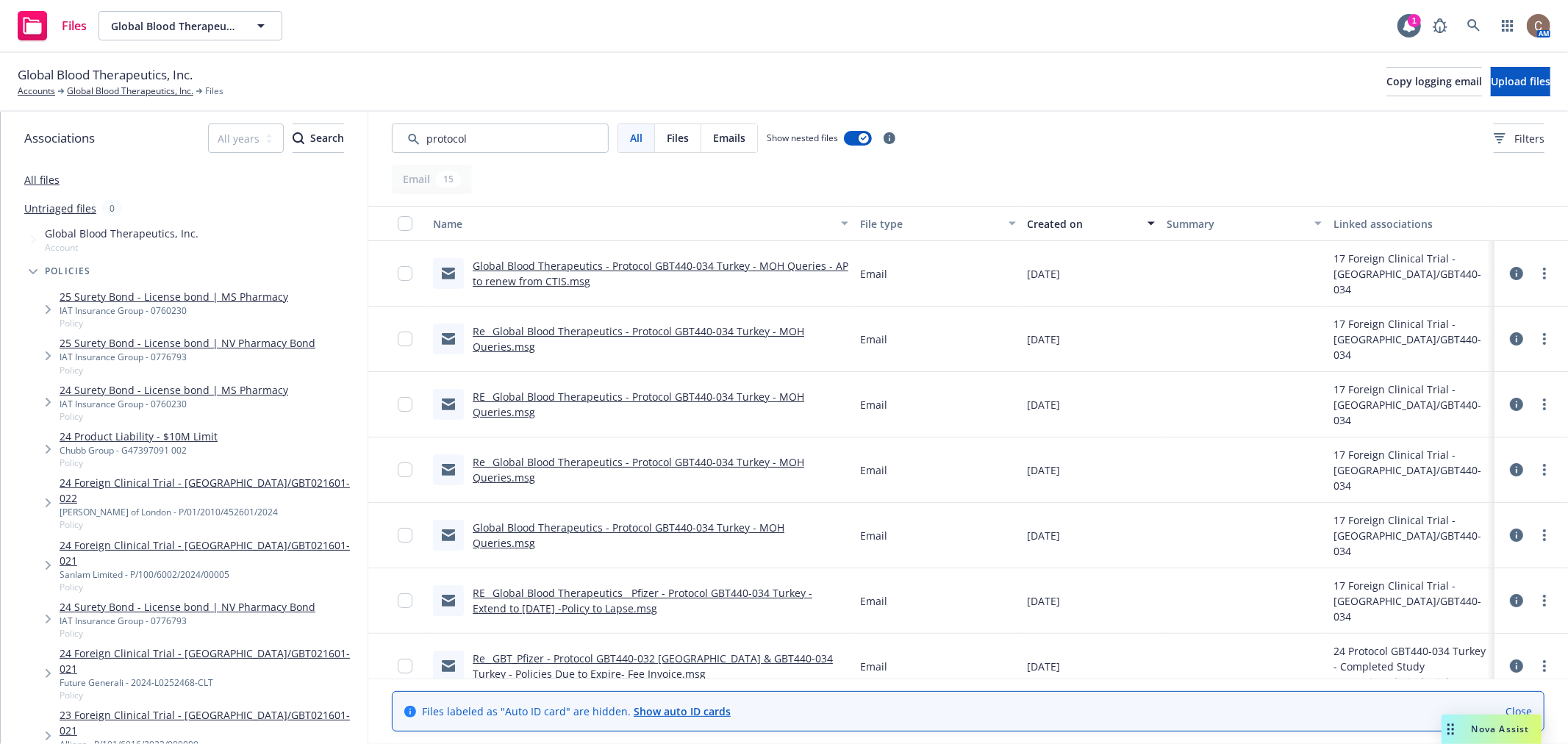
click at [562, 535] on link "Global Blood Therapeutics - Protocol GBT440-034 Turkey - MOH Queries.msg" at bounding box center [628, 535] width 312 height 29
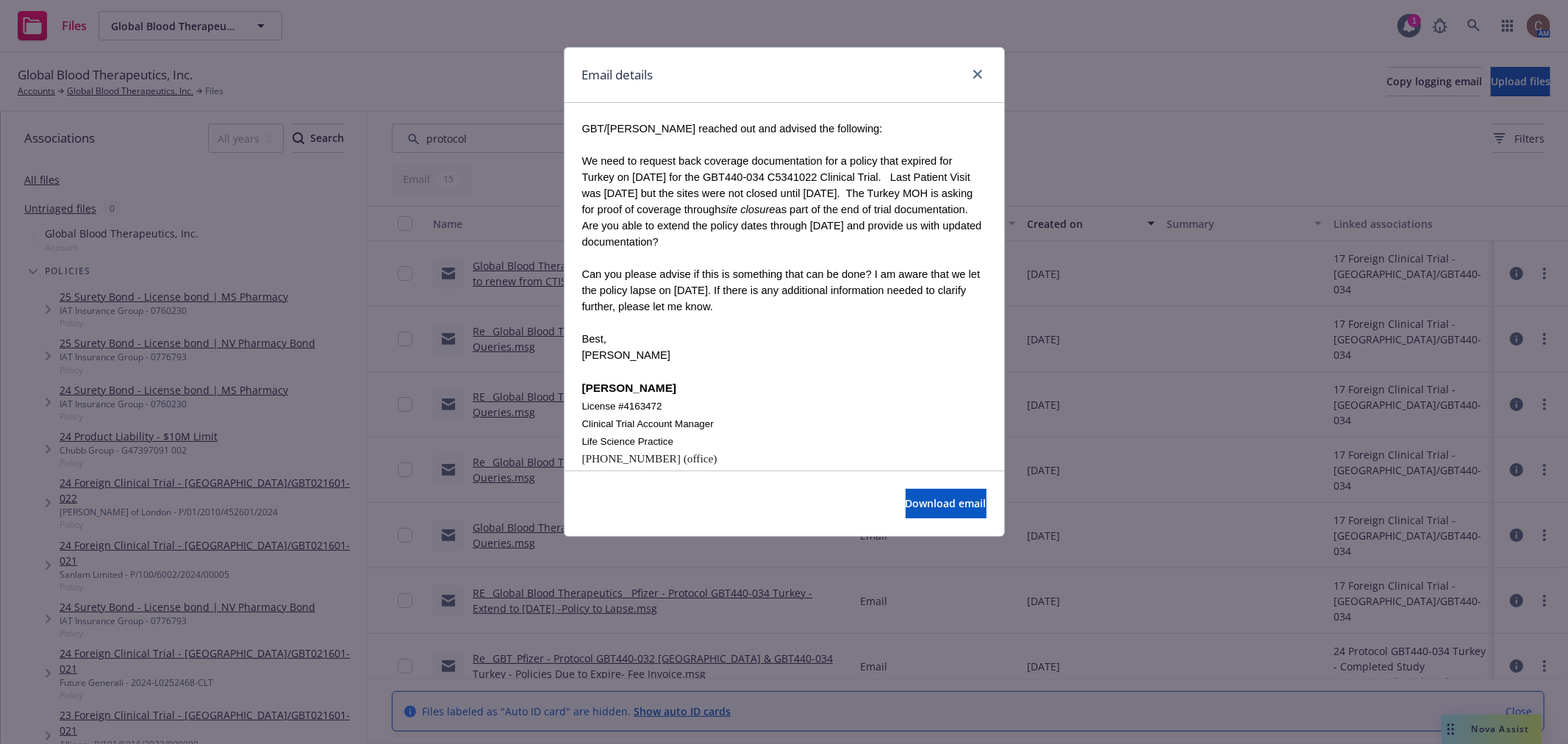
scroll to position [164, 0]
click at [976, 71] on icon "close" at bounding box center [978, 75] width 9 height 9
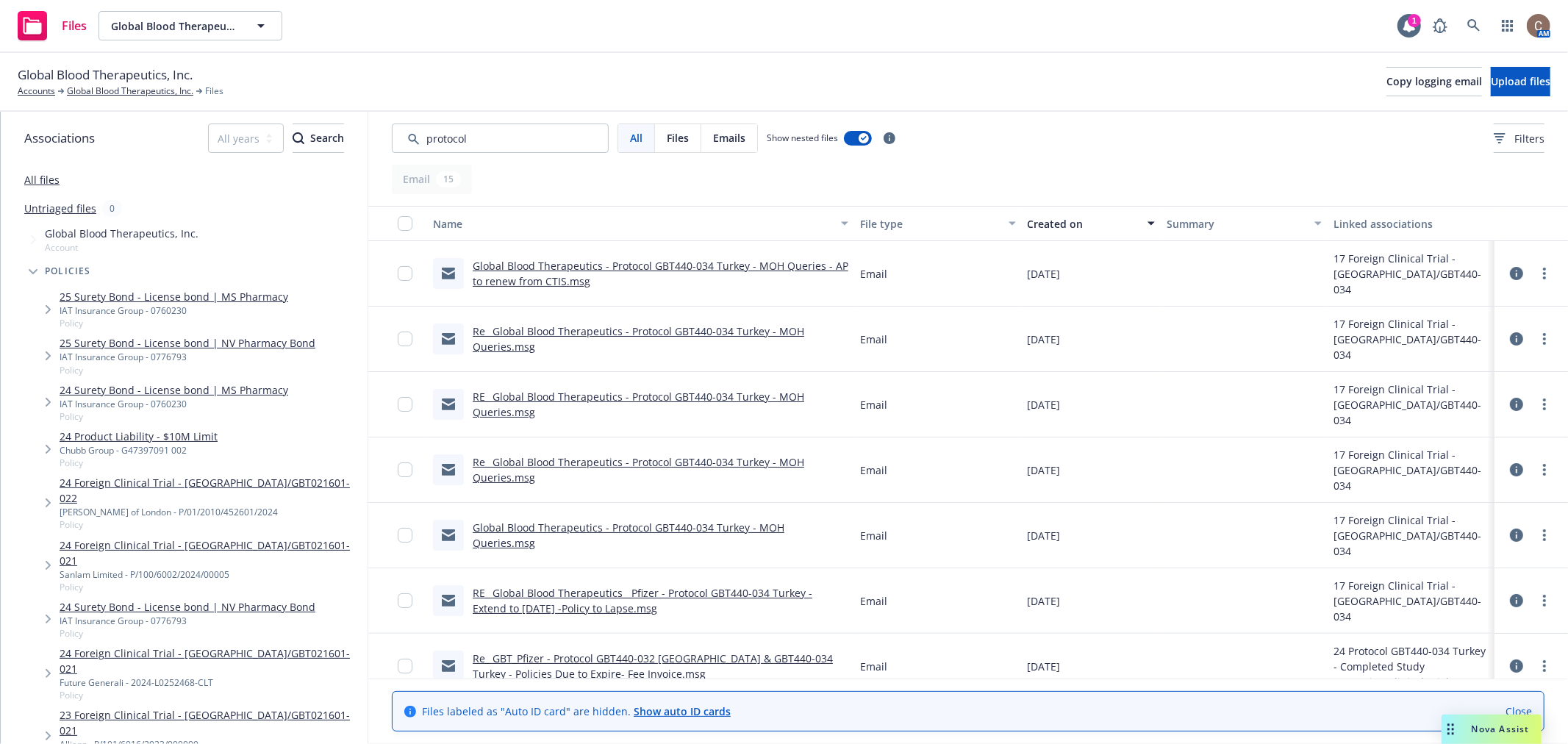
click at [578, 586] on link "RE_ Global Blood Therapeutics__Pfizer - Protocol GBT440-034 Turkey - Extend to …" at bounding box center [642, 601] width 340 height 29
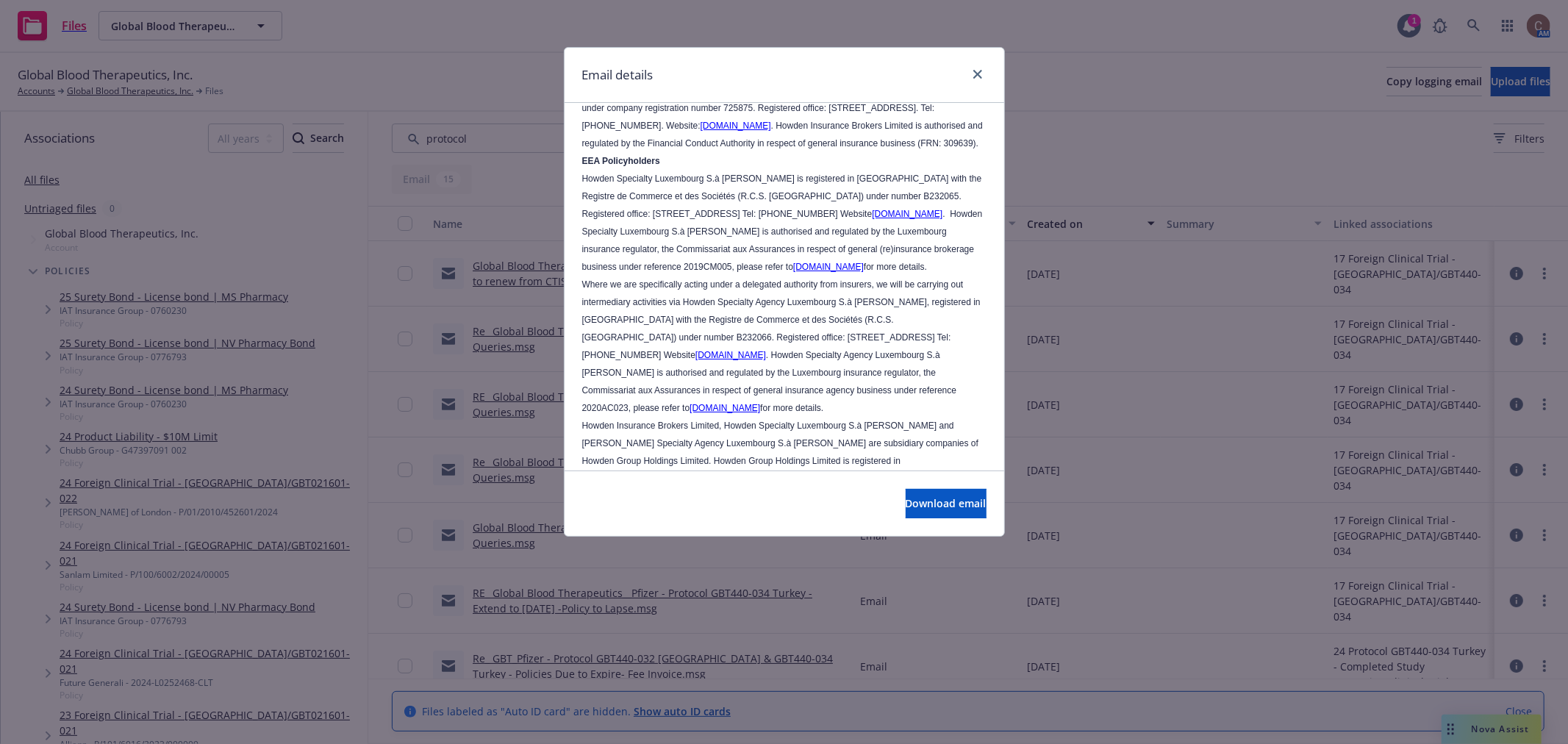
scroll to position [1419, 0]
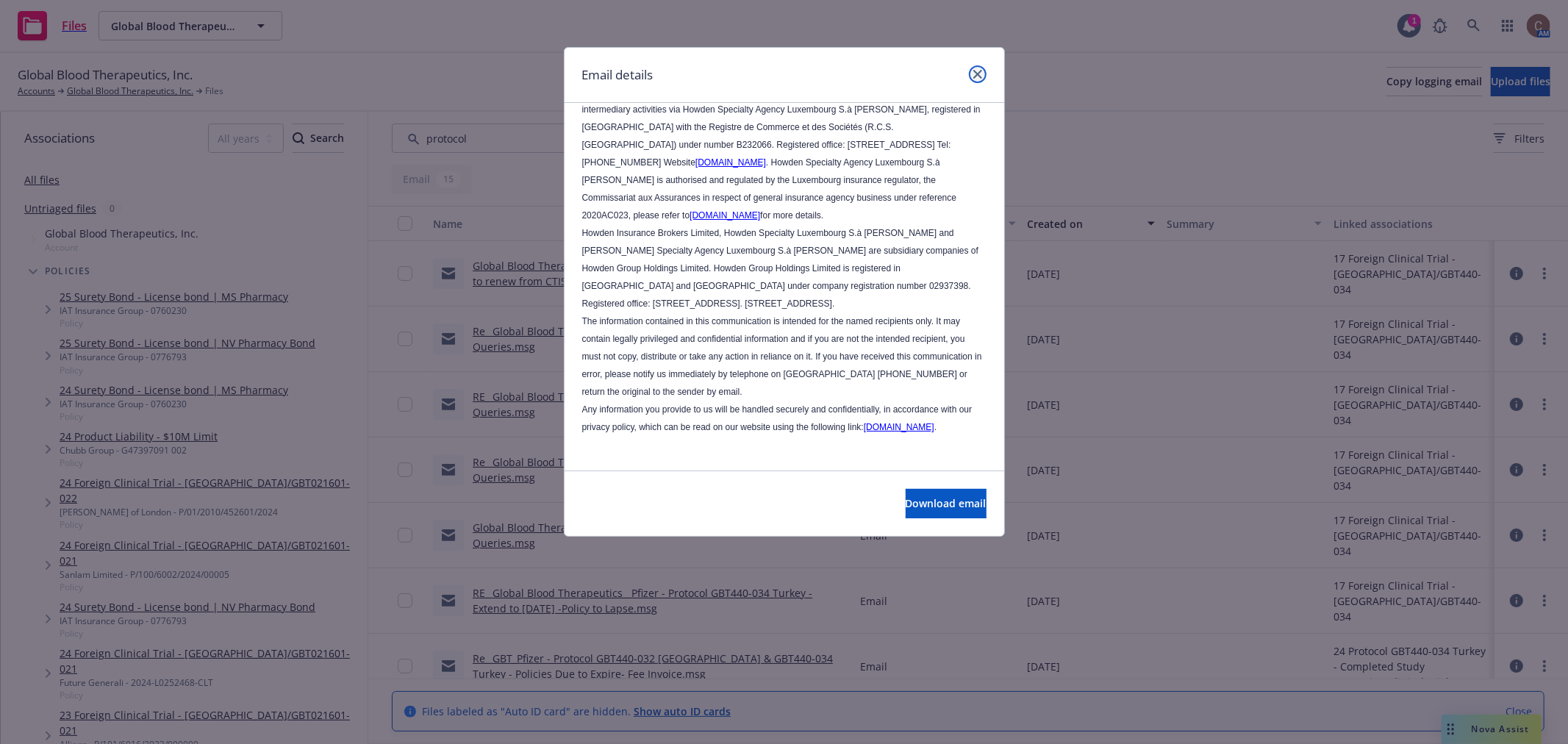
click at [978, 75] on icon "close" at bounding box center [978, 75] width 9 height 9
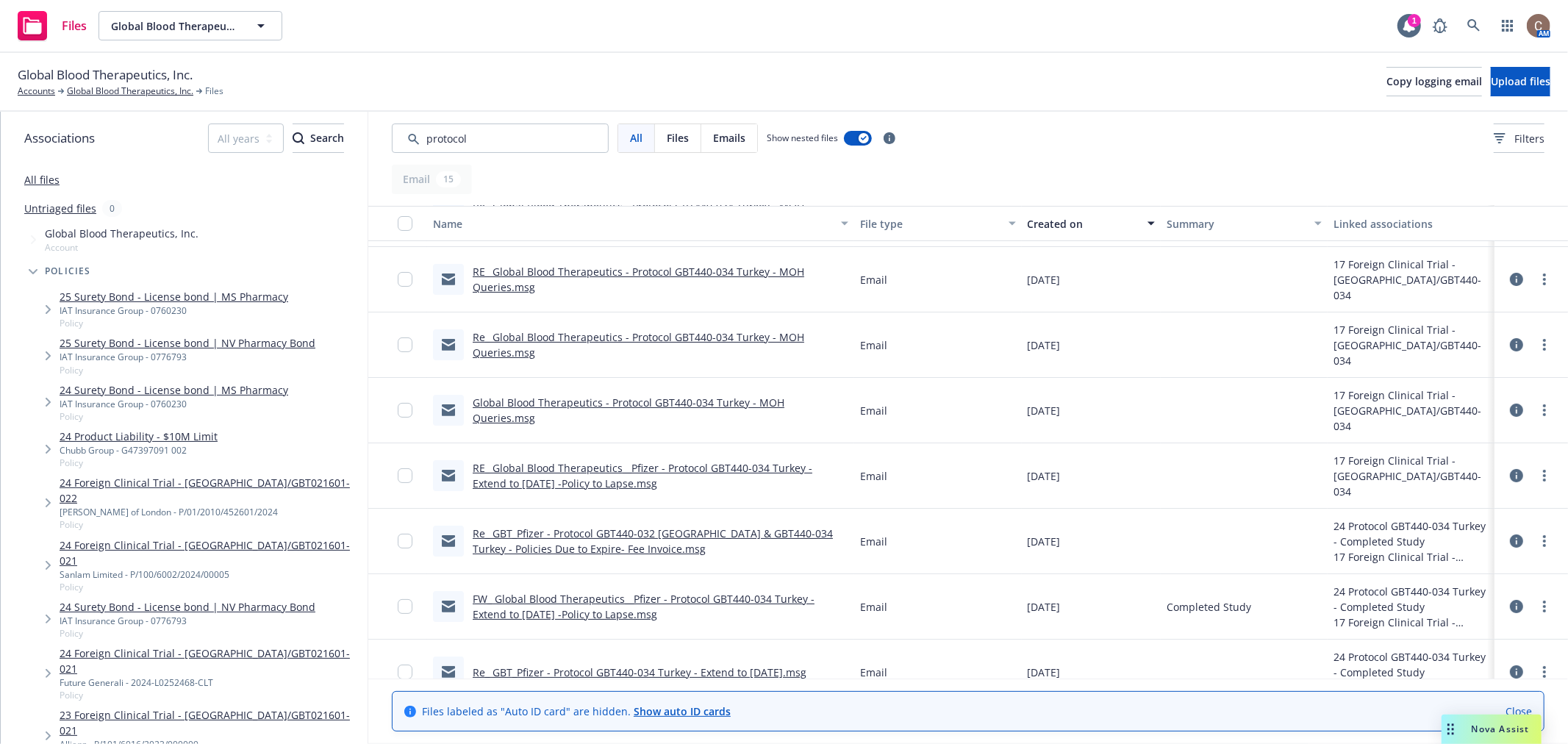
scroll to position [164, 0]
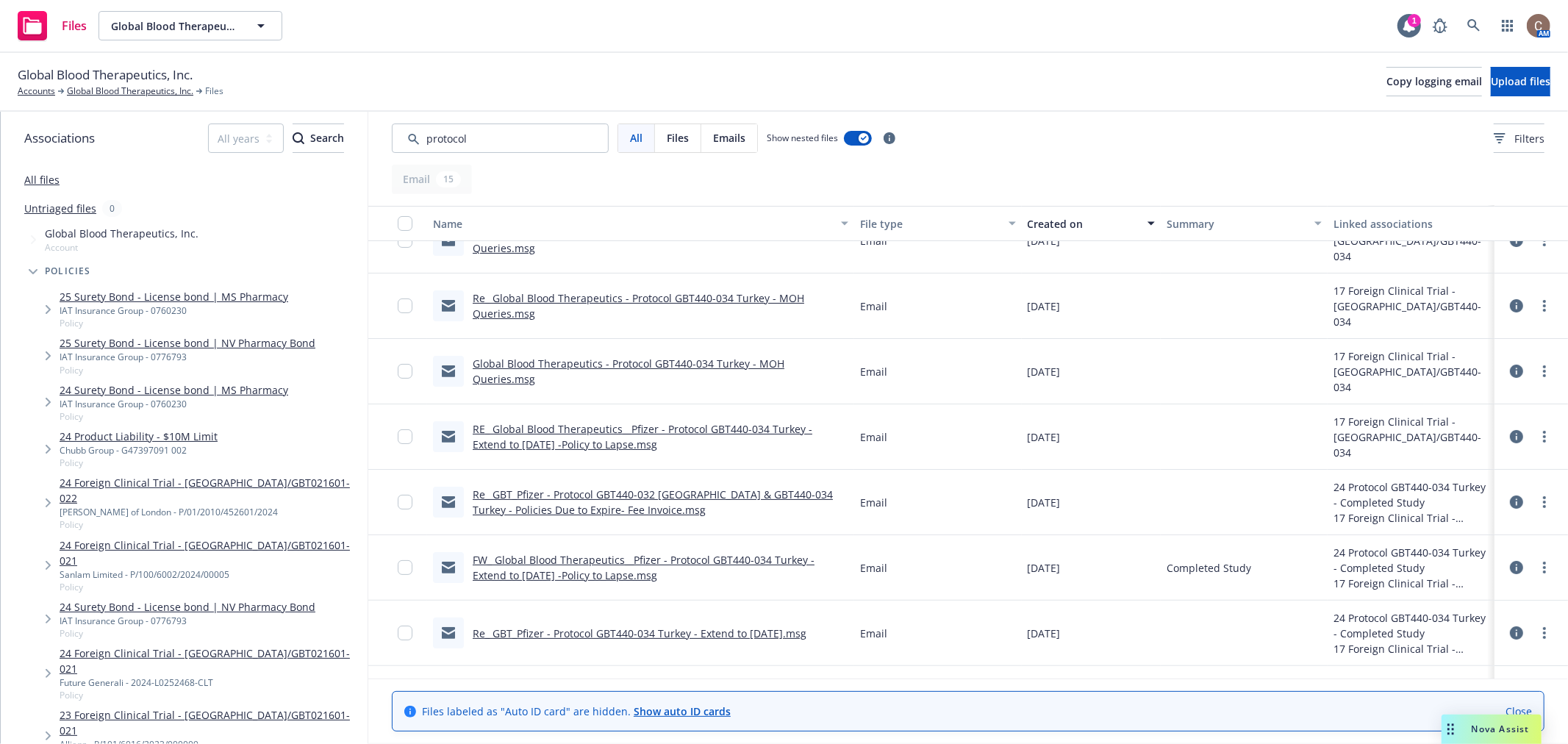
click at [610, 496] on link "Re_ GBT_Pfizer - Protocol GBT440-032 [GEOGRAPHIC_DATA] & GBT440-034 Turkey - Po…" at bounding box center [653, 502] width 360 height 29
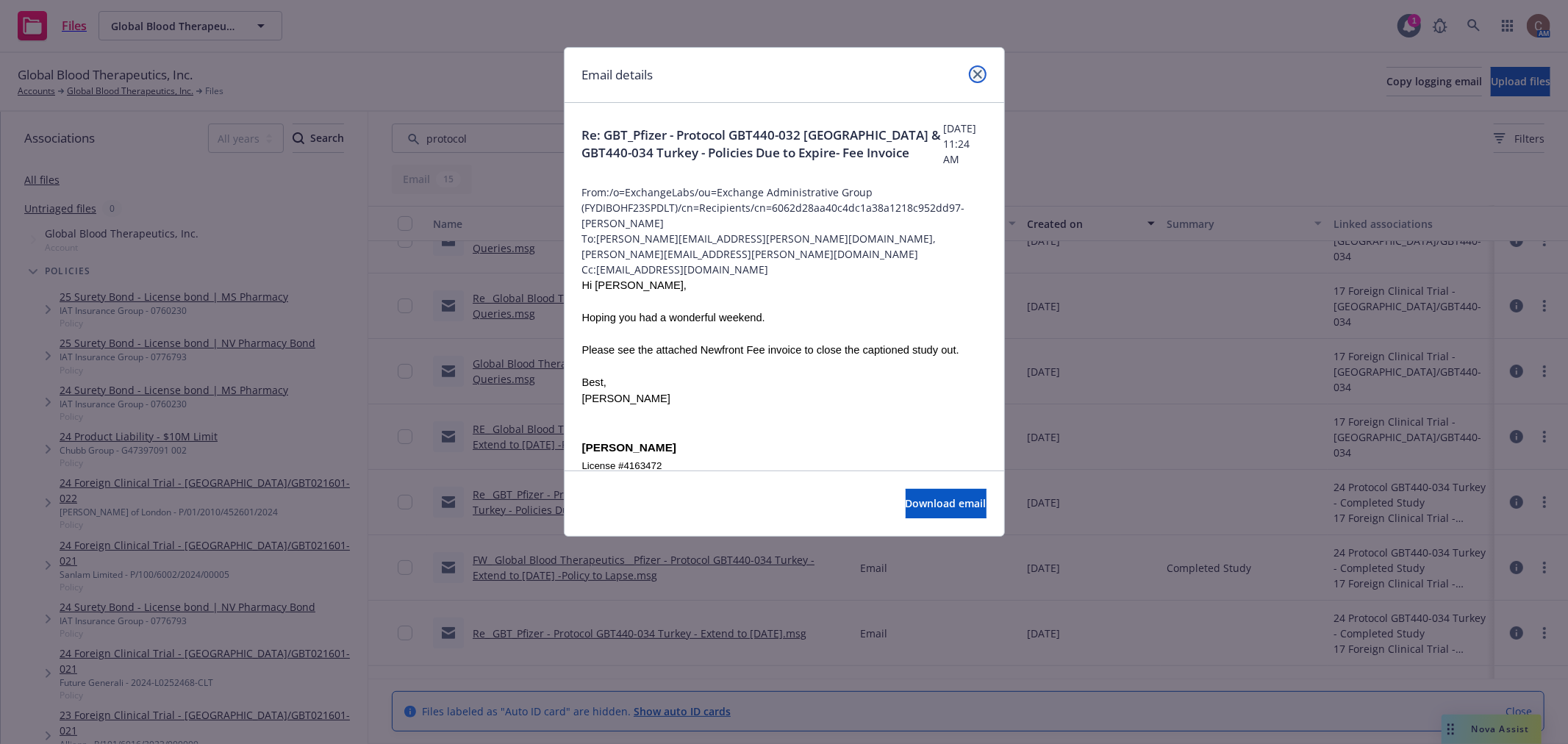
click at [974, 75] on icon "close" at bounding box center [978, 75] width 9 height 9
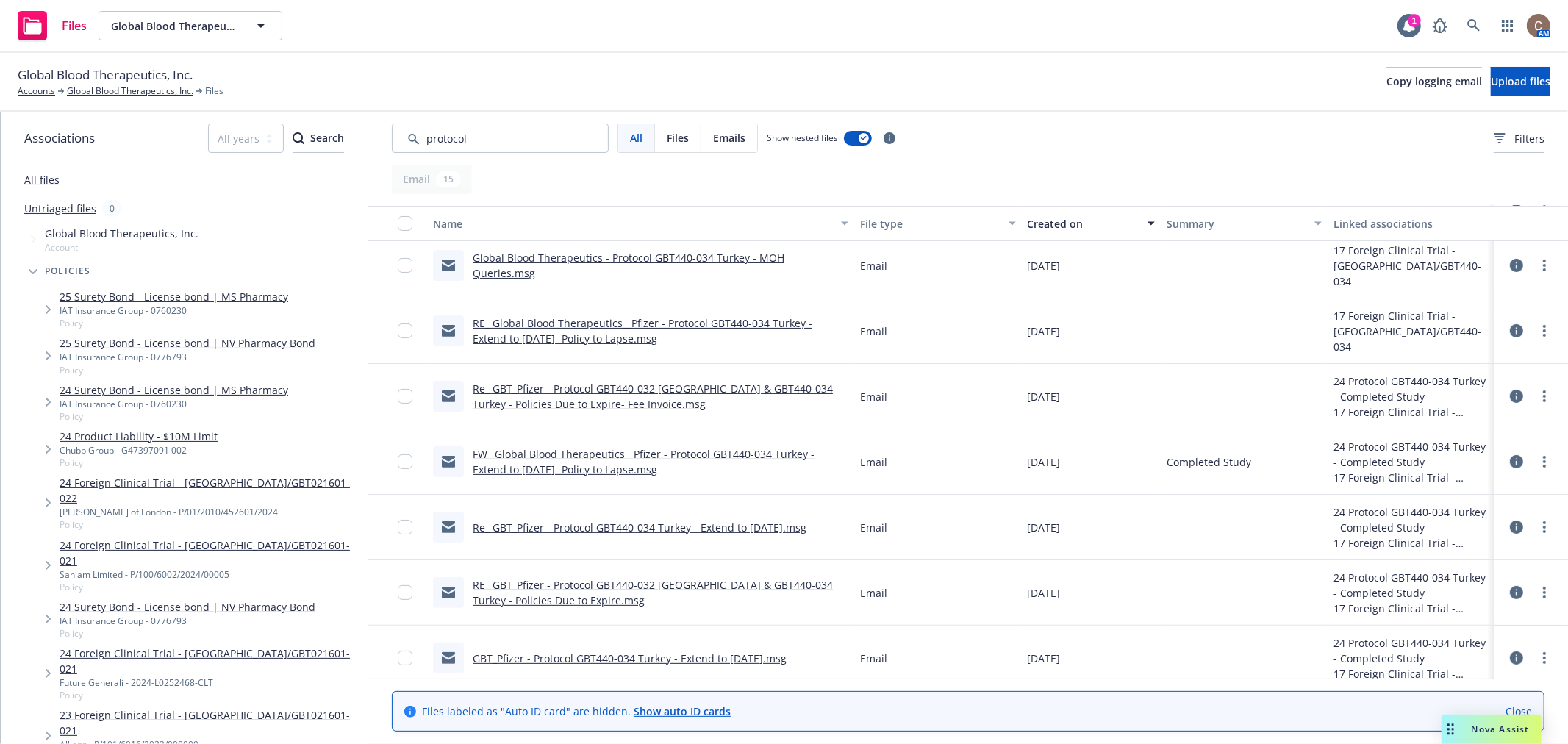
scroll to position [326, 0]
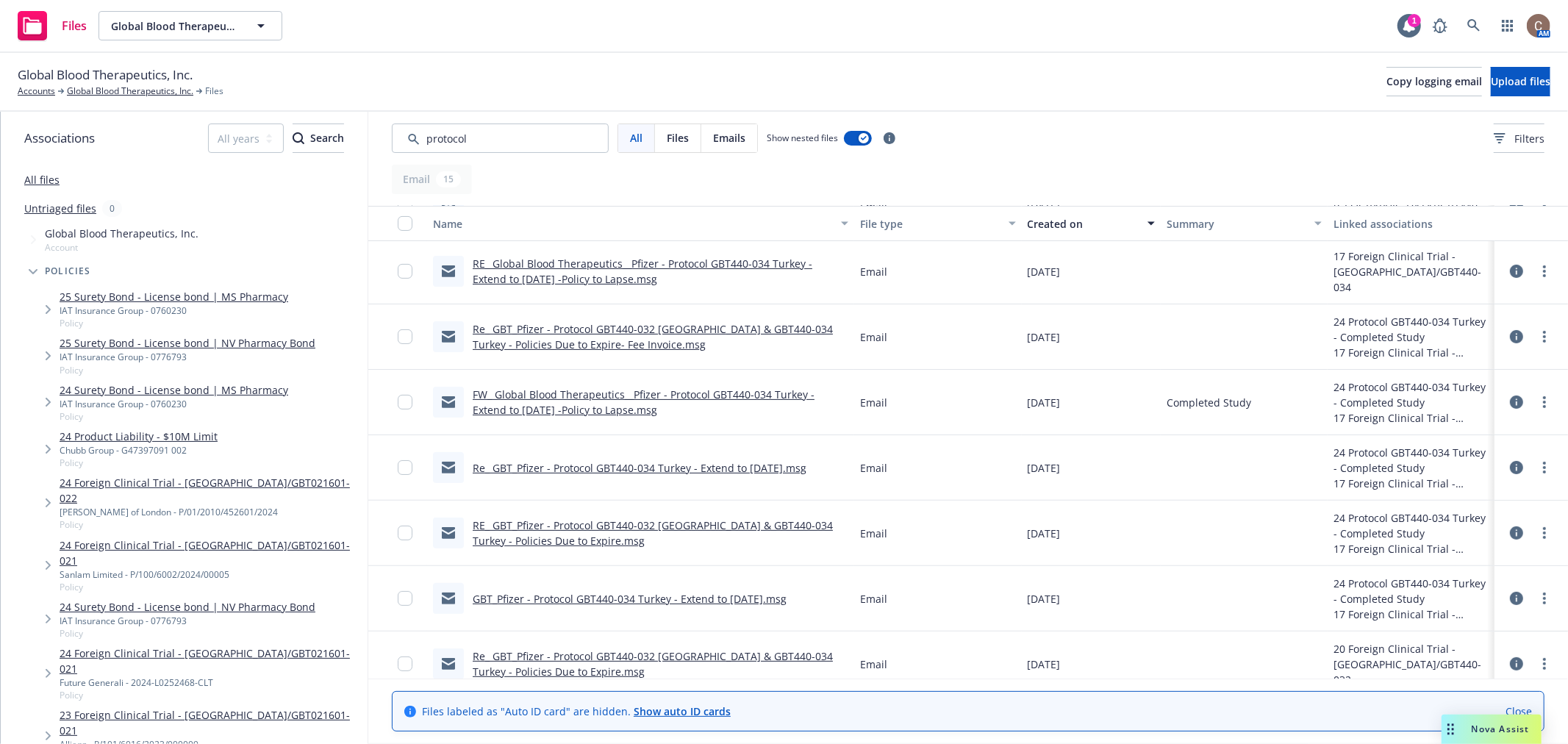
click at [579, 466] on link "Re_ GBT_Pfizer - Protocol GBT440-034 Turkey - Extend to [DATE].msg" at bounding box center [639, 468] width 334 height 14
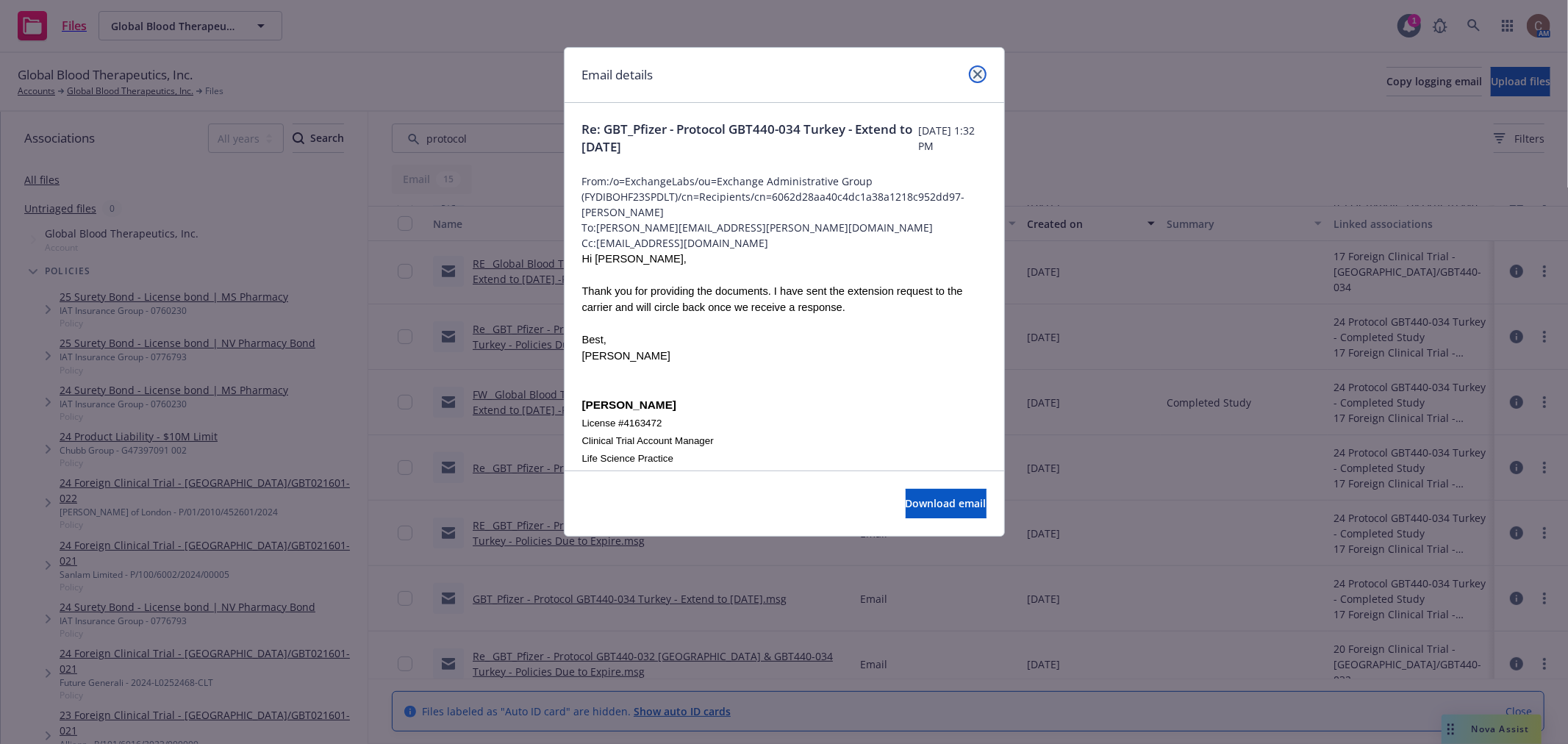
click at [978, 75] on icon "close" at bounding box center [978, 75] width 9 height 9
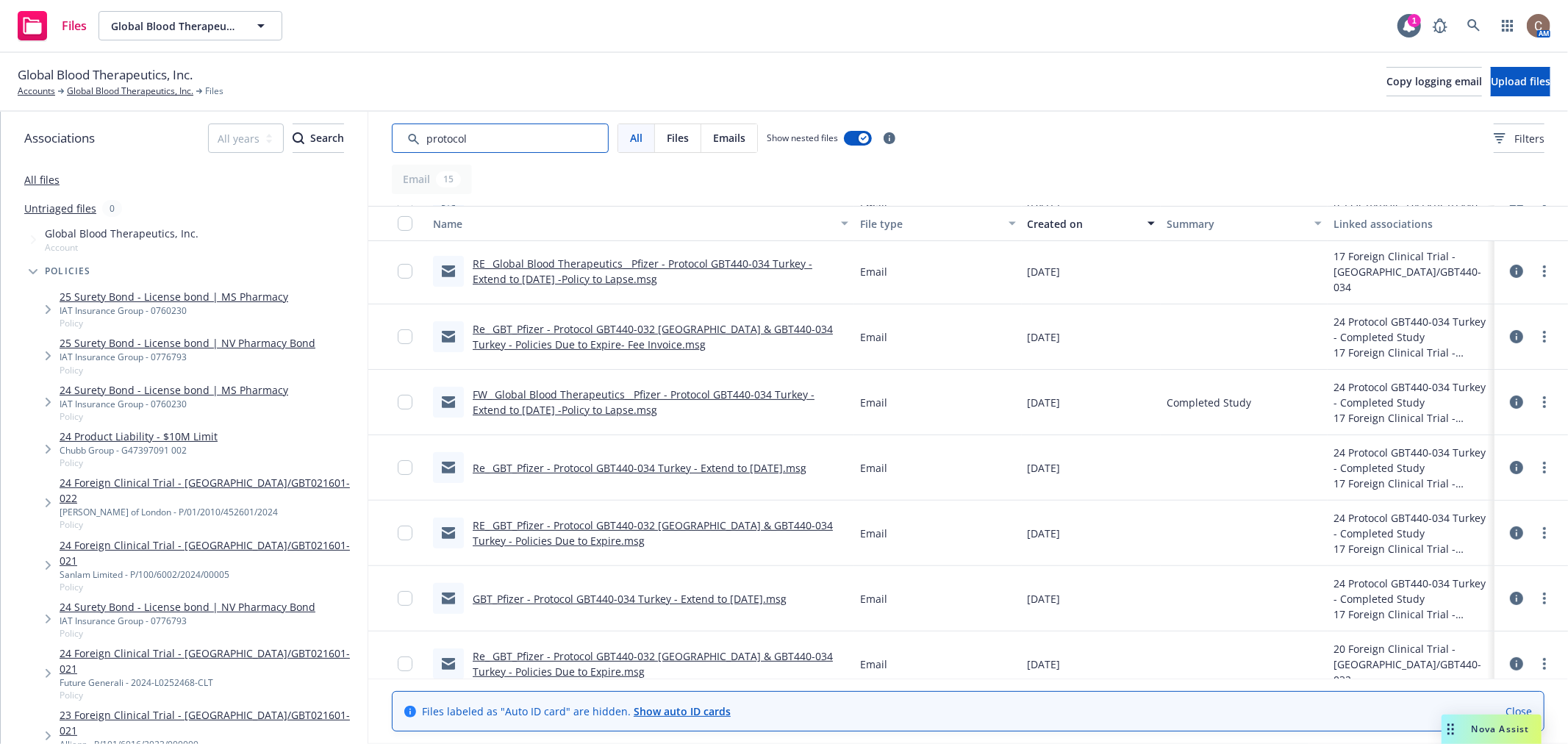
click at [562, 142] on input "Search by keyword..." at bounding box center [500, 138] width 217 height 29
click at [674, 126] on div "Files" at bounding box center [677, 138] width 46 height 28
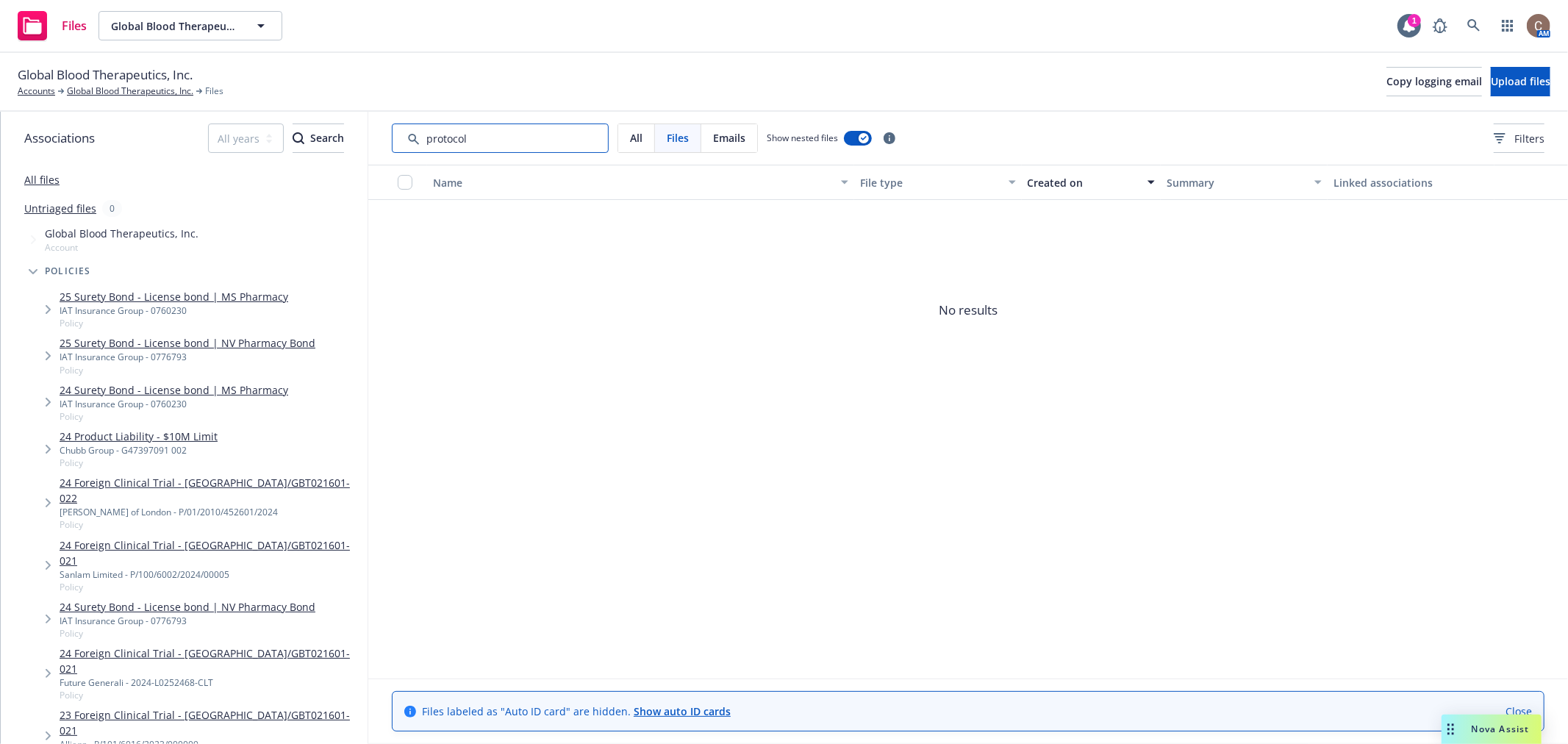
click at [533, 138] on input "Search by keyword..." at bounding box center [500, 138] width 217 height 29
drag, startPoint x: 512, startPoint y: 136, endPoint x: 393, endPoint y: 139, distance: 119.0
click at [393, 139] on input "Search by keyword..." at bounding box center [500, 138] width 217 height 29
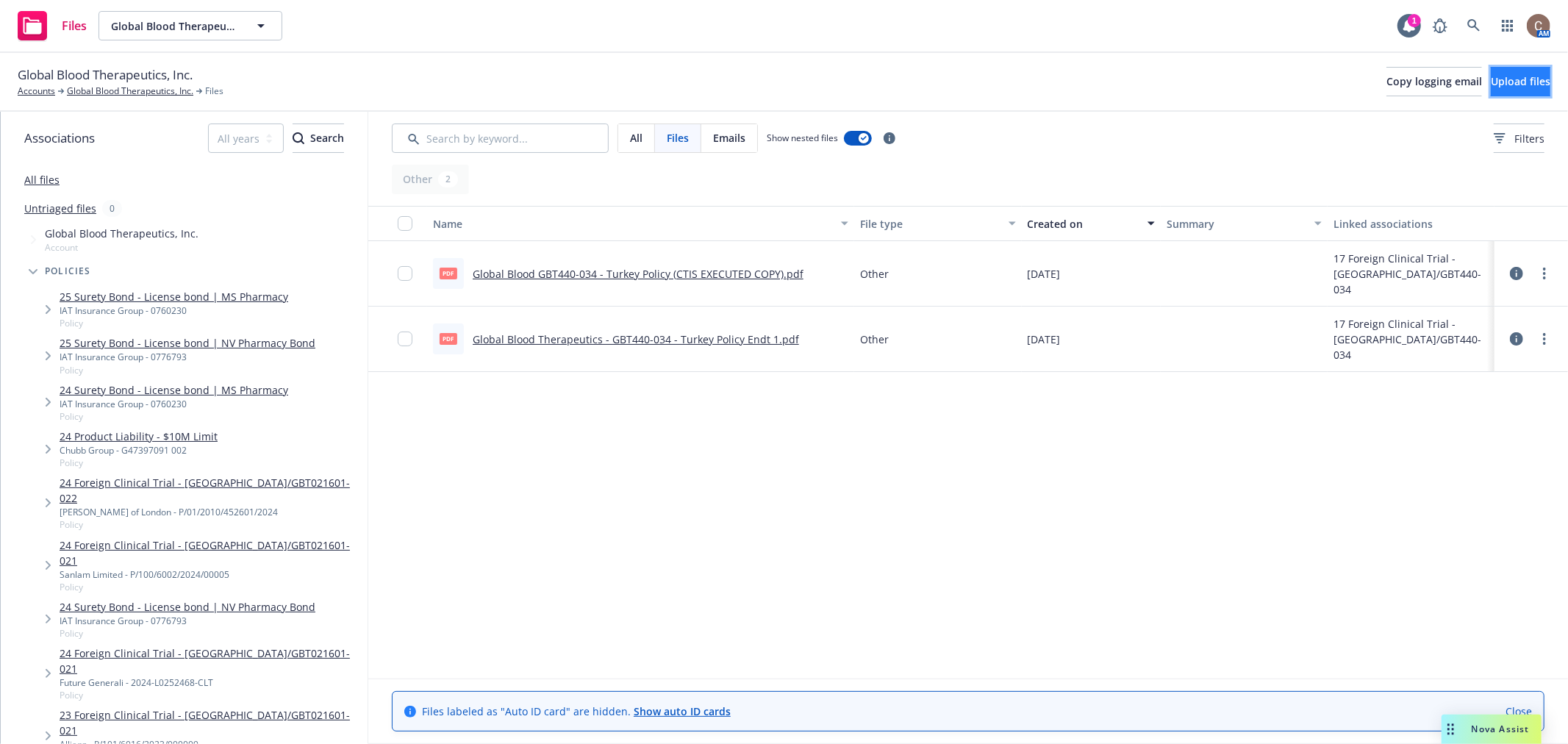
click at [1524, 89] on button "Upload files" at bounding box center [1521, 81] width 60 height 29
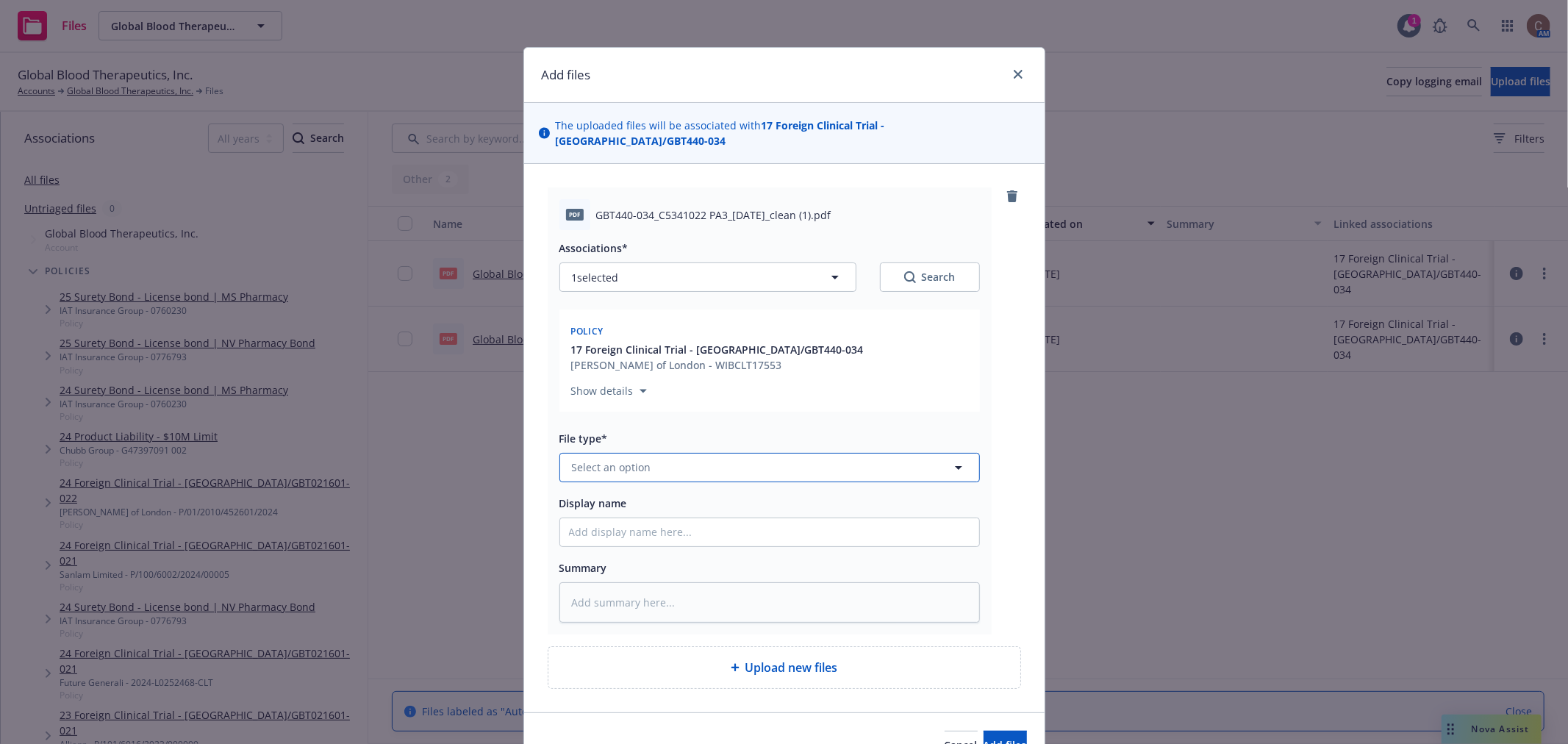
click at [700, 453] on button "Select an option" at bounding box center [770, 467] width 420 height 29
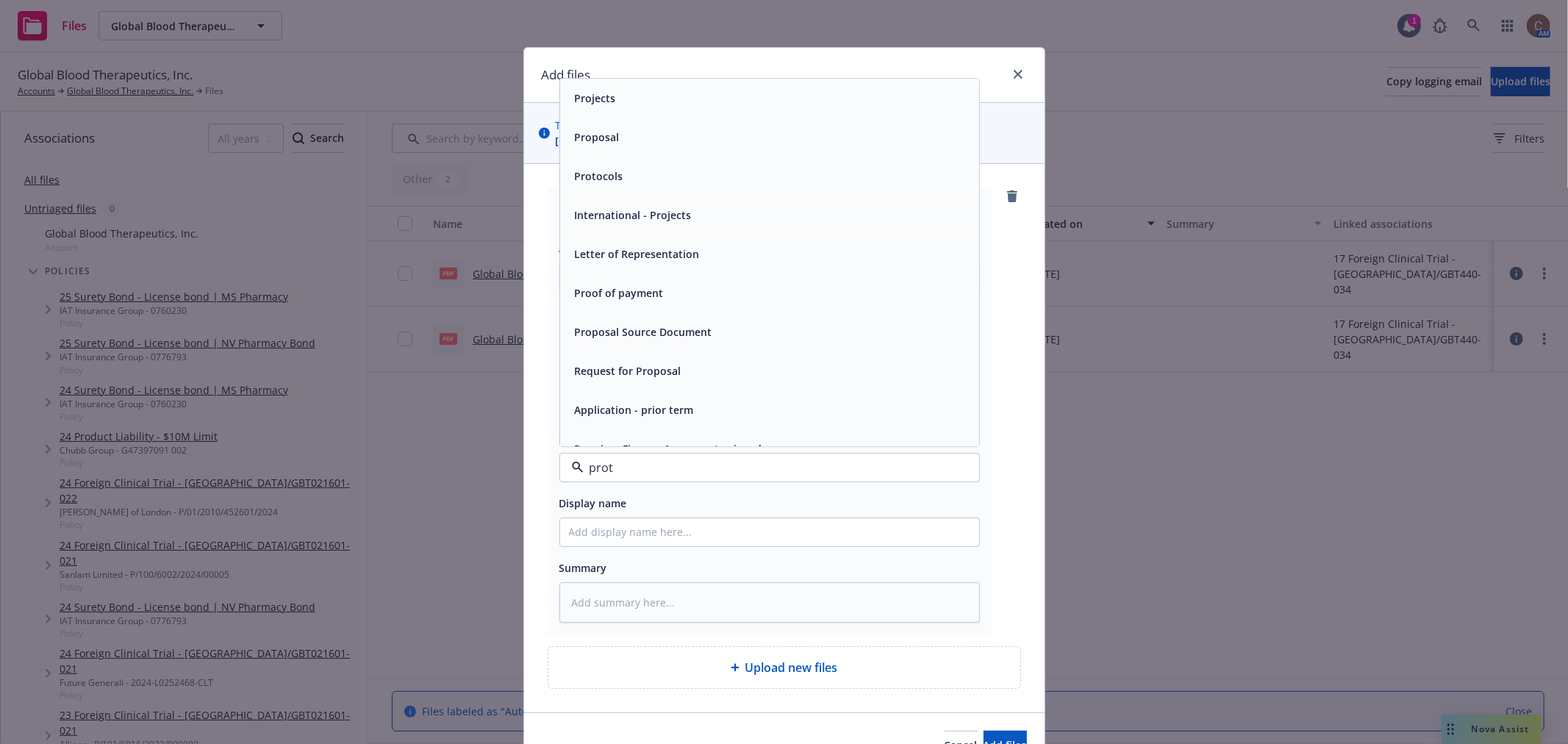
type input "proto"
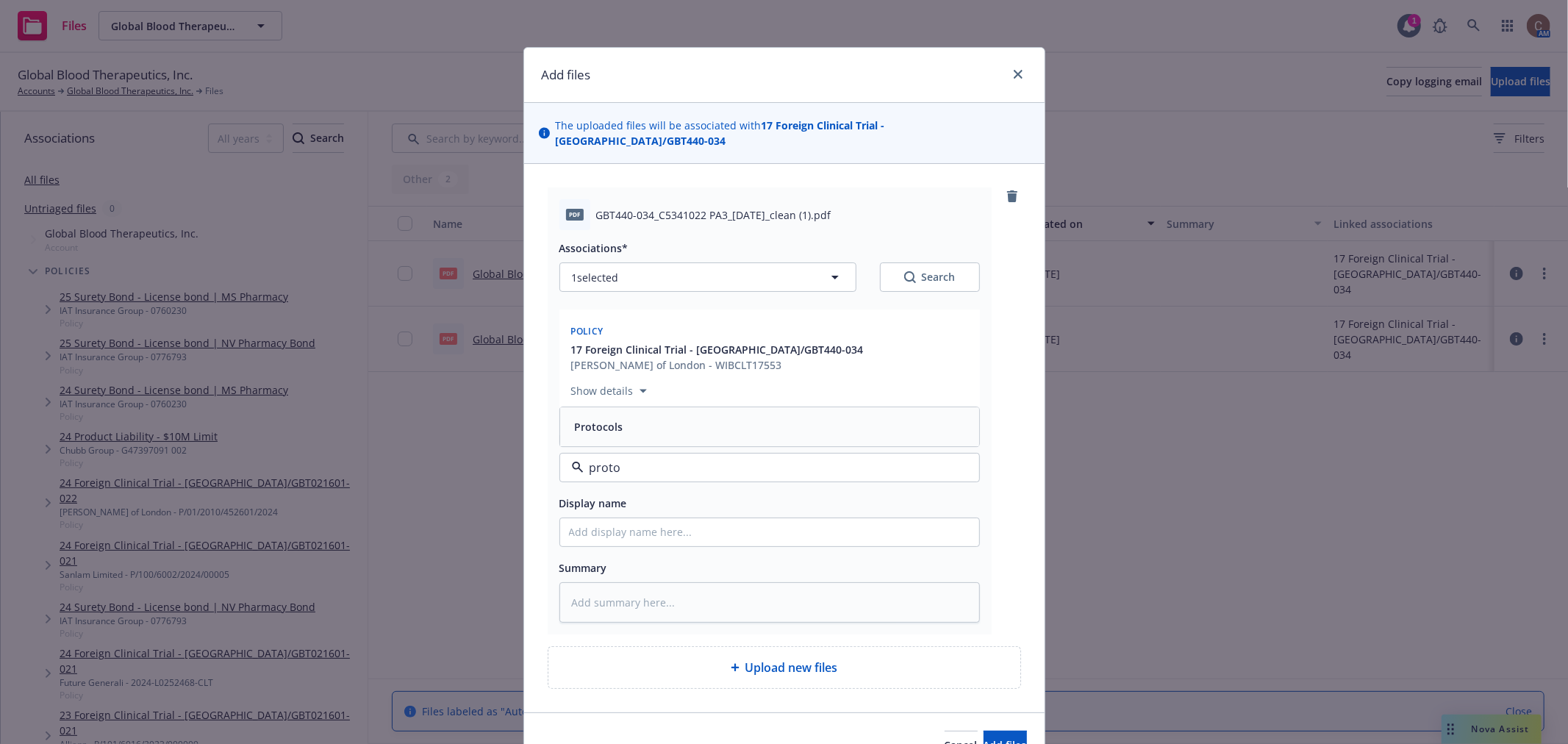
click at [726, 416] on div "Protocols" at bounding box center [769, 427] width 402 height 21
click at [662, 519] on input "Display name" at bounding box center [769, 532] width 419 height 28
paste input "GBT440-034"
type textarea "x"
type input "GBT440-034"
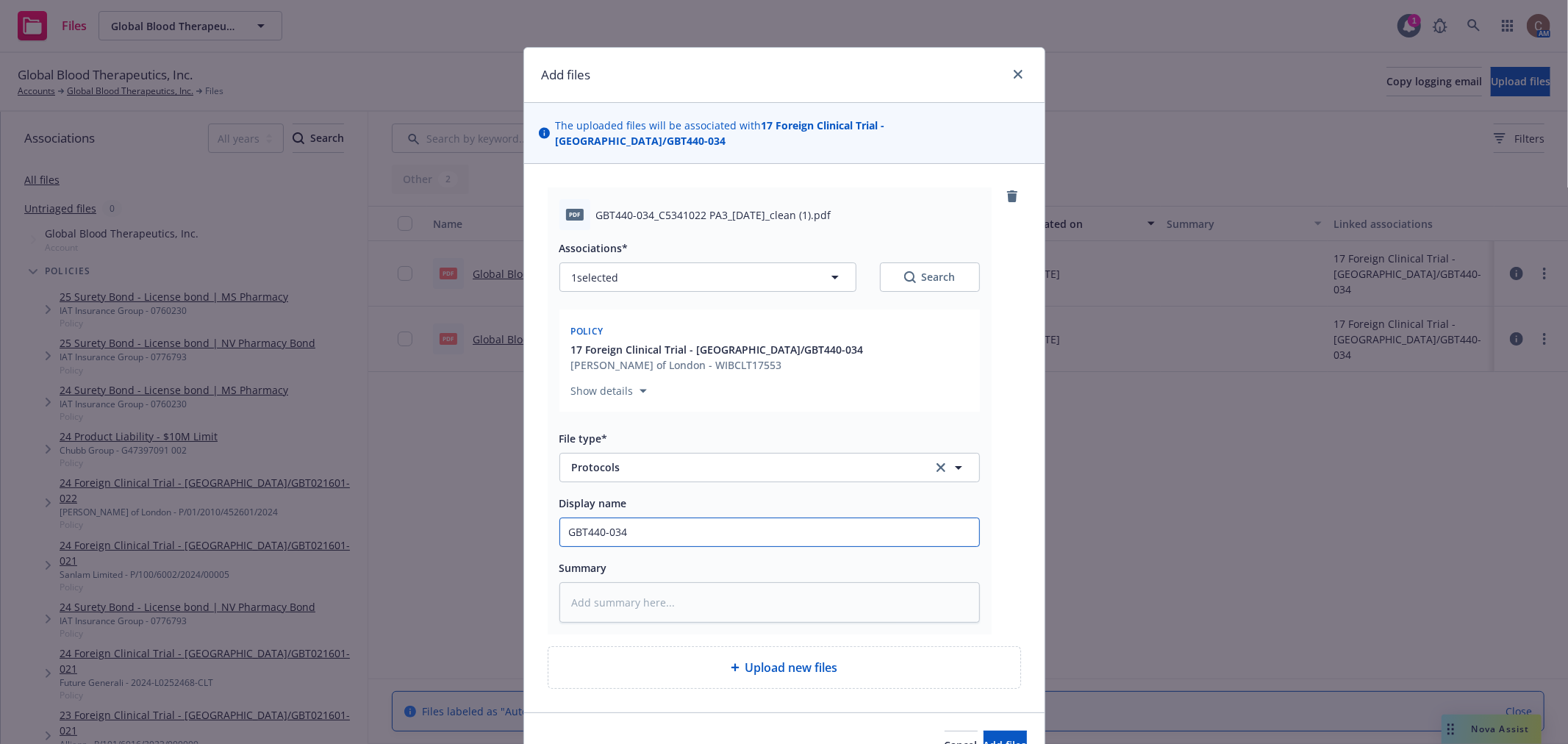
drag, startPoint x: 674, startPoint y: 525, endPoint x: 529, endPoint y: 528, distance: 145.0
click at [530, 528] on div "pdf GBT440-034_C5341022 PA3_[DATE]_clean (1).pdf Associations* 1 selected Searc…" at bounding box center [784, 439] width 521 height 549
paste input "C5341022"
type textarea "x"
type input "GBT440-034 C5341022"
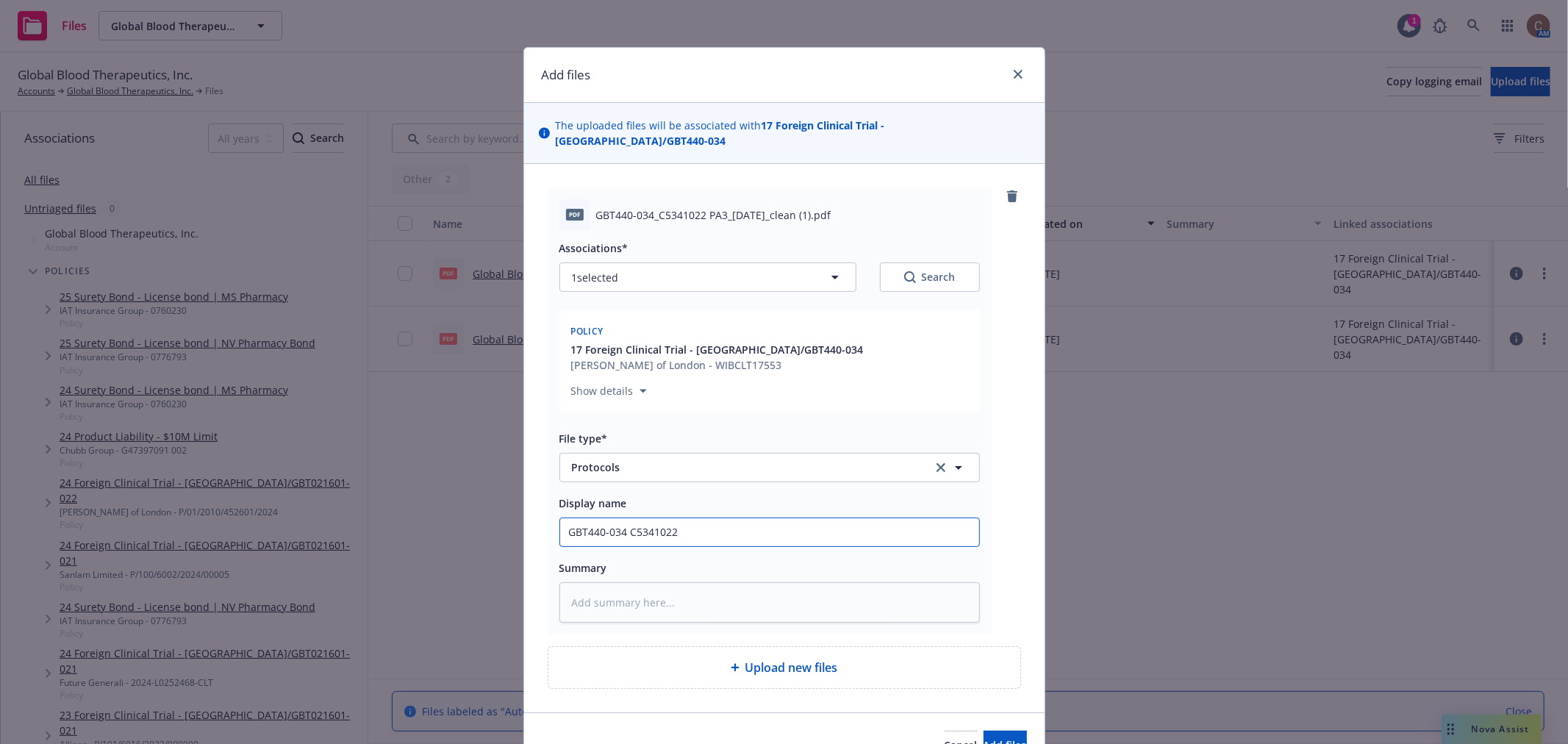
type textarea "x"
type input "GBT440-034 C5341022 P"
type textarea "x"
type input "GBT440-034 C5341022 Pr"
type textarea "x"
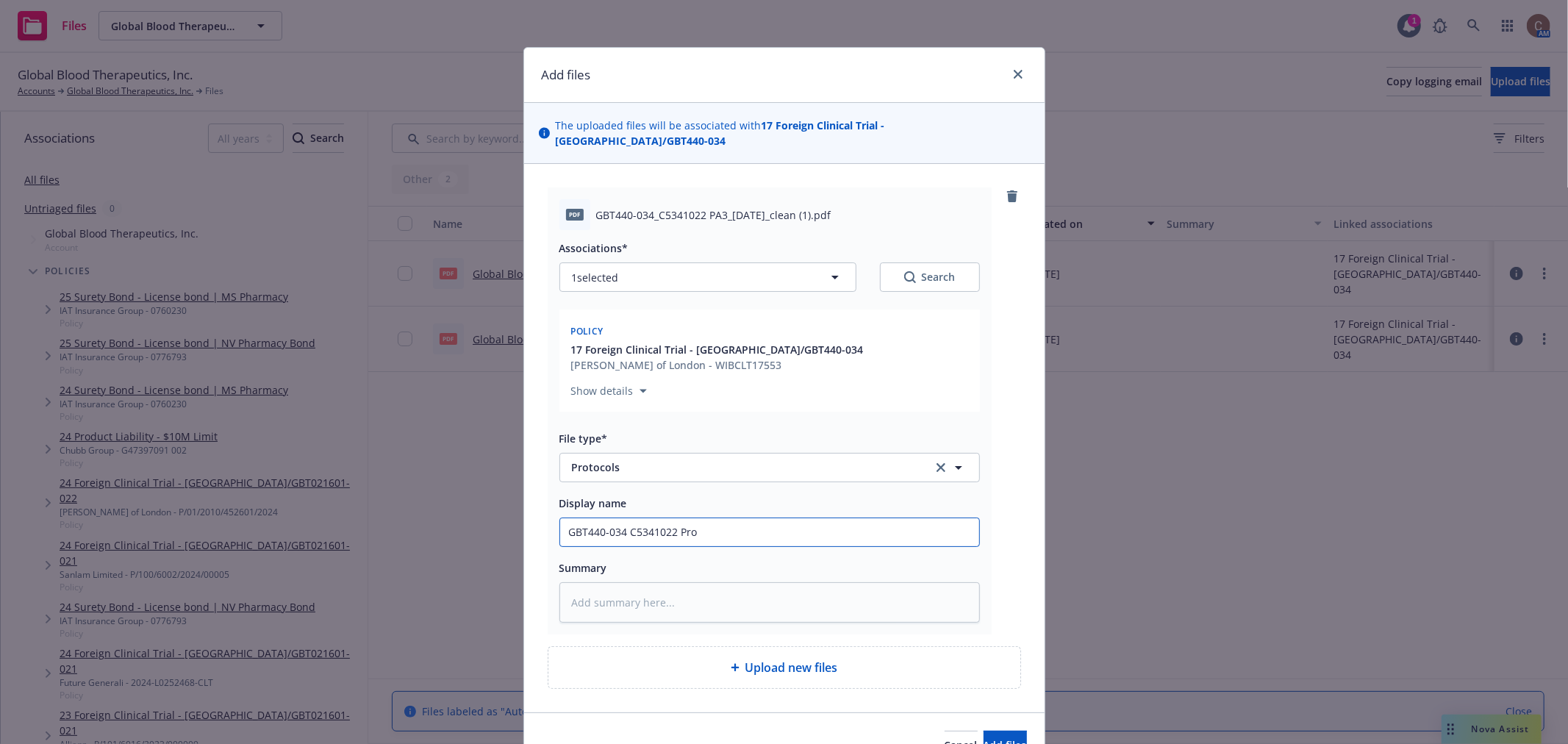
type input "GBT440-034 C5341022 Prot"
type textarea "x"
type input "GBT440-034 C5341022 Proto"
type textarea "x"
type input "GBT440-034 C5341022 Protoco"
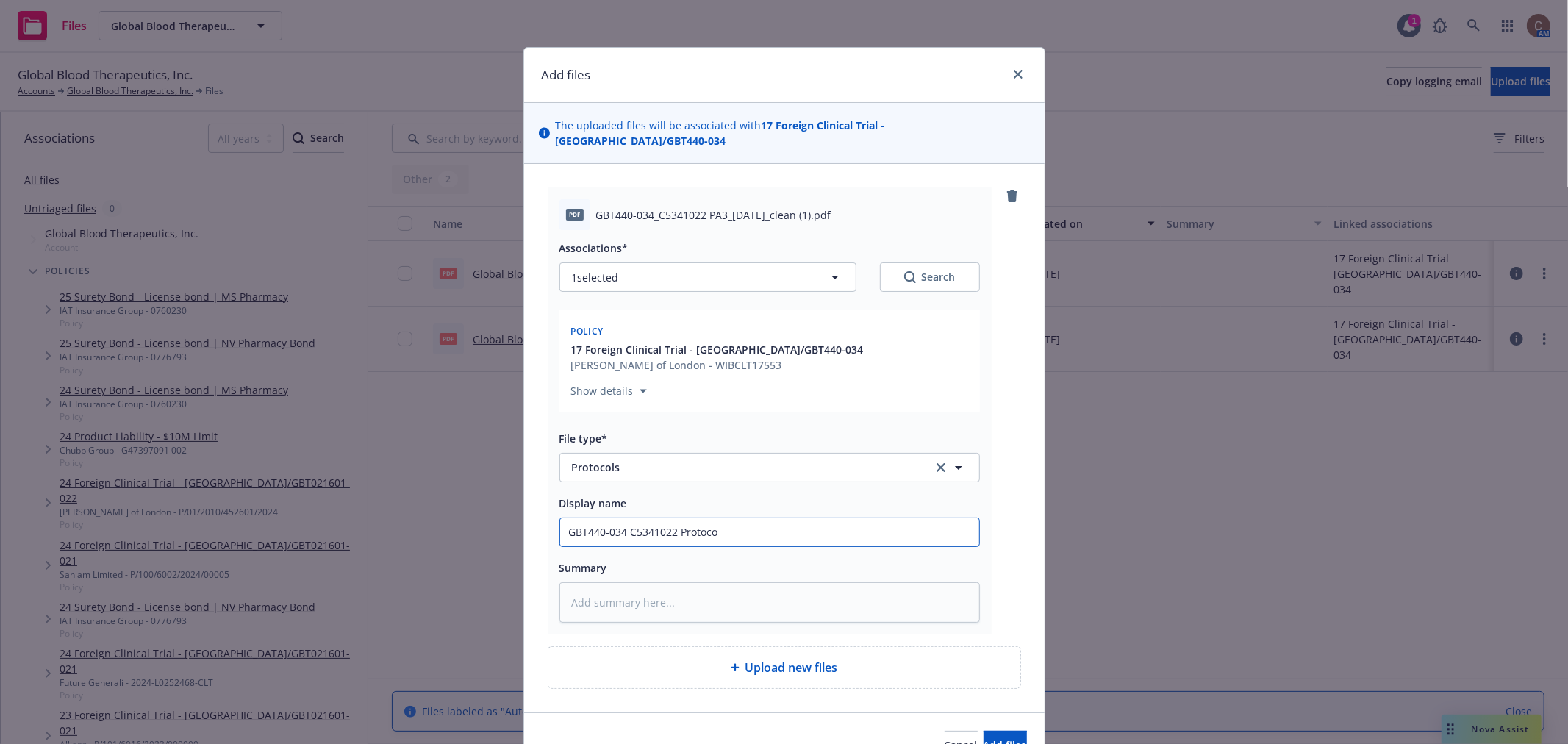
type textarea "x"
type input "GBT440-034 C5341022 Protocol"
click at [983, 739] on span "Add files" at bounding box center [1005, 746] width 44 height 14
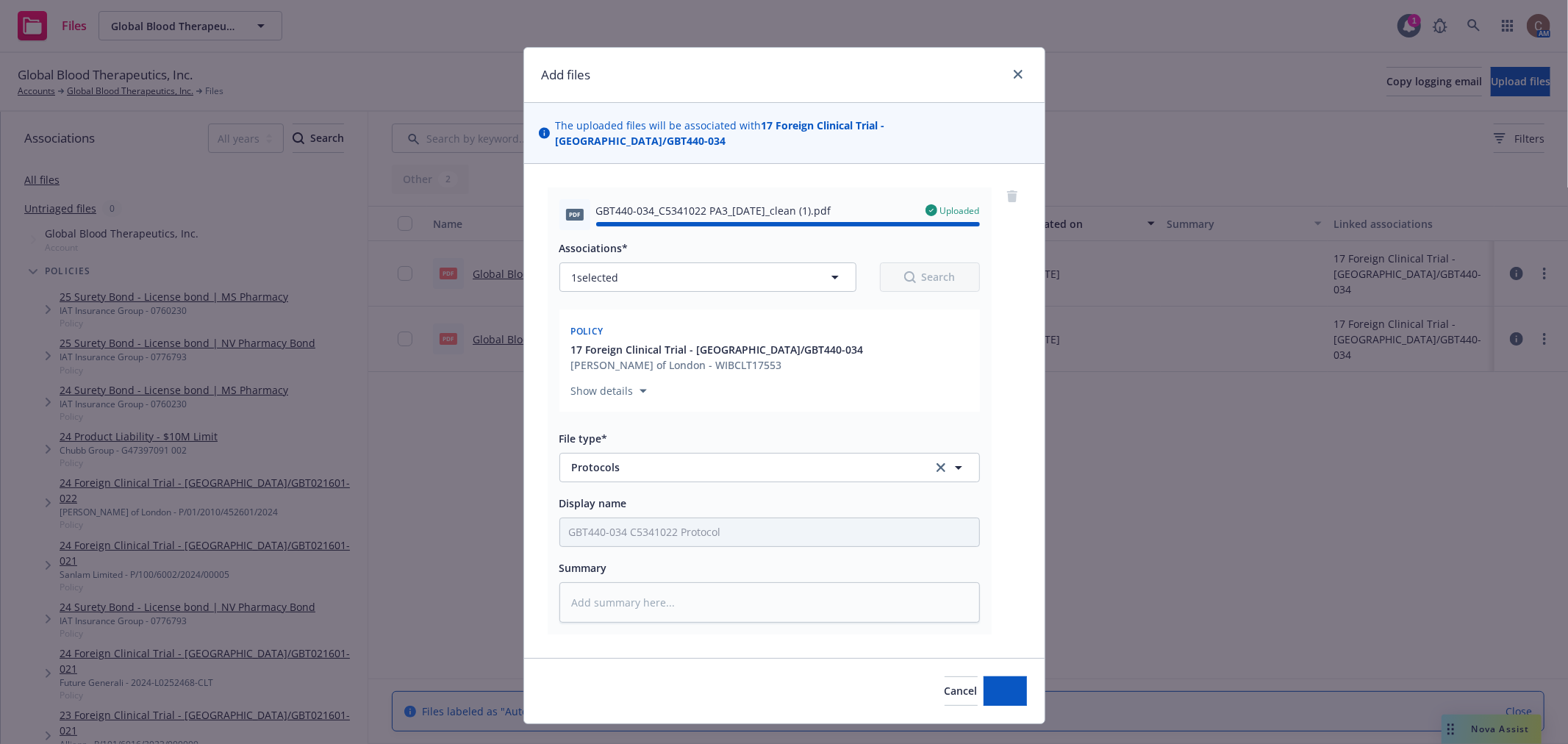
type textarea "x"
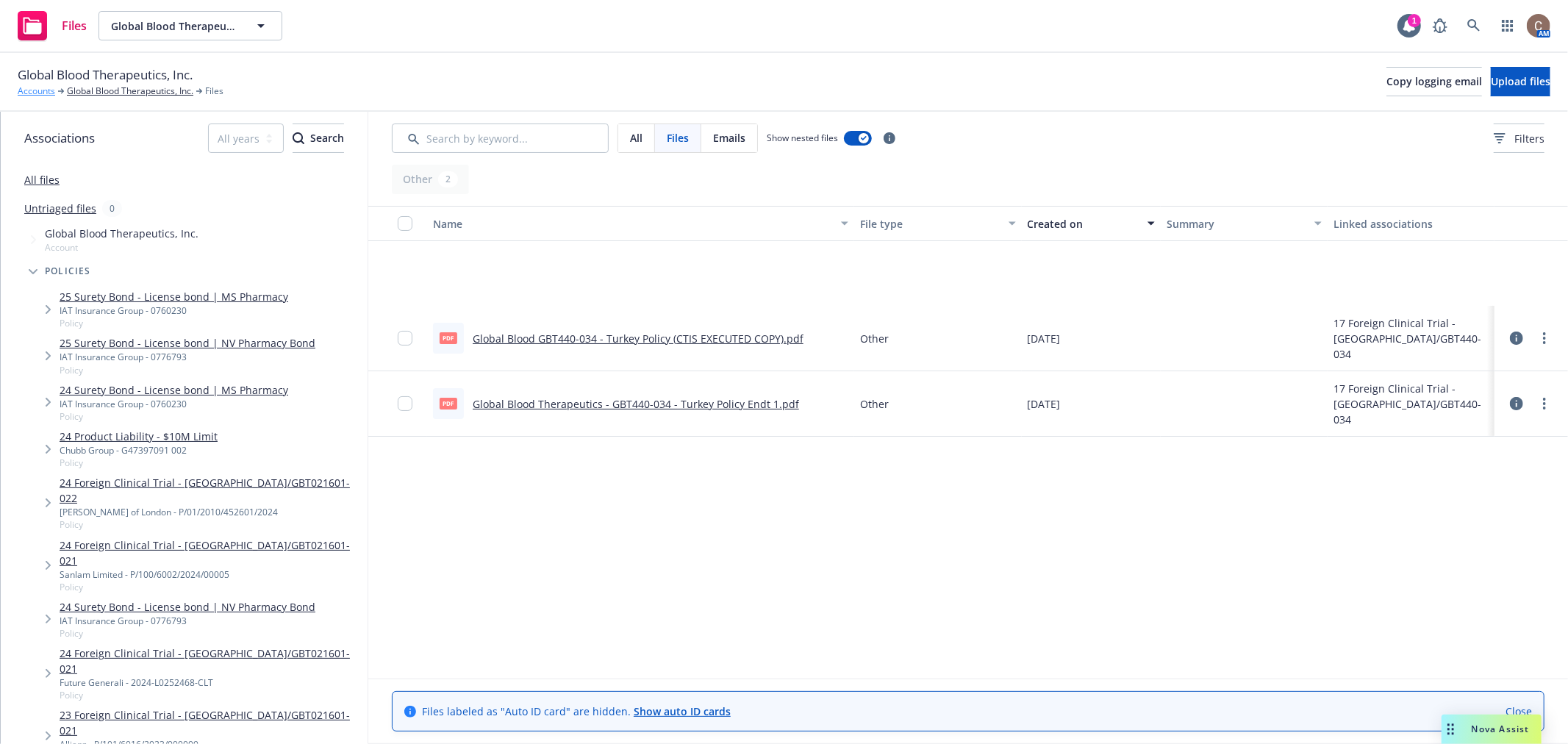
click at [39, 89] on link "Accounts" at bounding box center [36, 91] width 38 height 14
